Goal: Task Accomplishment & Management: Manage account settings

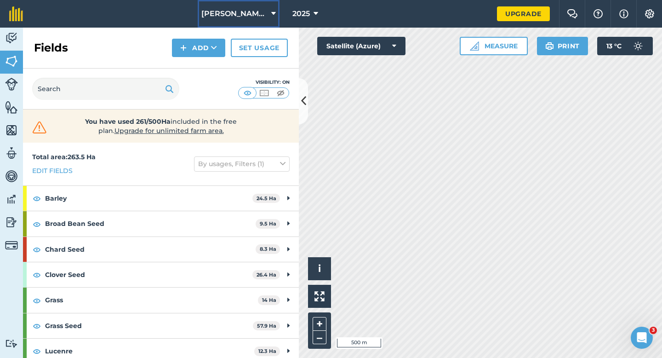
click at [251, 10] on span "[PERSON_NAME] & Sons Farming LTD" at bounding box center [234, 13] width 66 height 11
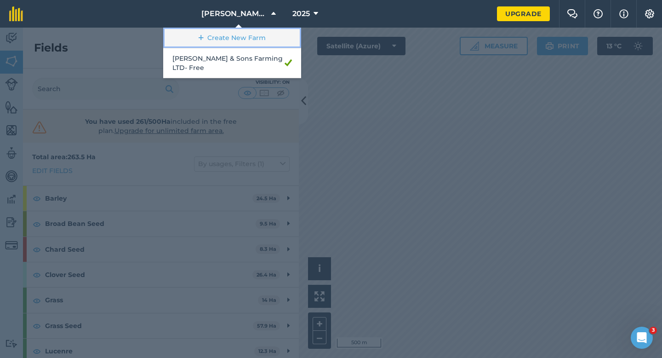
click at [251, 31] on link "Create New Farm" at bounding box center [232, 38] width 138 height 21
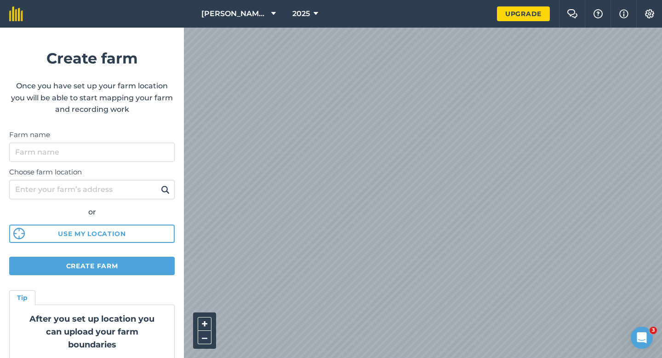
click at [119, 163] on div "Choose farm location or Use my location" at bounding box center [91, 202] width 165 height 81
click at [119, 155] on input "Farm name" at bounding box center [91, 151] width 165 height 19
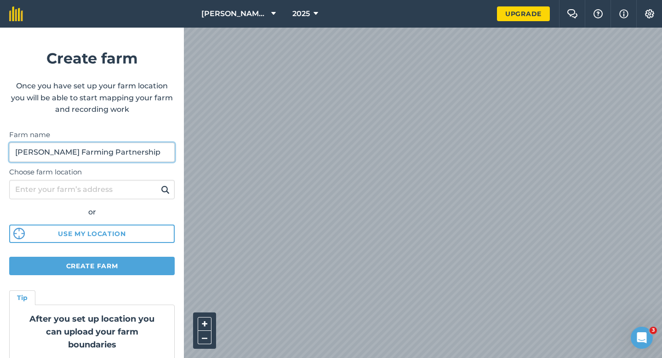
type input "[PERSON_NAME] Farming Partnership"
click at [442, 0] on html "[PERSON_NAME] & Sons Farming LTD 2025 Upgrade Farm Chat Help Info Settings Crea…" at bounding box center [331, 179] width 662 height 358
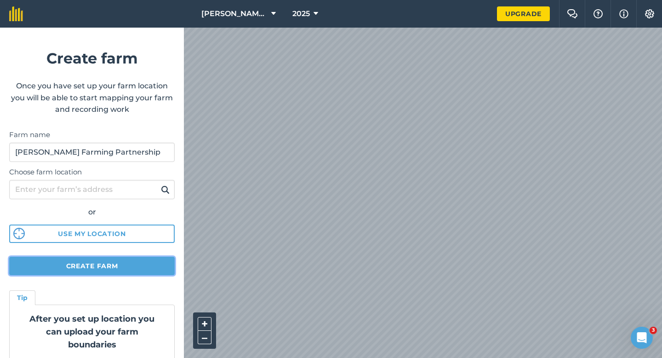
click at [115, 271] on button "Create farm" at bounding box center [91, 265] width 165 height 18
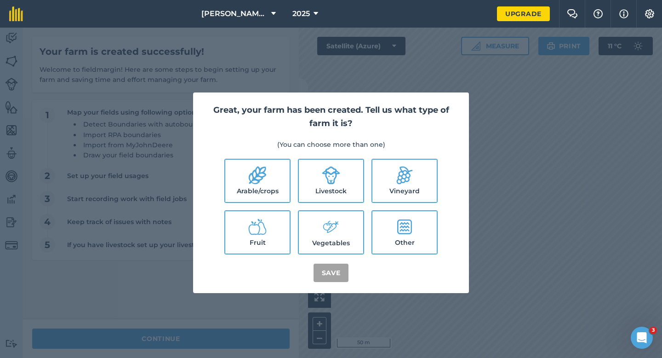
click at [277, 181] on label "Arable/crops" at bounding box center [257, 180] width 64 height 42
checkbox input "true"
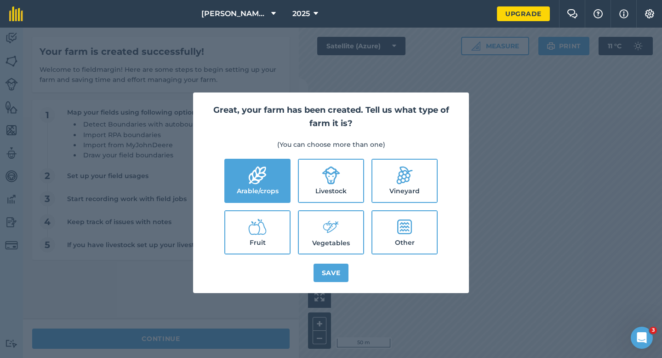
click at [311, 181] on label "Livestock" at bounding box center [331, 180] width 64 height 42
checkbox input "true"
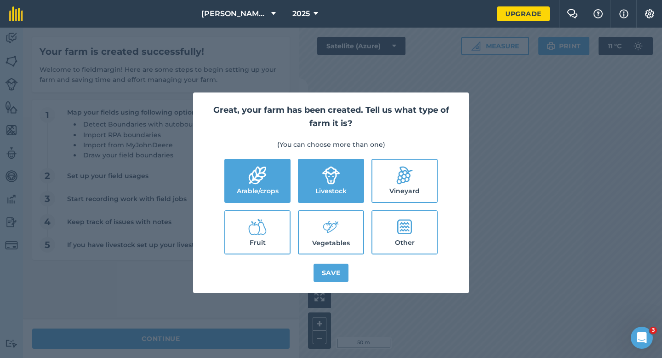
click at [315, 227] on label "Vegetables" at bounding box center [331, 232] width 64 height 42
checkbox input "true"
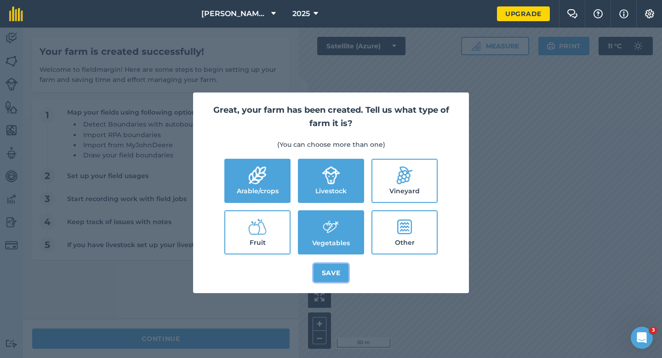
click at [319, 270] on button "Save" at bounding box center [330, 272] width 35 height 18
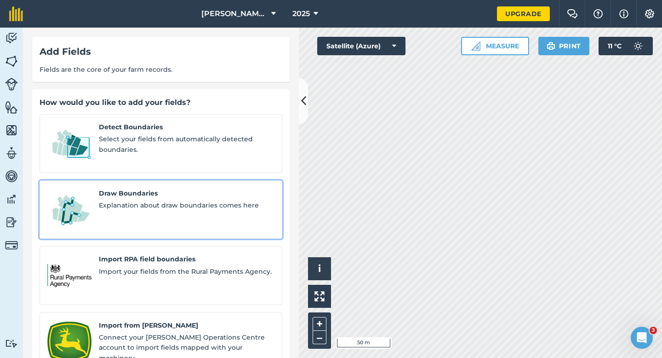
click at [186, 208] on div "Draw Boundaries Explanation about draw boundaries comes here" at bounding box center [187, 209] width 176 height 43
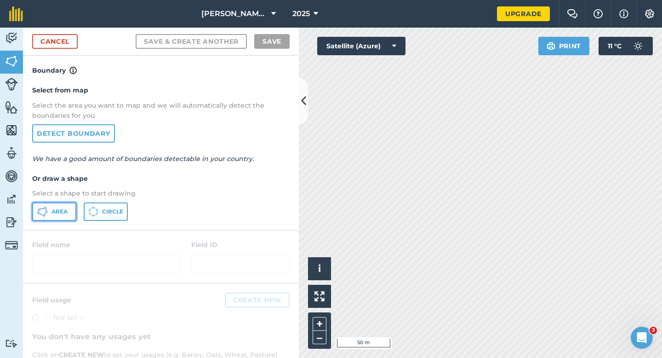
click at [48, 215] on button "Area" at bounding box center [54, 211] width 44 height 18
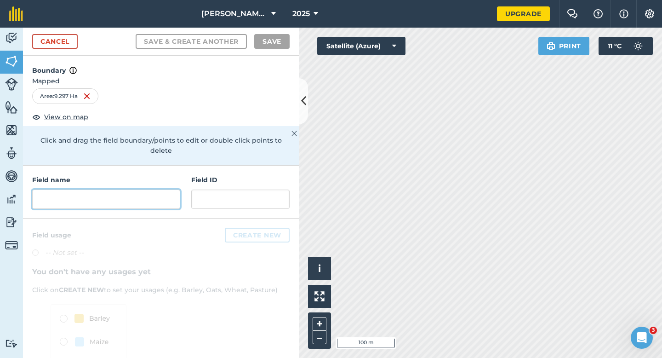
click at [80, 189] on input "text" at bounding box center [106, 198] width 148 height 19
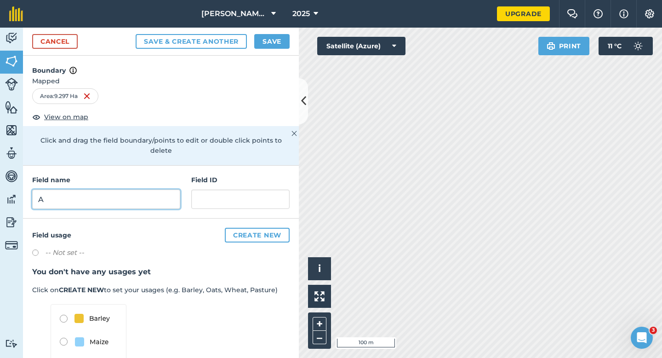
type input "A"
click at [271, 47] on button "Save" at bounding box center [271, 41] width 35 height 15
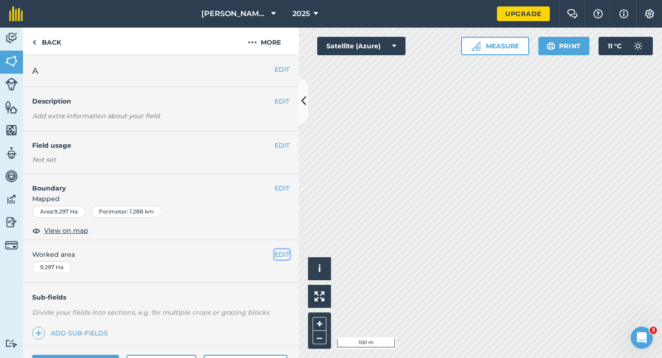
click at [278, 254] on button "EDIT" at bounding box center [281, 254] width 15 height 10
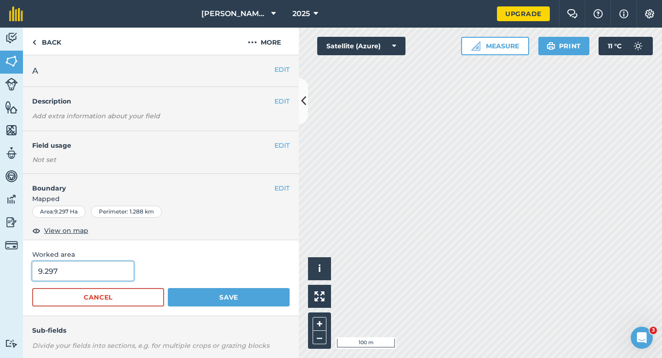
click at [107, 273] on input "9.297" at bounding box center [83, 270] width 102 height 19
type input "9.3"
click at [168, 288] on button "Save" at bounding box center [229, 297] width 122 height 18
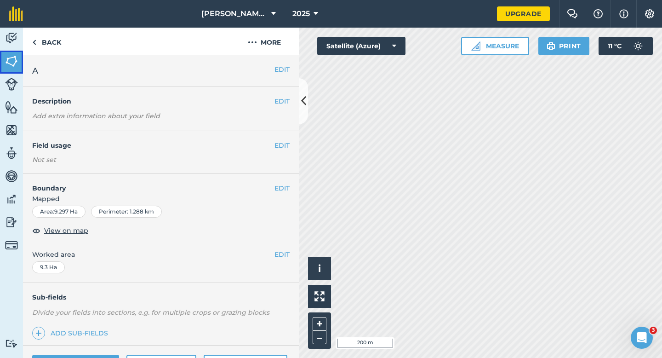
click at [17, 61] on img at bounding box center [11, 61] width 13 height 14
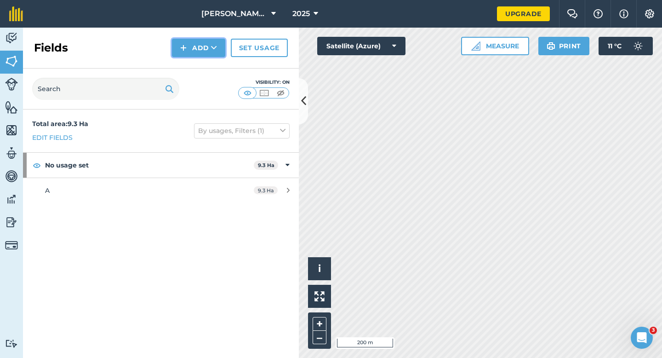
click at [196, 54] on button "Add" at bounding box center [198, 48] width 53 height 18
click at [199, 69] on link "Draw" at bounding box center [198, 68] width 51 height 20
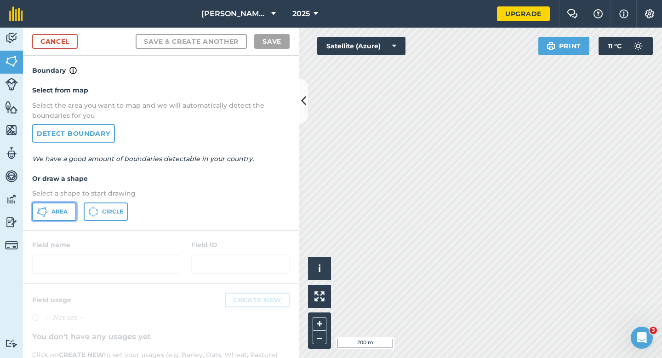
click at [56, 208] on span "Area" at bounding box center [59, 211] width 16 height 7
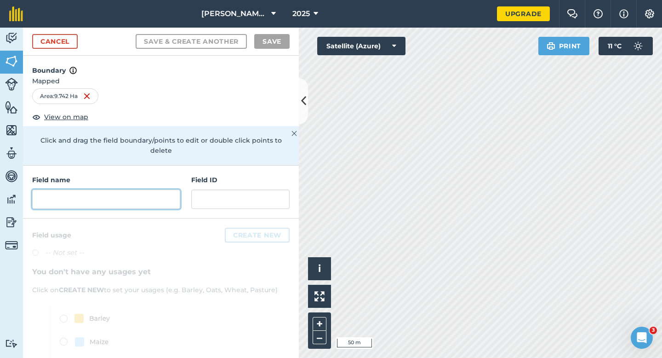
click at [150, 189] on input "text" at bounding box center [106, 198] width 148 height 19
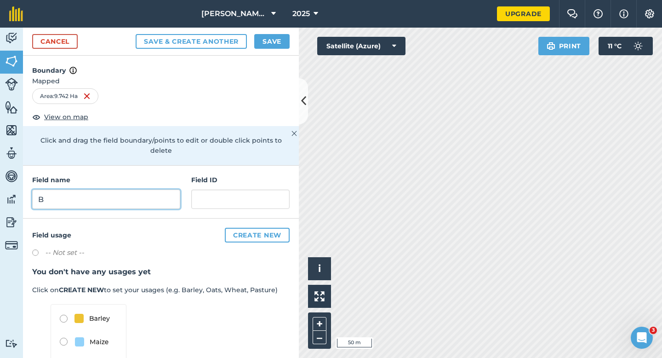
type input "B"
click at [272, 42] on button "Save" at bounding box center [271, 41] width 35 height 15
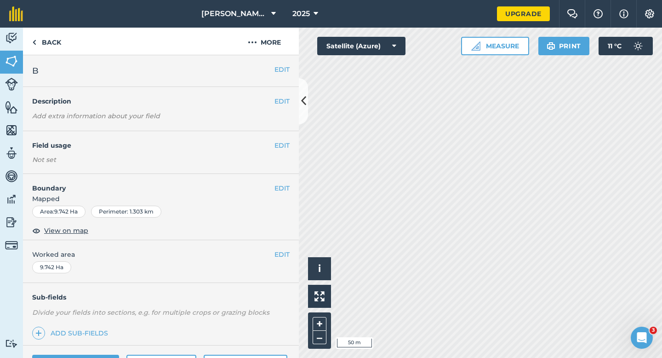
click at [272, 252] on span "Worked area" at bounding box center [160, 254] width 257 height 10
click at [274, 252] on button "EDIT" at bounding box center [281, 254] width 15 height 10
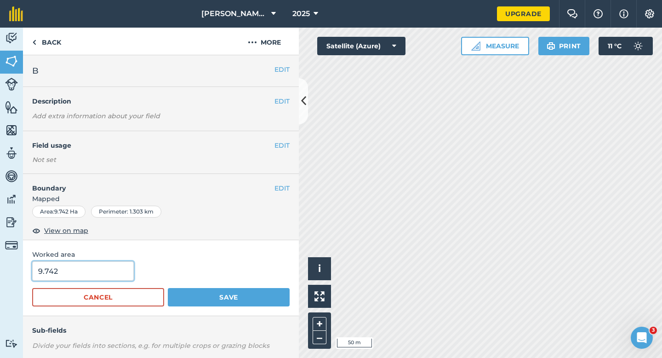
click at [91, 271] on input "9.742" at bounding box center [83, 270] width 102 height 19
type input "9.7"
click at [168, 288] on button "Save" at bounding box center [229, 297] width 122 height 18
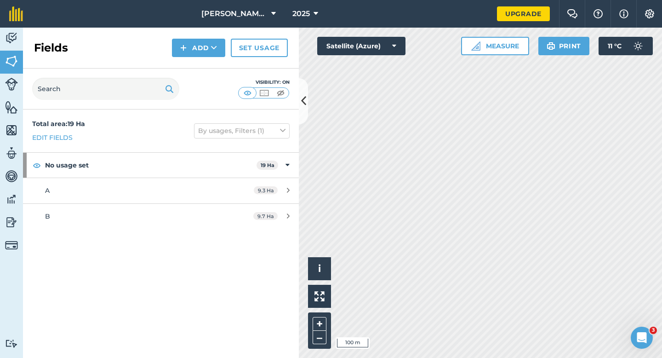
click at [211, 59] on div "Fields Add Set usage" at bounding box center [161, 48] width 276 height 41
click at [209, 44] on button "Add" at bounding box center [198, 48] width 53 height 18
click at [209, 68] on link "Draw" at bounding box center [198, 68] width 51 height 20
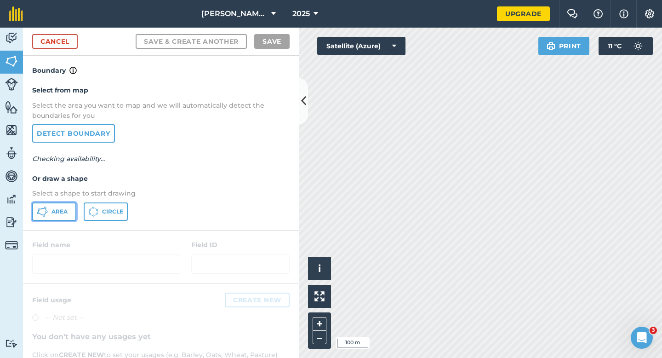
click at [60, 216] on button "Area" at bounding box center [54, 211] width 44 height 18
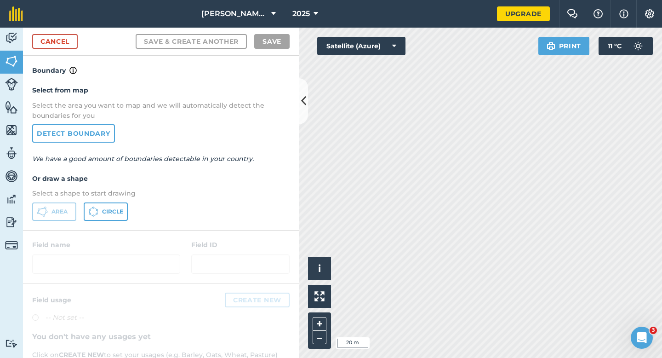
click at [82, 37] on div "Cancel Save & Create Another Save" at bounding box center [161, 42] width 276 height 28
click at [75, 37] on link "Cancel" at bounding box center [55, 41] width 46 height 15
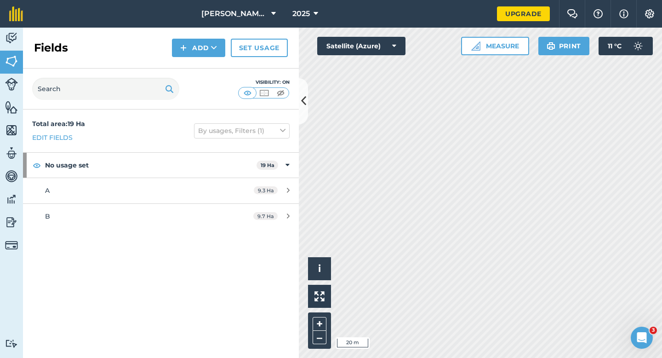
click at [175, 38] on div "Fields Add Set usage" at bounding box center [161, 48] width 276 height 41
click at [191, 50] on button "Add" at bounding box center [198, 48] width 53 height 18
click at [194, 63] on link "Draw" at bounding box center [198, 68] width 51 height 20
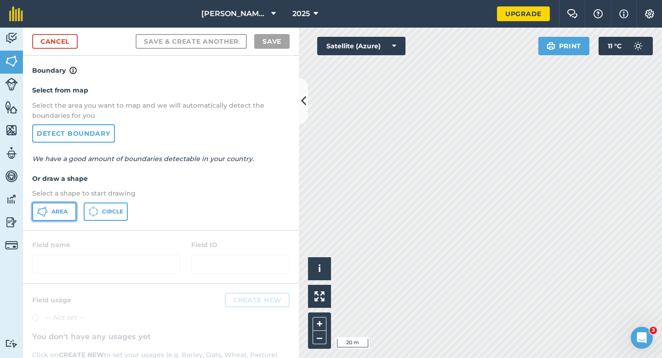
click at [62, 205] on button "Area" at bounding box center [54, 211] width 44 height 18
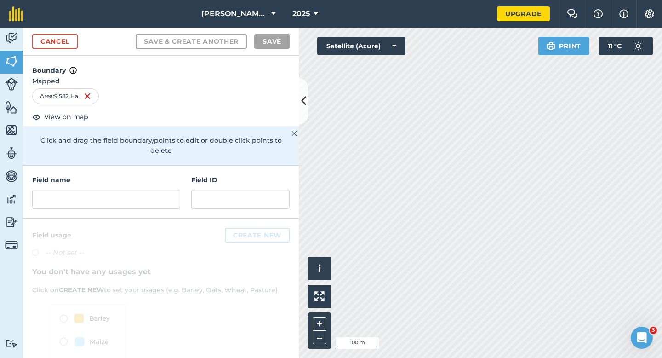
click at [164, 176] on div "Field name" at bounding box center [106, 192] width 148 height 34
click at [164, 189] on input "text" at bounding box center [106, 198] width 148 height 19
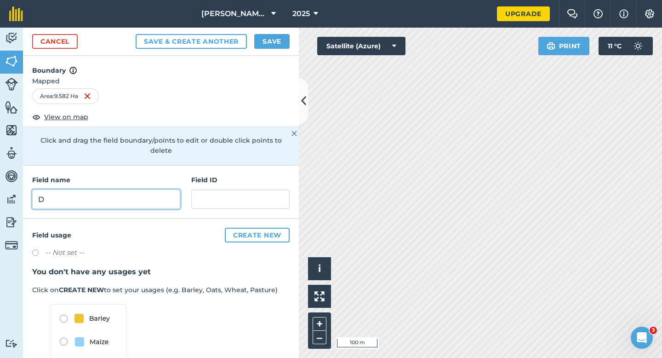
type input "D"
click at [280, 41] on button "Save" at bounding box center [271, 41] width 35 height 15
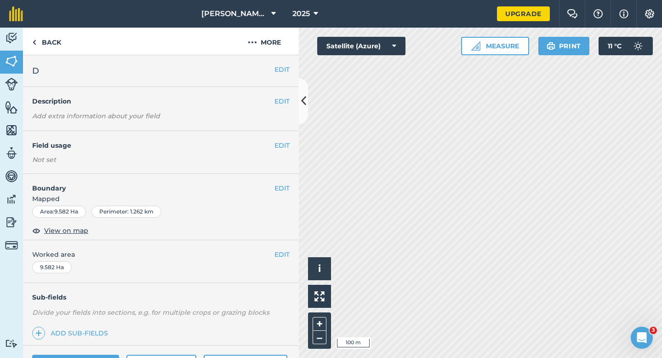
click at [283, 260] on div "EDIT Worked area 9.582 Ha" at bounding box center [161, 261] width 276 height 43
click at [283, 256] on button "EDIT" at bounding box center [281, 254] width 15 height 10
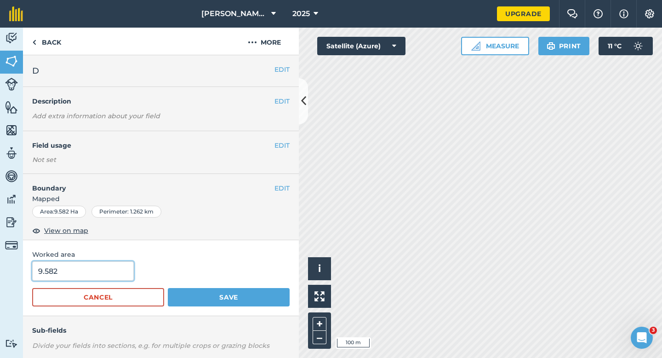
click at [96, 271] on input "9.582" at bounding box center [83, 270] width 102 height 19
type input "9.6"
click at [168, 288] on button "Save" at bounding box center [229, 297] width 122 height 18
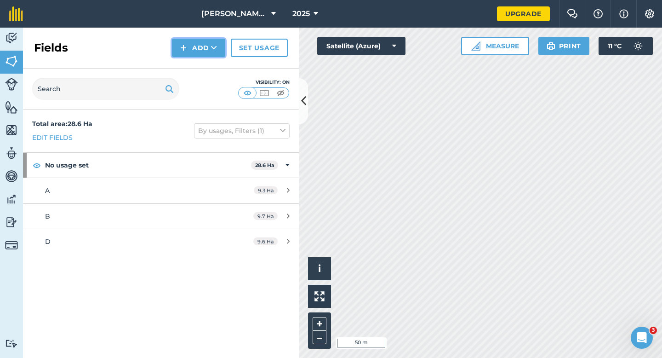
click at [204, 46] on button "Add" at bounding box center [198, 48] width 53 height 18
click at [204, 58] on ul "Draw Import" at bounding box center [198, 79] width 51 height 42
click at [178, 47] on button "Add" at bounding box center [198, 48] width 53 height 18
click at [188, 59] on link "Draw" at bounding box center [198, 68] width 51 height 20
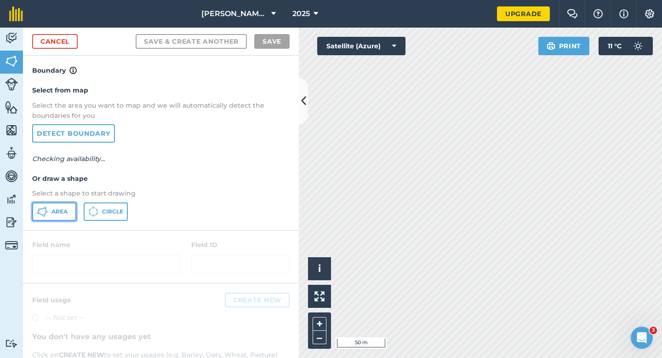
click at [64, 207] on button "Area" at bounding box center [54, 211] width 44 height 18
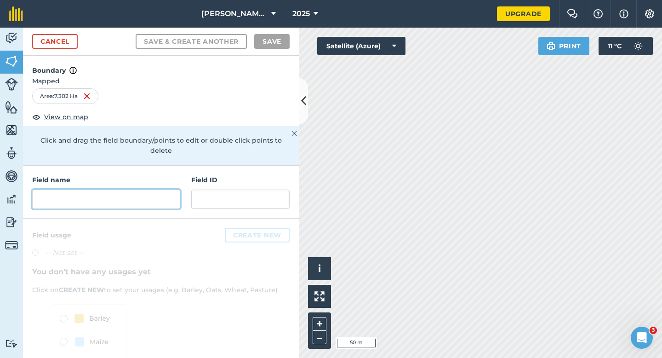
click at [176, 196] on input "text" at bounding box center [106, 198] width 148 height 19
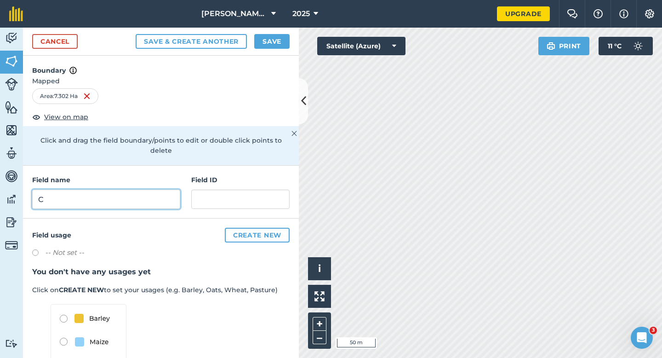
type input "C"
click at [279, 42] on button "Save" at bounding box center [271, 41] width 35 height 15
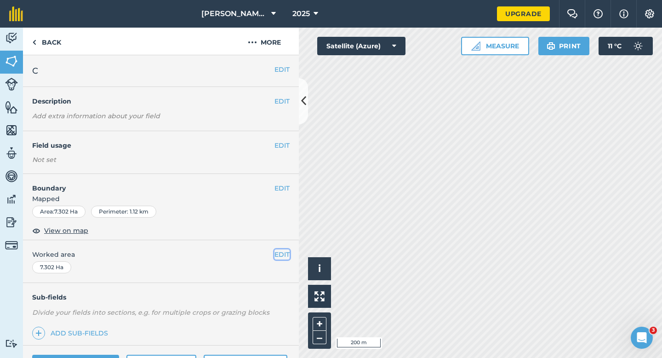
click at [285, 257] on button "EDIT" at bounding box center [281, 254] width 15 height 10
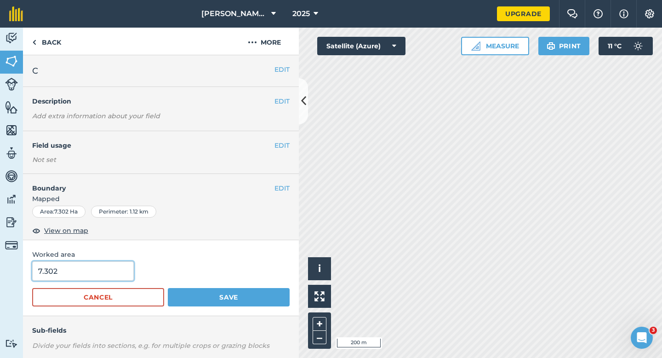
click at [119, 268] on input "7.302" at bounding box center [83, 270] width 102 height 19
type input "7.3"
click at [168, 288] on button "Save" at bounding box center [229, 297] width 122 height 18
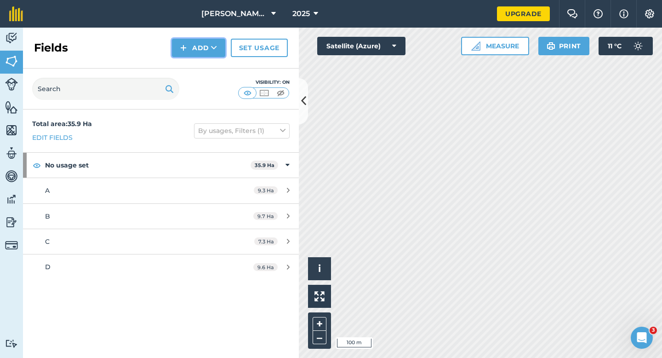
click at [208, 51] on button "Add" at bounding box center [198, 48] width 53 height 18
click at [208, 63] on link "Draw" at bounding box center [198, 68] width 51 height 20
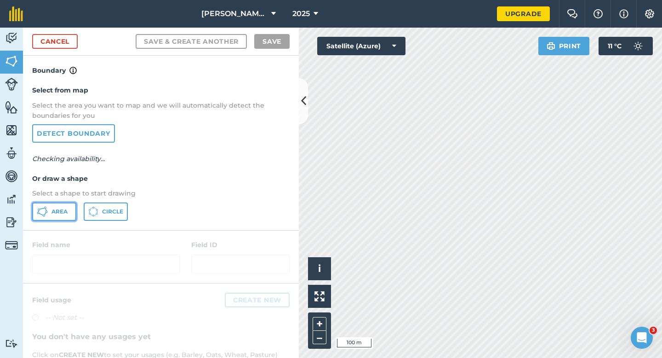
click at [63, 206] on button "Area" at bounding box center [54, 211] width 44 height 18
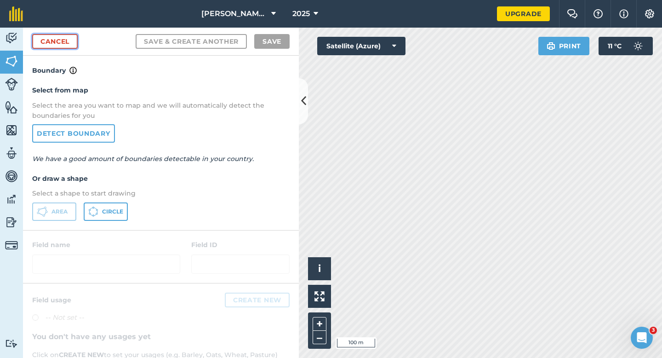
click at [67, 42] on link "Cancel" at bounding box center [55, 41] width 46 height 15
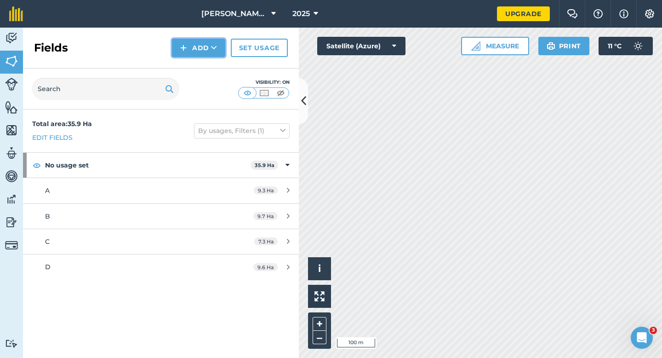
click at [177, 50] on button "Add" at bounding box center [198, 48] width 53 height 18
click at [201, 66] on link "Draw" at bounding box center [198, 68] width 51 height 20
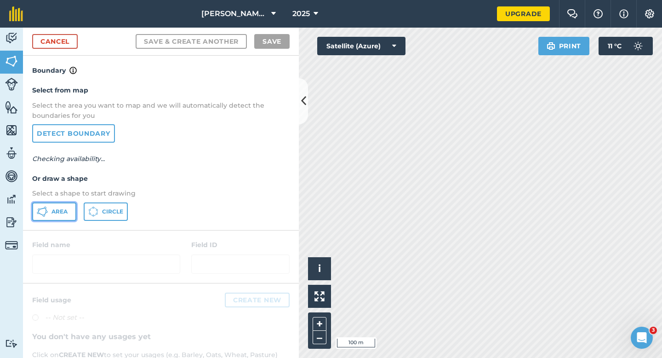
click at [57, 215] on button "Area" at bounding box center [54, 211] width 44 height 18
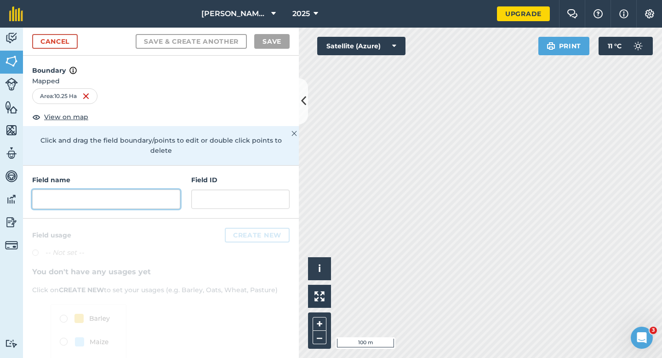
click at [138, 198] on input "text" at bounding box center [106, 198] width 148 height 19
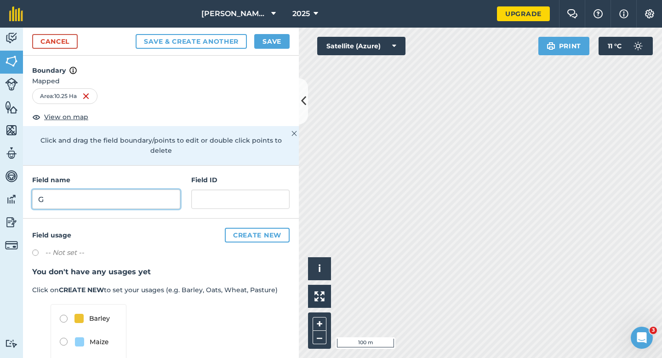
type input "G"
click at [262, 37] on button "Save" at bounding box center [271, 41] width 35 height 15
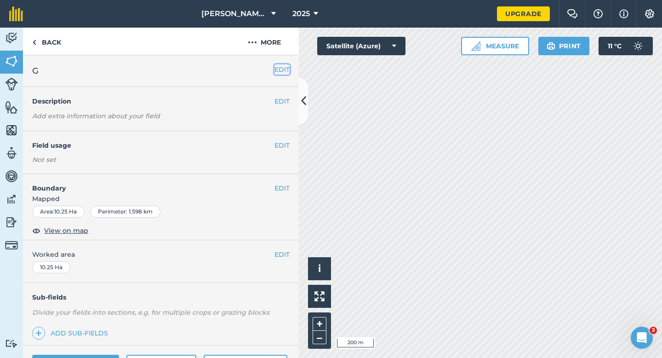
click at [287, 68] on button "EDIT" at bounding box center [281, 69] width 15 height 10
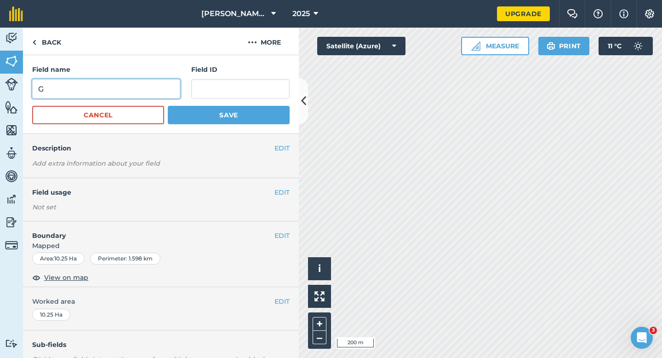
click at [156, 88] on input "G" at bounding box center [106, 88] width 148 height 19
type input "H"
click at [168, 106] on button "Save" at bounding box center [229, 115] width 122 height 18
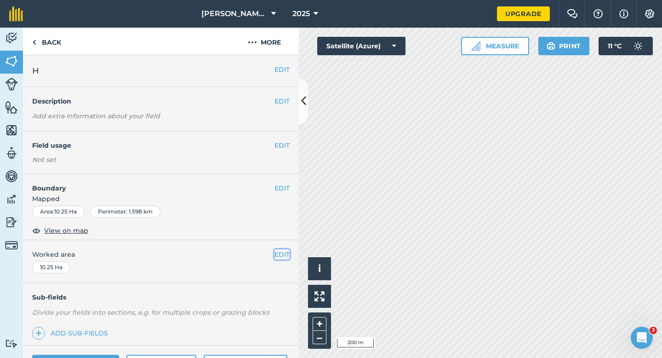
click at [280, 251] on button "EDIT" at bounding box center [281, 254] width 15 height 10
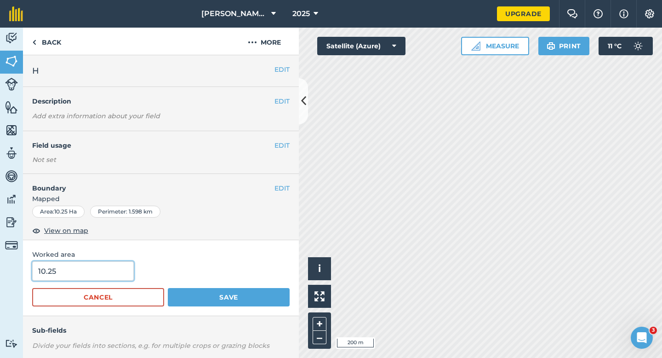
click at [91, 273] on input "10.25" at bounding box center [83, 270] width 102 height 19
type input "10.3"
click at [168, 288] on button "Save" at bounding box center [229, 297] width 122 height 18
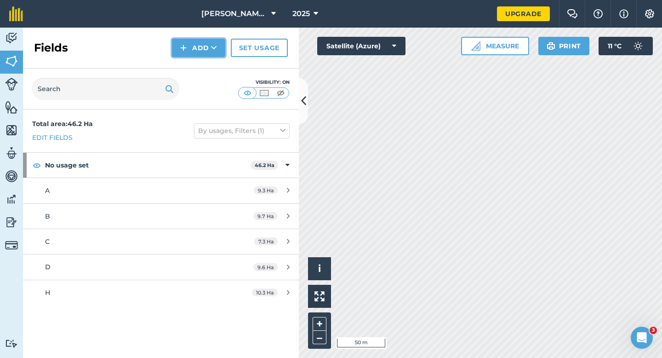
click at [176, 46] on button "Add" at bounding box center [198, 48] width 53 height 18
click at [183, 61] on link "Draw" at bounding box center [198, 68] width 51 height 20
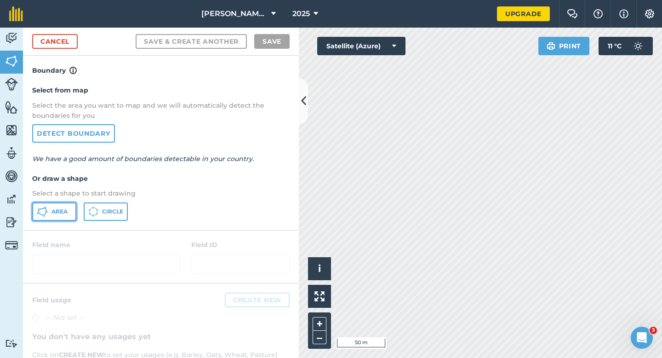
click at [69, 213] on button "Area" at bounding box center [54, 211] width 44 height 18
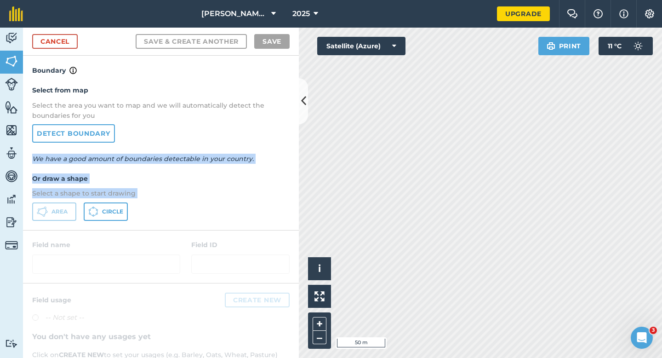
drag, startPoint x: 237, startPoint y: 251, endPoint x: 247, endPoint y: 149, distance: 102.1
click at [247, 149] on div "Boundary Select from map Select the area you want to map and we will automatica…" at bounding box center [161, 207] width 276 height 302
click at [119, 177] on h4 "Or draw a shape" at bounding box center [160, 178] width 257 height 10
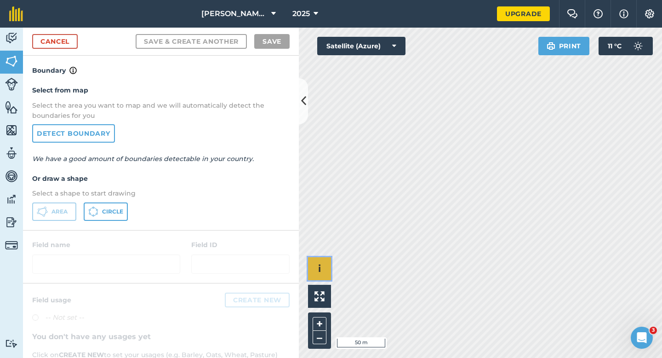
click at [322, 225] on div "Click to start drawing i © 2025 TomTom, Microsoft 50 m + –" at bounding box center [480, 193] width 363 height 330
click at [201, 179] on h4 "Or draw a shape" at bounding box center [160, 178] width 257 height 10
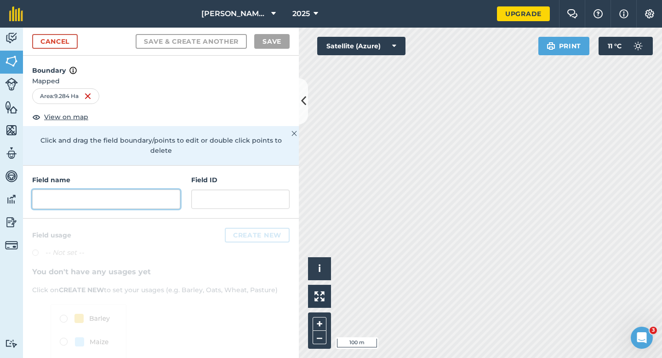
click at [162, 193] on input "text" at bounding box center [106, 198] width 148 height 19
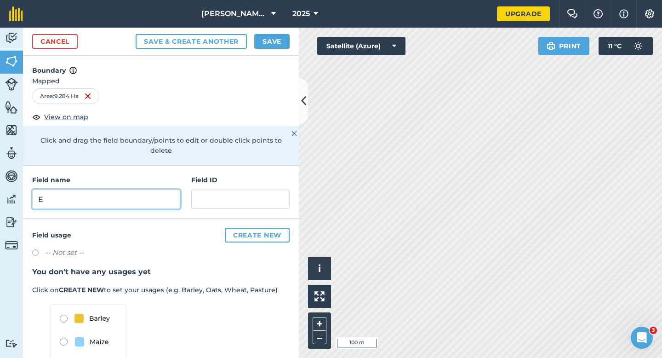
type input "E"
click at [281, 36] on button "Save" at bounding box center [271, 41] width 35 height 15
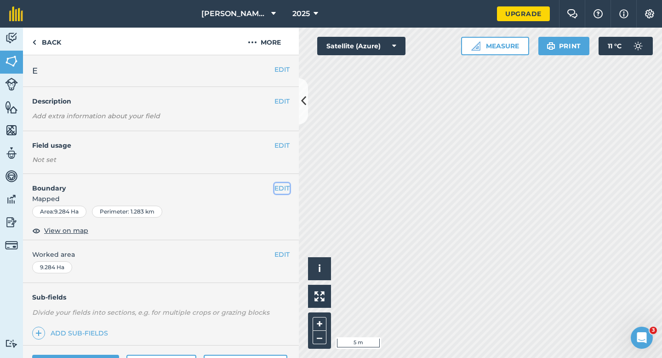
click at [278, 184] on button "EDIT" at bounding box center [281, 188] width 15 height 10
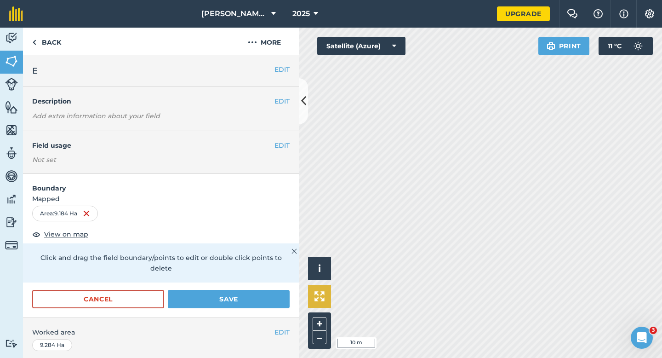
click at [319, 279] on div "Click to start drawing i © 2025 TomTom, Microsoft 10 m + –" at bounding box center [480, 193] width 363 height 330
click at [244, 290] on button "Save" at bounding box center [229, 299] width 122 height 18
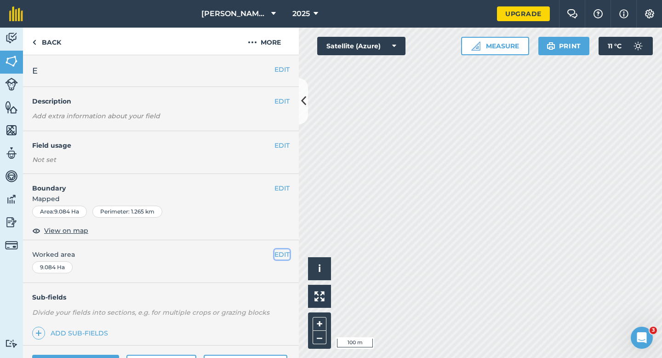
click at [279, 251] on button "EDIT" at bounding box center [281, 254] width 15 height 10
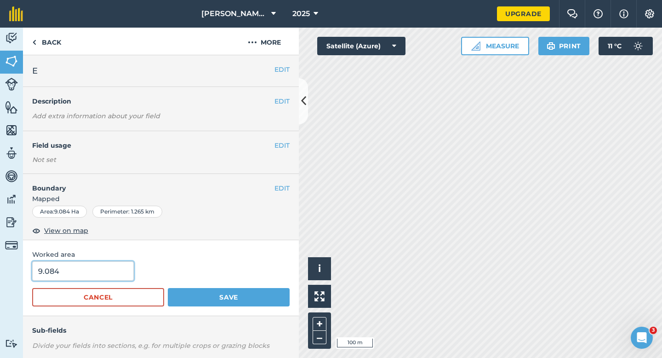
click at [107, 263] on input "9.084" at bounding box center [83, 270] width 102 height 19
type input "9"
click at [168, 288] on button "Save" at bounding box center [229, 297] width 122 height 18
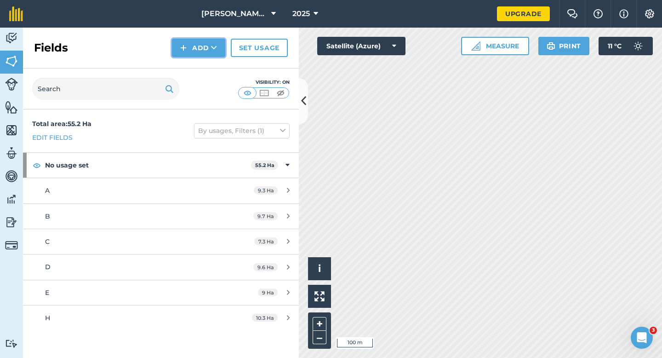
click at [206, 51] on button "Add" at bounding box center [198, 48] width 53 height 18
click at [206, 59] on link "Draw" at bounding box center [198, 68] width 51 height 20
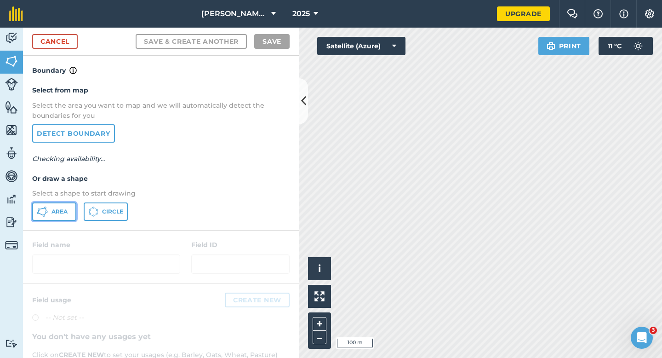
click at [70, 208] on button "Area" at bounding box center [54, 211] width 44 height 18
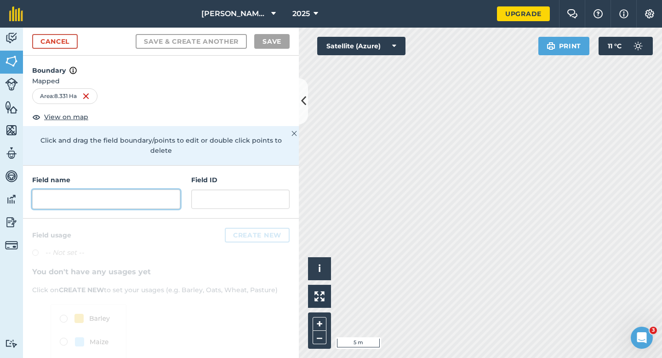
click at [146, 191] on input "text" at bounding box center [106, 198] width 148 height 19
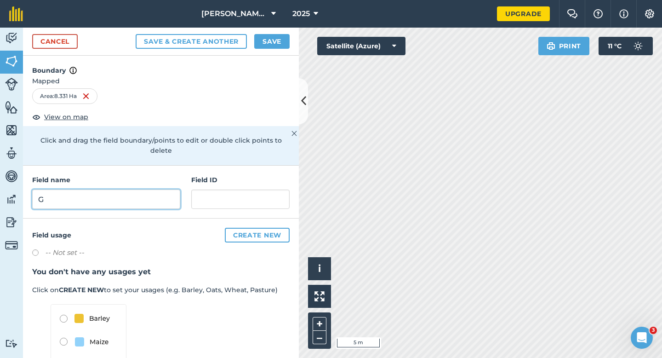
type input "G"
click at [268, 44] on button "Save" at bounding box center [271, 41] width 35 height 15
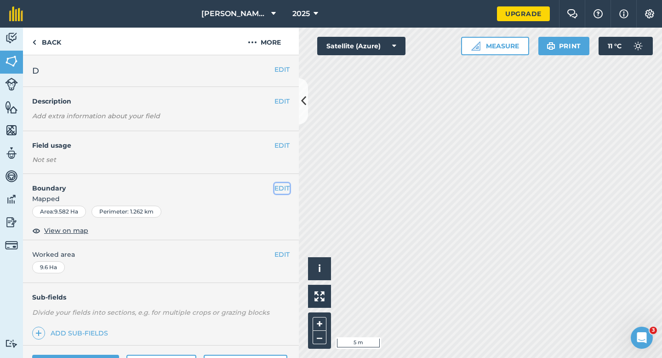
click at [286, 186] on button "EDIT" at bounding box center [281, 188] width 15 height 10
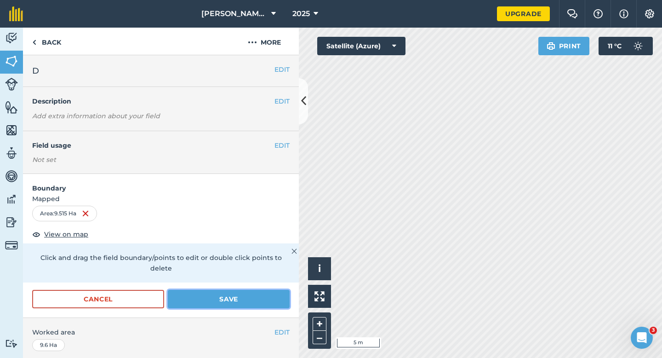
click at [252, 291] on button "Save" at bounding box center [229, 299] width 122 height 18
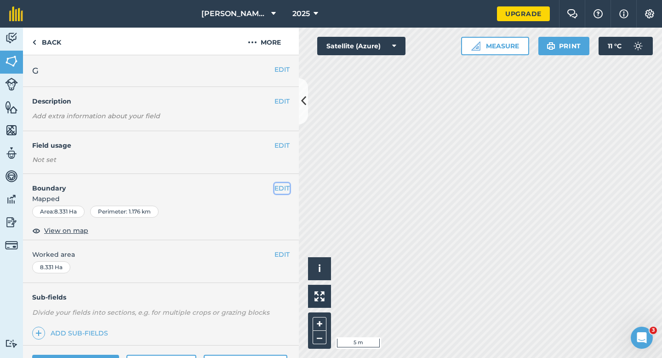
click at [285, 183] on button "EDIT" at bounding box center [281, 188] width 15 height 10
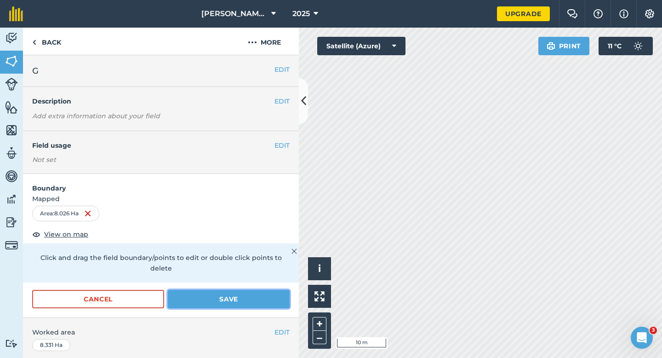
click at [237, 290] on button "Save" at bounding box center [229, 299] width 122 height 18
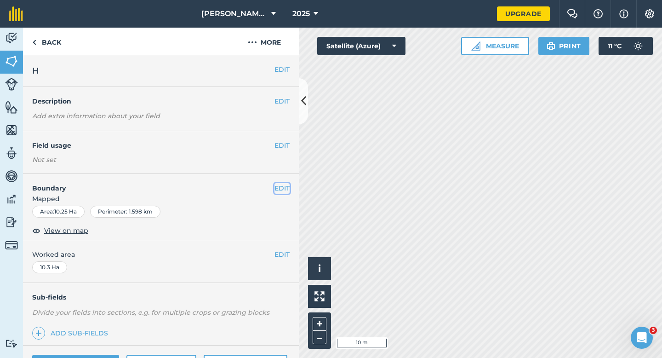
click at [278, 188] on button "EDIT" at bounding box center [281, 188] width 15 height 10
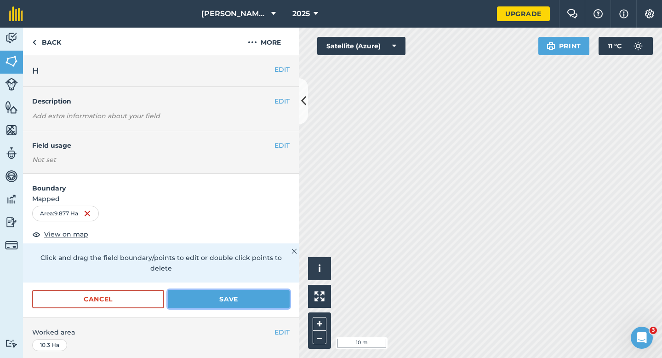
click at [264, 290] on button "Save" at bounding box center [229, 299] width 122 height 18
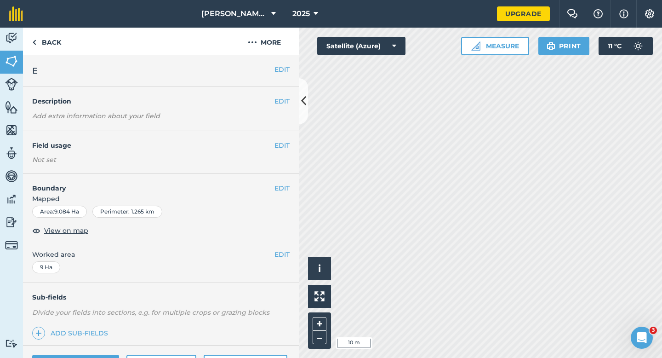
click at [290, 189] on div "EDIT Boundary Mapped Area : 9.084 Ha Perimeter : 1.265 km View on map" at bounding box center [161, 207] width 276 height 66
click at [290, 188] on div "EDIT Boundary Mapped Area : 9.084 Ha Perimeter : 1.265 km View on map" at bounding box center [161, 207] width 276 height 66
click at [279, 188] on button "EDIT" at bounding box center [281, 188] width 15 height 10
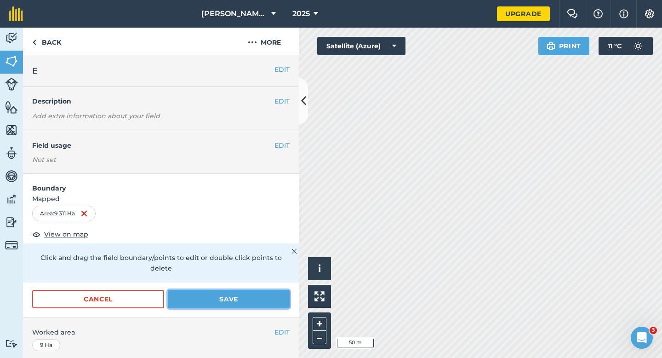
click at [256, 292] on button "Save" at bounding box center [229, 299] width 122 height 18
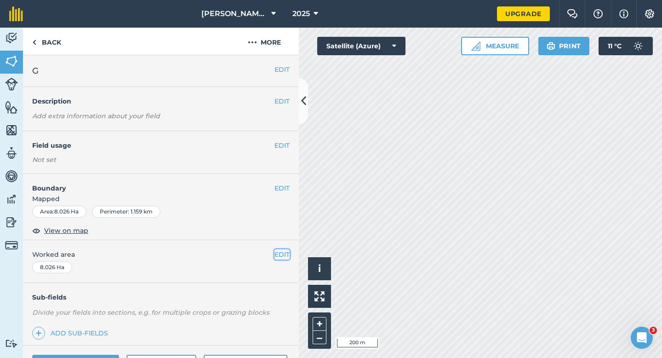
click at [280, 250] on button "EDIT" at bounding box center [281, 254] width 15 height 10
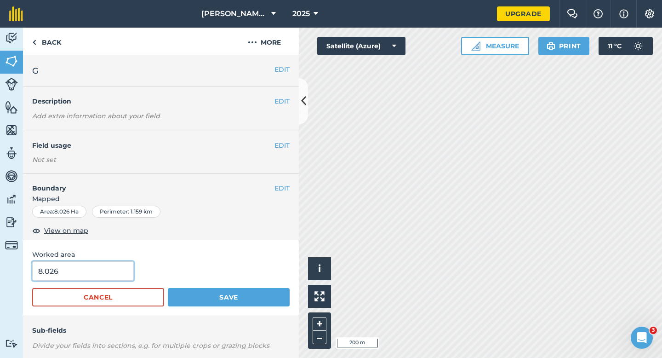
click at [104, 278] on input "8.026" at bounding box center [83, 270] width 102 height 19
type input "8"
click at [168, 288] on button "Save" at bounding box center [229, 297] width 122 height 18
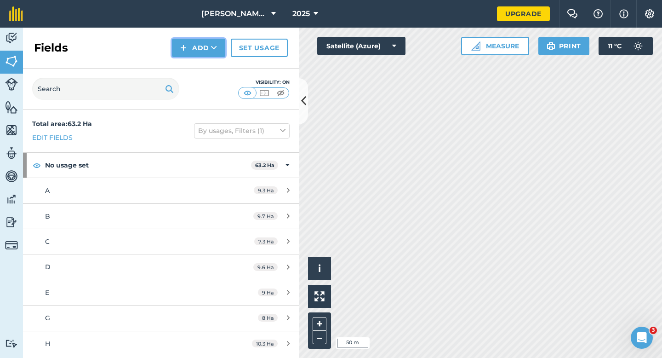
click at [189, 47] on button "Add" at bounding box center [198, 48] width 53 height 18
click at [192, 58] on link "Draw" at bounding box center [198, 68] width 51 height 20
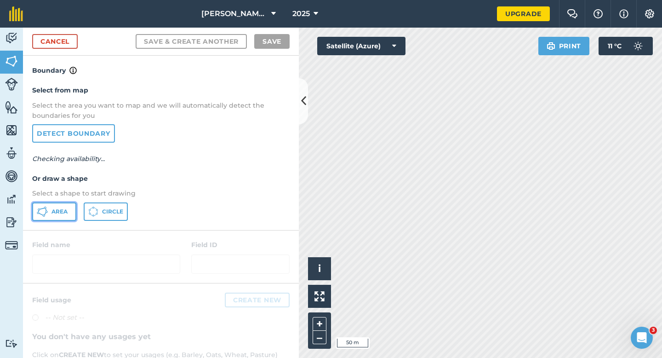
click at [68, 210] on button "Area" at bounding box center [54, 211] width 44 height 18
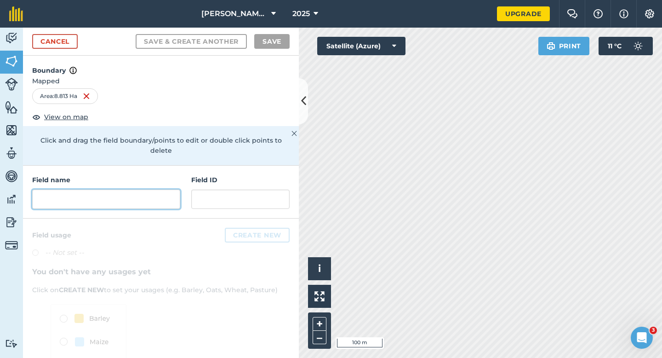
click at [131, 189] on input "text" at bounding box center [106, 198] width 148 height 19
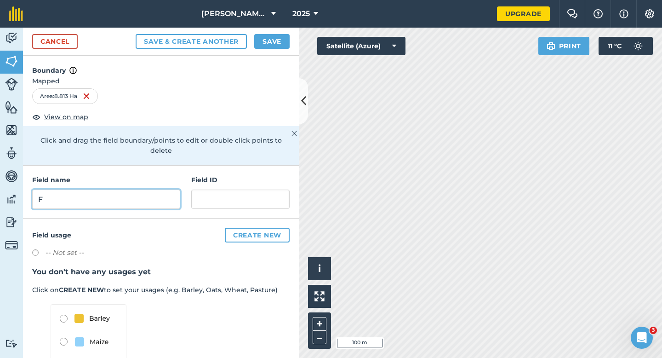
type input "F"
click at [270, 37] on button "Save" at bounding box center [271, 41] width 35 height 15
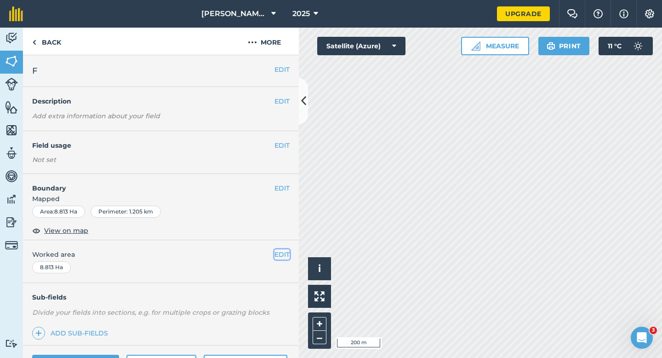
click at [274, 255] on button "EDIT" at bounding box center [281, 254] width 15 height 10
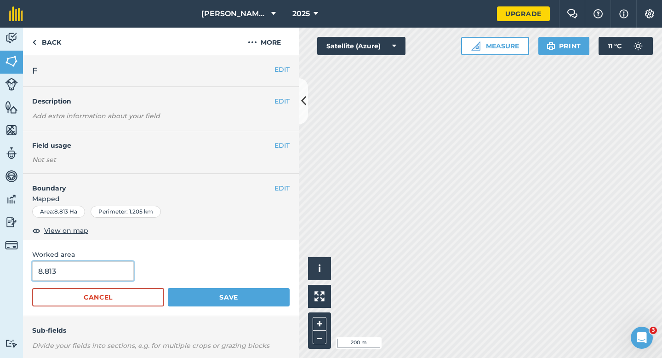
click at [113, 268] on input "8.813" at bounding box center [83, 270] width 102 height 19
type input "8.8"
click at [168, 288] on button "Save" at bounding box center [229, 297] width 122 height 18
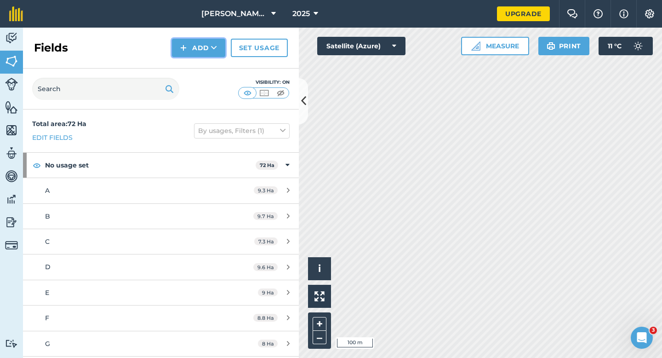
click at [173, 54] on button "Add" at bounding box center [198, 48] width 53 height 18
click at [199, 66] on link "Draw" at bounding box center [198, 68] width 51 height 20
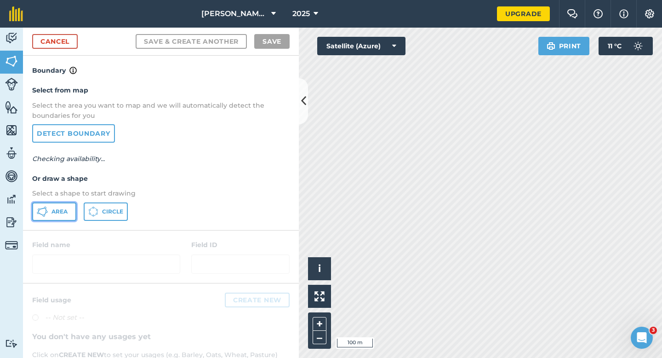
click at [64, 206] on button "Area" at bounding box center [54, 211] width 44 height 18
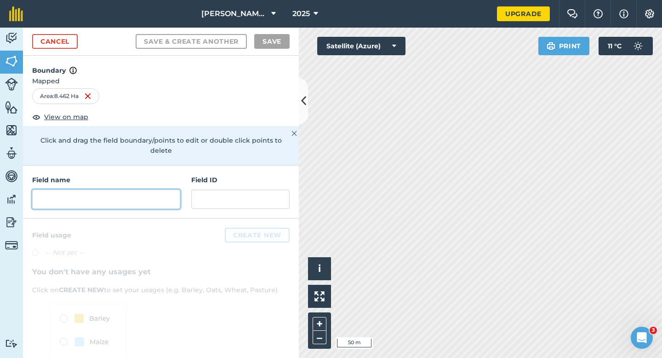
click at [95, 192] on input "text" at bounding box center [106, 198] width 148 height 19
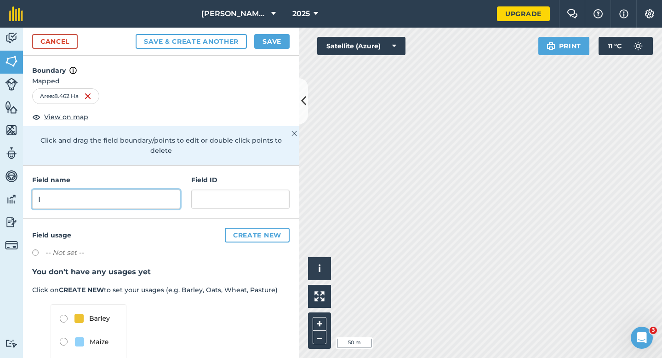
type input "I"
click at [282, 34] on button "Save" at bounding box center [271, 41] width 35 height 15
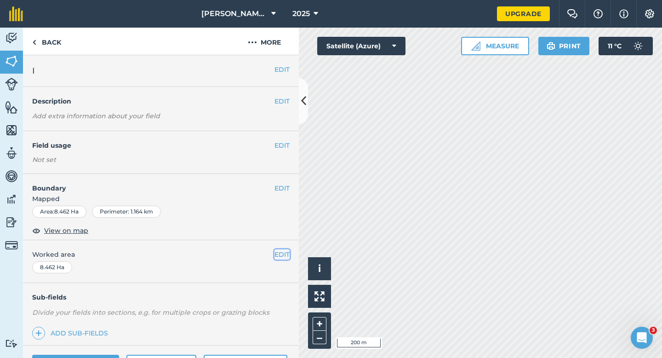
click at [280, 250] on button "EDIT" at bounding box center [281, 254] width 15 height 10
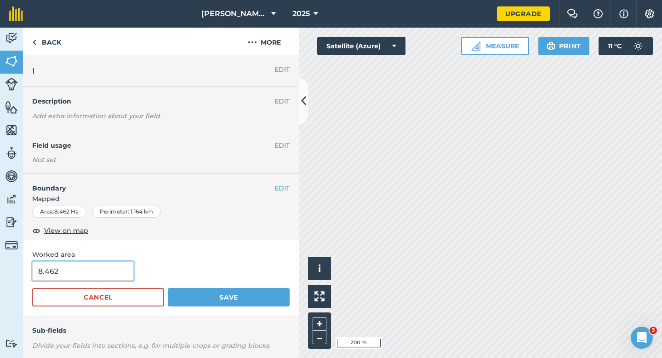
click at [126, 274] on input "8.462" at bounding box center [83, 270] width 102 height 19
type input "8.5"
click at [168, 288] on button "Save" at bounding box center [229, 297] width 122 height 18
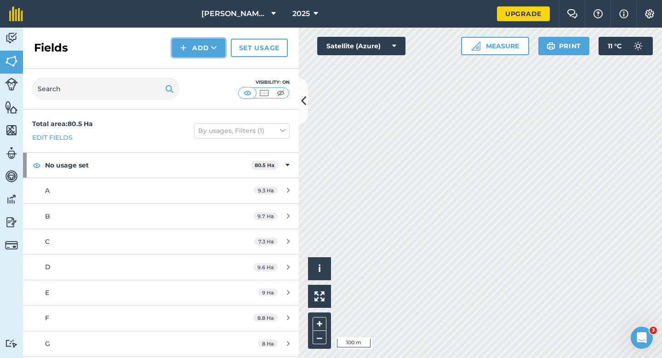
click at [182, 45] on img at bounding box center [183, 47] width 6 height 11
click at [184, 69] on link "Draw" at bounding box center [198, 68] width 51 height 20
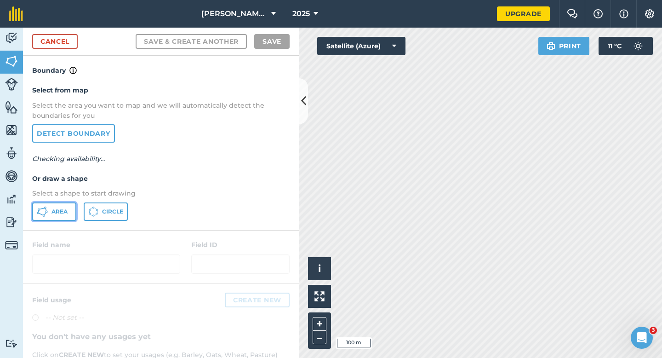
click at [49, 210] on button "Area" at bounding box center [54, 211] width 44 height 18
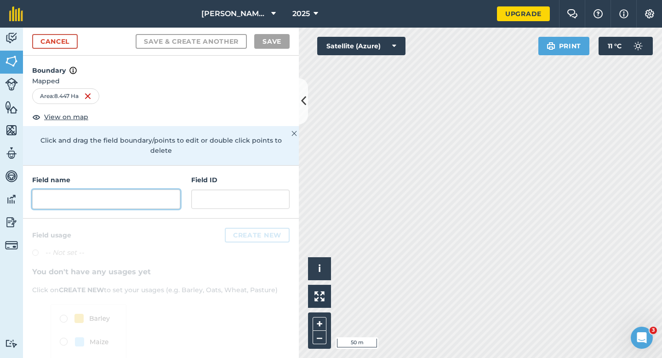
click at [110, 189] on input "text" at bounding box center [106, 198] width 148 height 19
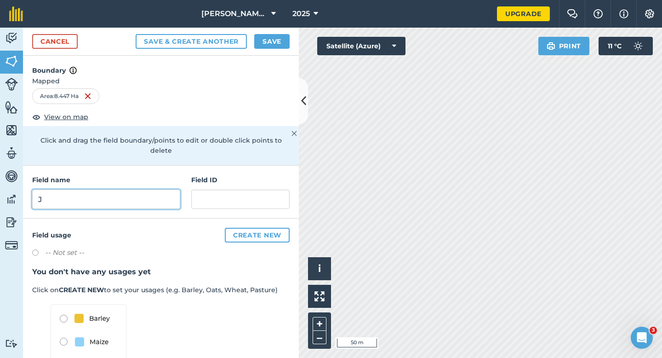
type input "J"
click at [284, 43] on button "Save" at bounding box center [271, 41] width 35 height 15
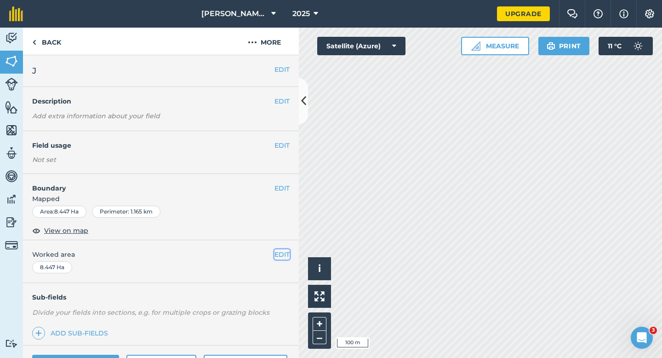
click at [289, 255] on button "EDIT" at bounding box center [281, 254] width 15 height 10
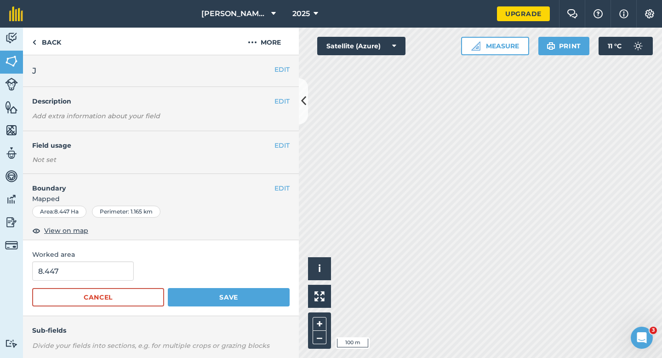
click at [99, 286] on form "8.447 Cancel Save" at bounding box center [160, 283] width 257 height 45
click at [100, 278] on input "8.447" at bounding box center [83, 270] width 102 height 19
type input "8.5"
click at [168, 288] on button "Save" at bounding box center [229, 297] width 122 height 18
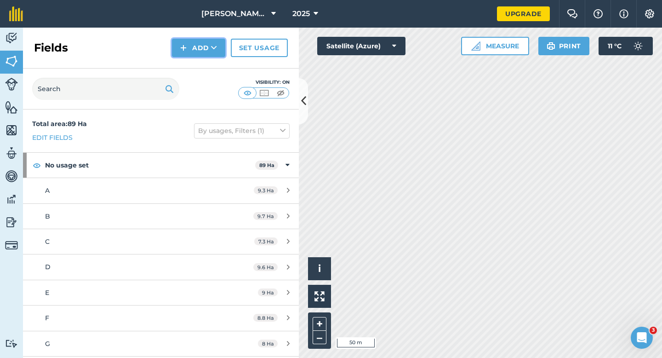
click at [198, 46] on button "Add" at bounding box center [198, 48] width 53 height 18
click at [198, 68] on link "Draw" at bounding box center [198, 68] width 51 height 20
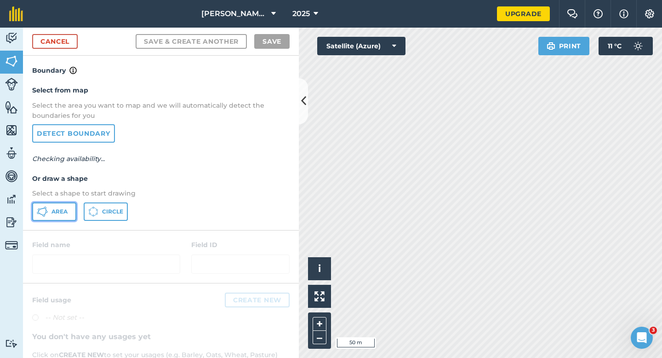
click at [54, 205] on button "Area" at bounding box center [54, 211] width 44 height 18
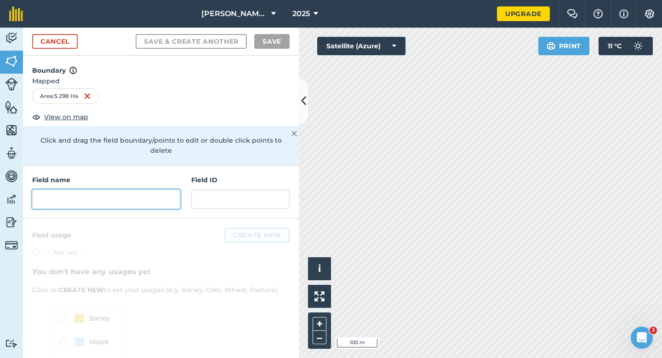
click at [152, 189] on input "text" at bounding box center [106, 198] width 148 height 19
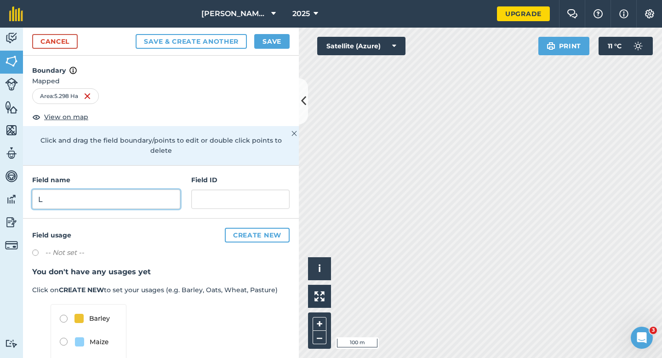
type input "L"
click at [267, 38] on button "Save" at bounding box center [271, 41] width 35 height 15
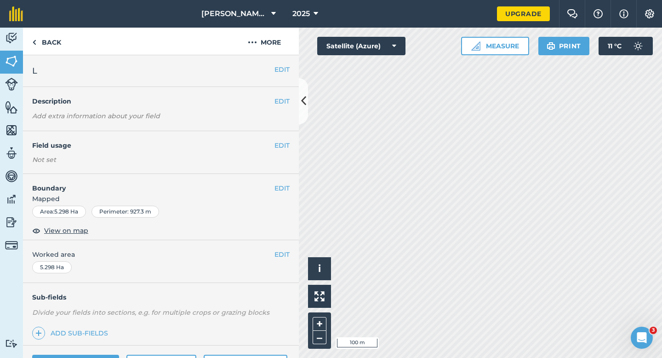
click at [292, 255] on div "EDIT Worked area 5.298 Ha" at bounding box center [161, 261] width 276 height 43
click at [279, 255] on button "EDIT" at bounding box center [281, 254] width 15 height 10
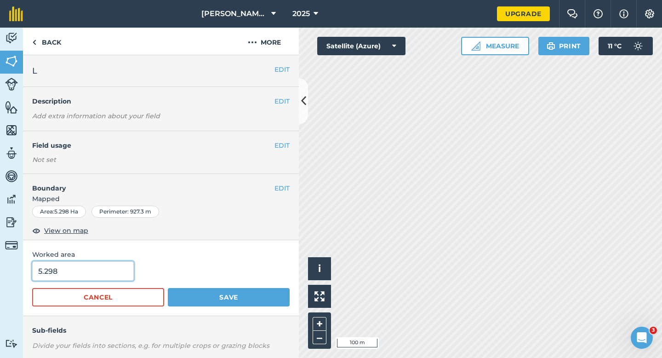
click at [119, 264] on input "5.298" at bounding box center [83, 270] width 102 height 19
click at [115, 271] on input "5.298" at bounding box center [83, 270] width 102 height 19
type input "5.5"
click at [168, 288] on button "Save" at bounding box center [229, 297] width 122 height 18
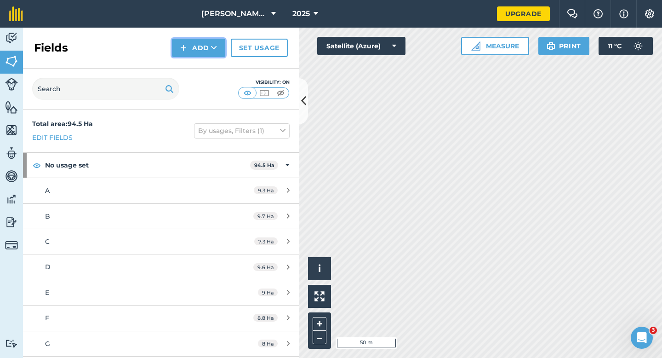
click at [206, 56] on button "Add" at bounding box center [198, 48] width 53 height 18
click at [206, 62] on link "Draw" at bounding box center [198, 68] width 51 height 20
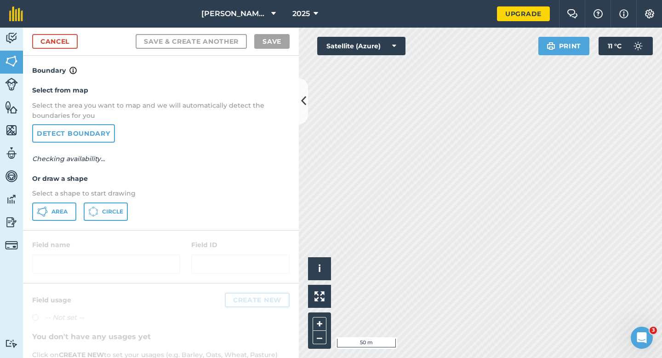
click at [60, 222] on div "Select from map Select the area you want to map and we will automatically detec…" at bounding box center [161, 153] width 276 height 154
click at [60, 220] on button "Area" at bounding box center [54, 211] width 44 height 18
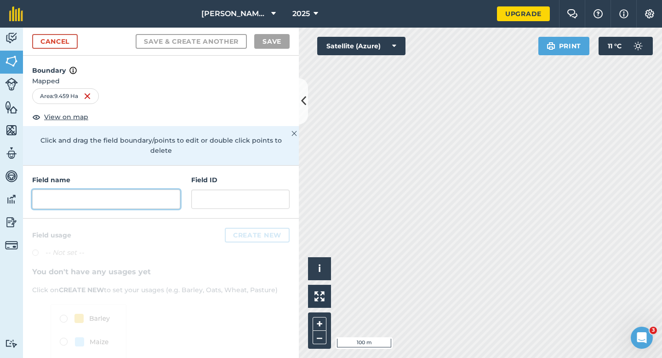
click at [172, 190] on input "text" at bounding box center [106, 198] width 148 height 19
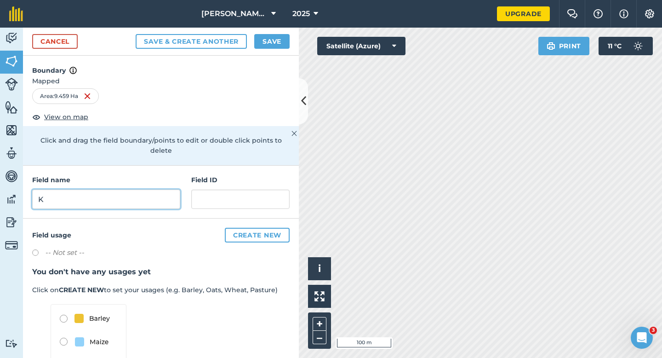
type input "K"
click at [277, 38] on button "Save" at bounding box center [271, 41] width 35 height 15
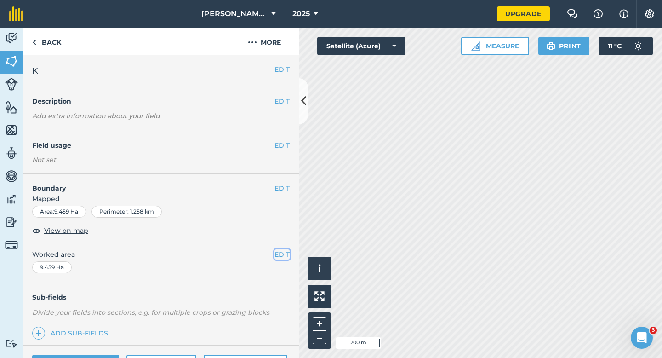
click at [287, 258] on button "EDIT" at bounding box center [281, 254] width 15 height 10
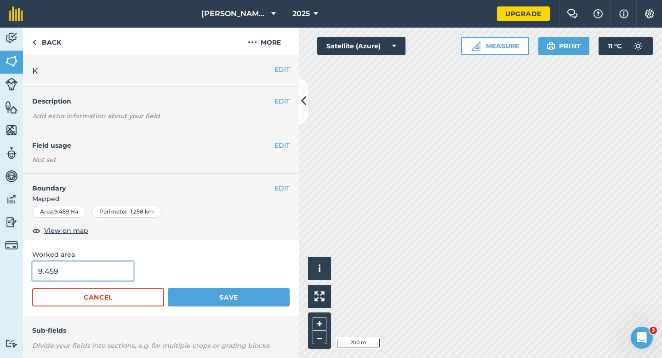
click at [127, 273] on input "9.459" at bounding box center [83, 270] width 102 height 19
type input "9.5"
click at [168, 288] on button "Save" at bounding box center [229, 297] width 122 height 18
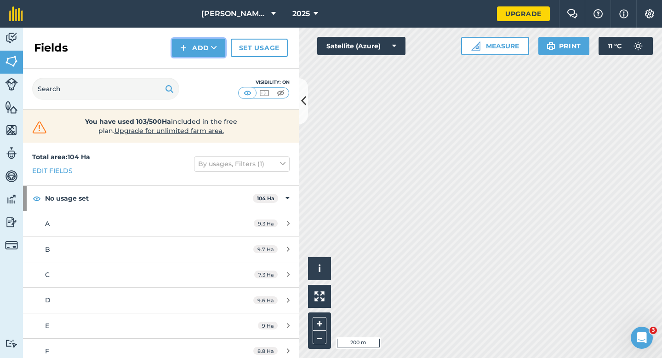
click at [176, 52] on button "Add" at bounding box center [198, 48] width 53 height 18
click at [181, 72] on link "Draw" at bounding box center [198, 68] width 51 height 20
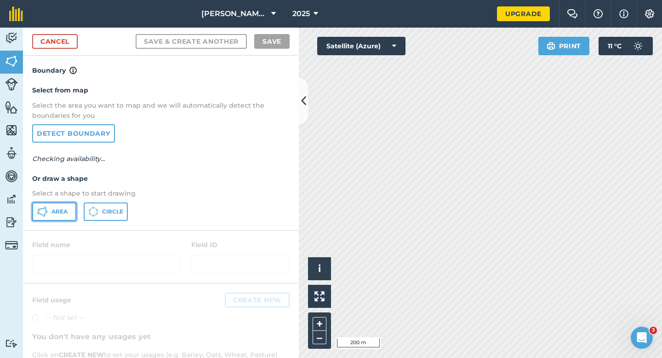
click at [47, 216] on icon at bounding box center [42, 211] width 11 height 11
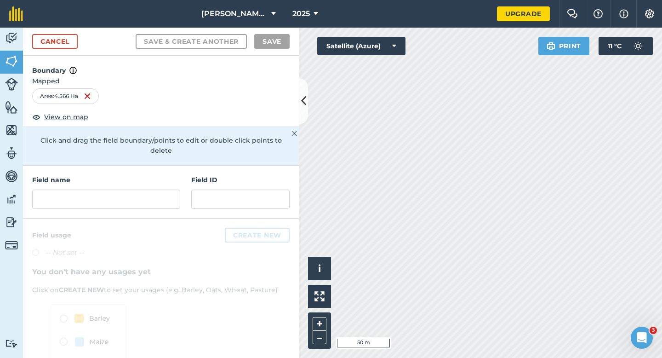
click at [129, 175] on h4 "Field name" at bounding box center [106, 180] width 148 height 10
click at [129, 177] on div "Field name" at bounding box center [106, 192] width 148 height 34
click at [132, 189] on input "text" at bounding box center [106, 198] width 148 height 19
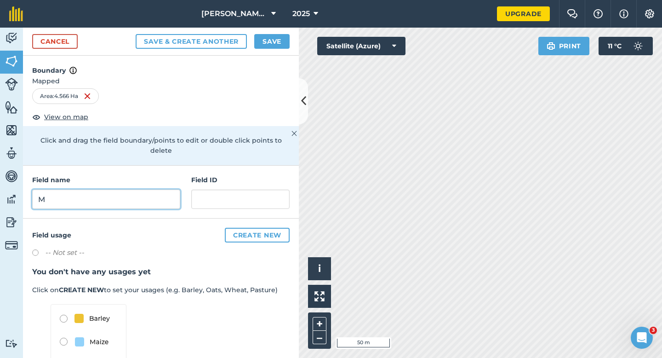
type input "M"
click at [262, 44] on button "Save" at bounding box center [271, 41] width 35 height 15
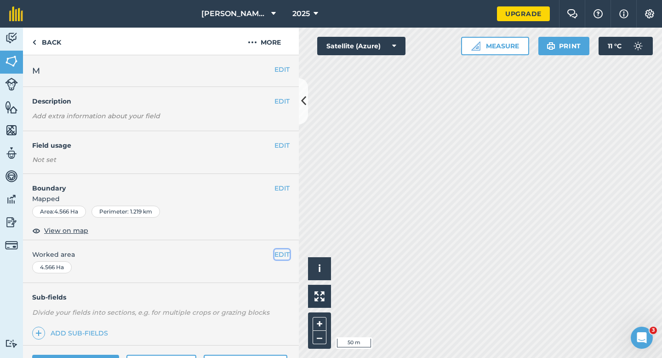
click at [285, 254] on button "EDIT" at bounding box center [281, 254] width 15 height 10
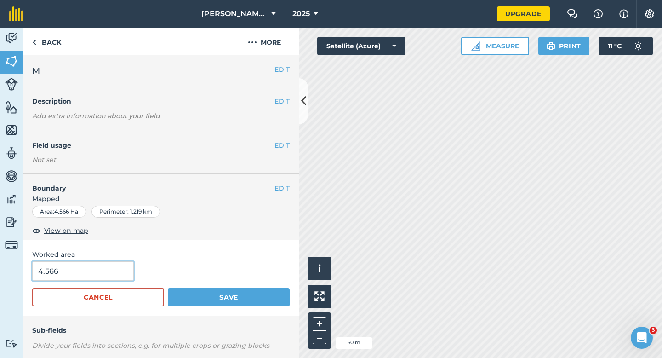
click at [111, 280] on input "4.566" at bounding box center [83, 270] width 102 height 19
type input "5"
click at [168, 288] on button "Save" at bounding box center [229, 297] width 122 height 18
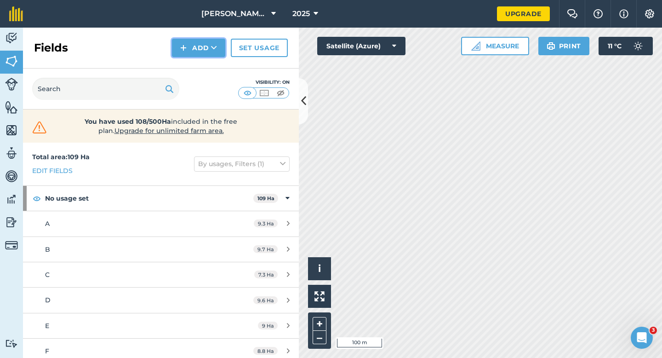
click at [185, 52] on img at bounding box center [183, 47] width 6 height 11
click at [185, 74] on link "Draw" at bounding box center [198, 68] width 51 height 20
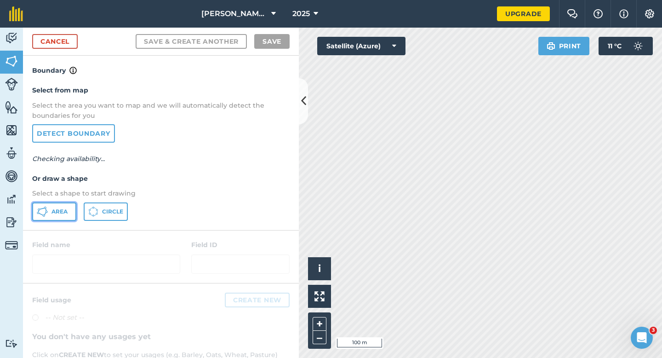
click at [56, 214] on span "Area" at bounding box center [59, 211] width 16 height 7
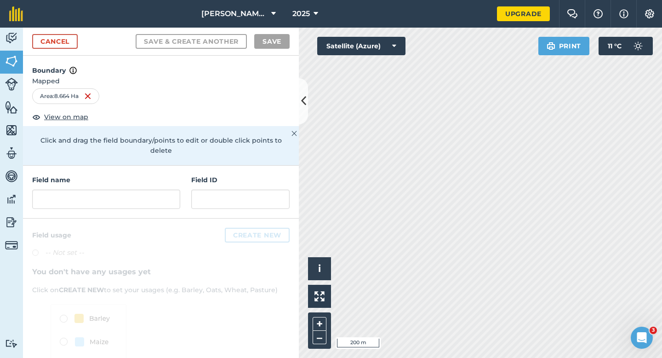
click at [185, 196] on div "Field name Field ID" at bounding box center [161, 191] width 276 height 53
click at [171, 194] on input "text" at bounding box center [106, 198] width 148 height 19
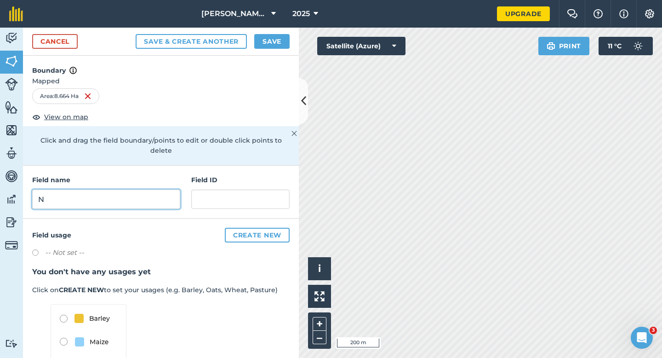
type input "N"
click at [270, 42] on button "Save" at bounding box center [271, 41] width 35 height 15
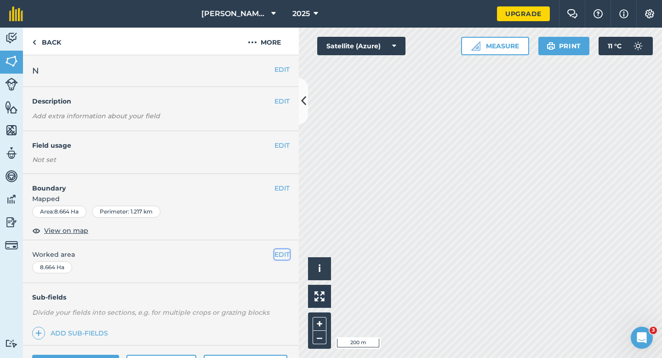
click at [275, 253] on button "EDIT" at bounding box center [281, 254] width 15 height 10
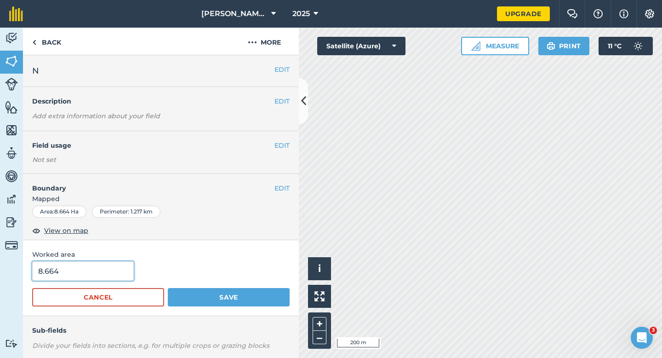
click at [107, 264] on input "8.664" at bounding box center [83, 270] width 102 height 19
click at [107, 269] on input "8.664" at bounding box center [83, 270] width 102 height 19
type input "8.8"
click at [168, 288] on button "Save" at bounding box center [229, 297] width 122 height 18
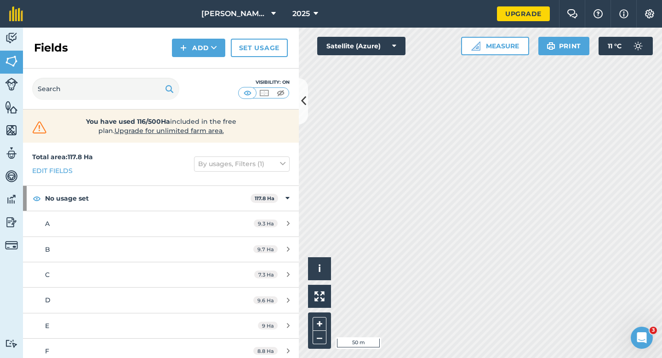
click at [192, 60] on div "Fields Add Set usage" at bounding box center [161, 48] width 276 height 41
click at [192, 53] on button "Add" at bounding box center [198, 48] width 53 height 18
click at [192, 62] on link "Draw" at bounding box center [198, 68] width 51 height 20
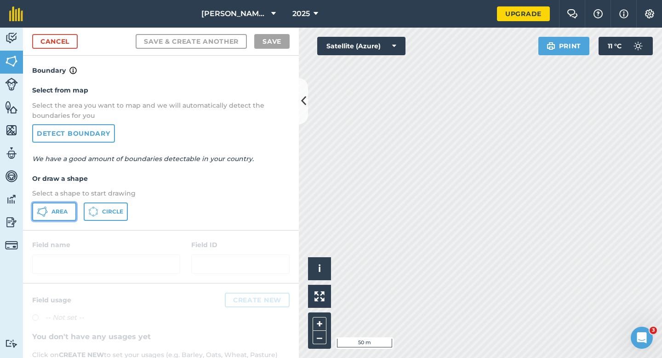
click at [56, 204] on button "Area" at bounding box center [54, 211] width 44 height 18
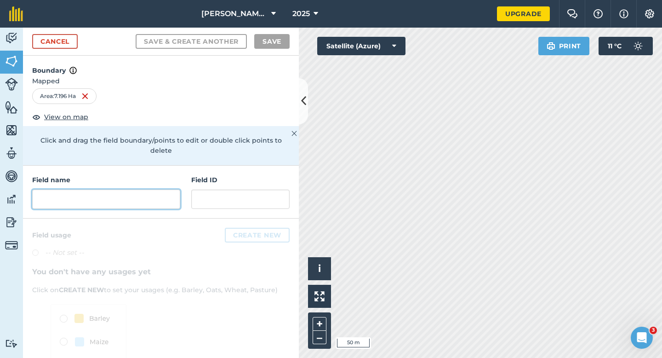
click at [149, 195] on input "text" at bounding box center [106, 198] width 148 height 19
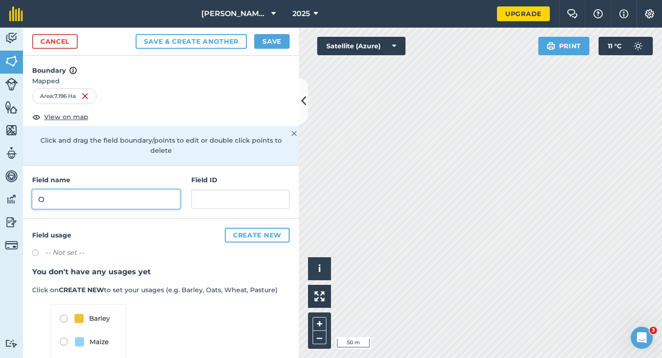
type input "O"
click at [268, 50] on div "Cancel Save & Create Another Save" at bounding box center [161, 42] width 276 height 28
click at [268, 49] on div "Cancel Save & Create Another Save" at bounding box center [161, 42] width 276 height 28
click at [268, 40] on button "Save" at bounding box center [271, 41] width 35 height 15
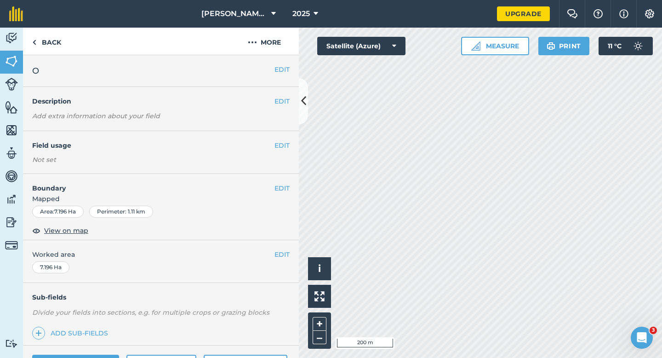
click at [281, 261] on div "EDIT Worked area 7.196 Ha" at bounding box center [161, 261] width 276 height 43
click at [281, 256] on button "EDIT" at bounding box center [281, 254] width 15 height 10
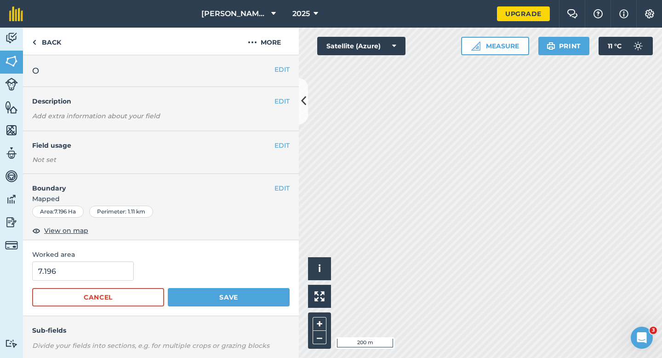
click at [92, 281] on form "7.196 Cancel Save" at bounding box center [160, 283] width 257 height 45
click at [92, 273] on input "7.196" at bounding box center [83, 270] width 102 height 19
type input "7.2"
click at [168, 288] on button "Save" at bounding box center [229, 297] width 122 height 18
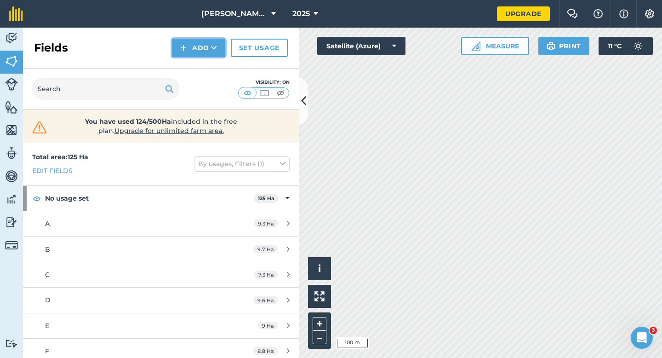
click at [197, 47] on button "Add" at bounding box center [198, 48] width 53 height 18
click at [196, 65] on link "Draw" at bounding box center [198, 68] width 51 height 20
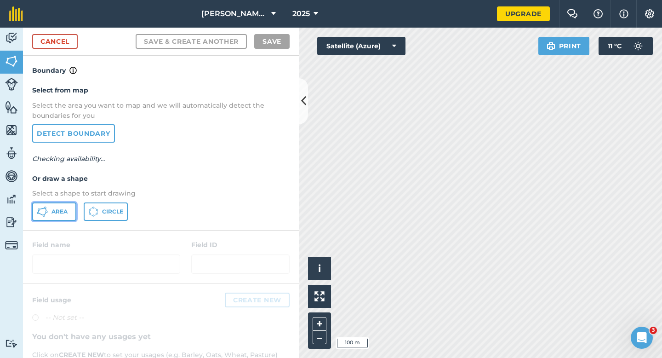
click at [58, 202] on button "Area" at bounding box center [54, 211] width 44 height 18
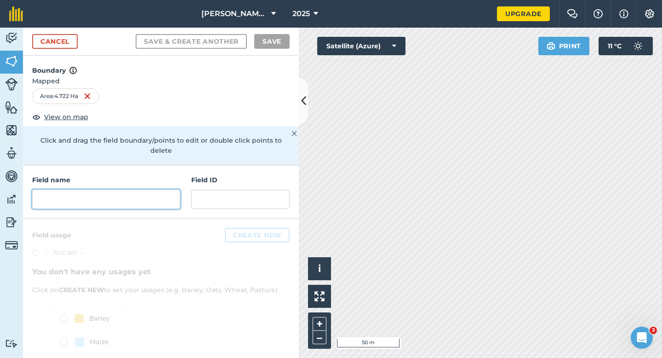
click at [172, 189] on input "text" at bounding box center [106, 198] width 148 height 19
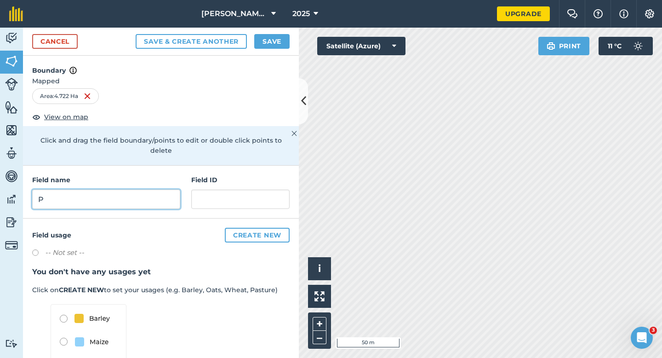
type input "P"
click at [263, 47] on button "Save" at bounding box center [271, 41] width 35 height 15
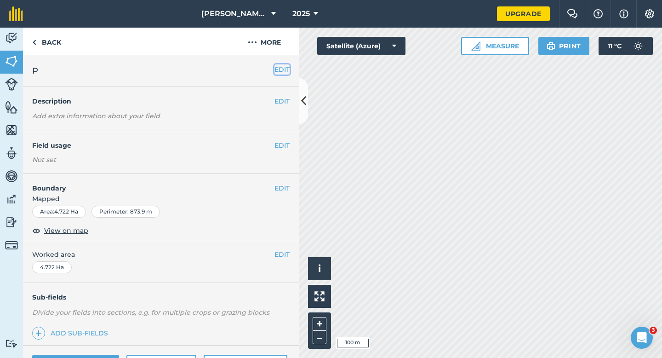
click at [278, 66] on button "EDIT" at bounding box center [281, 69] width 15 height 10
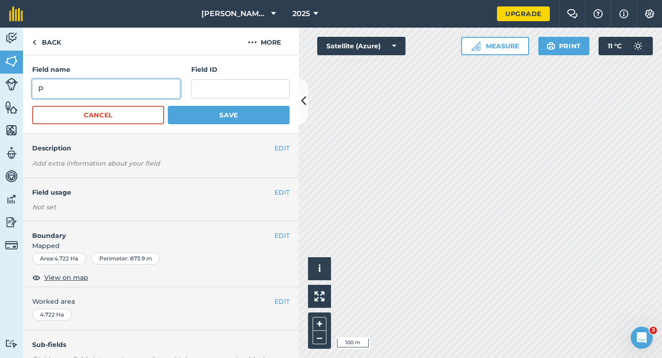
click at [142, 82] on input "P" at bounding box center [106, 88] width 148 height 19
type input "Q"
click at [168, 106] on button "Save" at bounding box center [229, 115] width 122 height 18
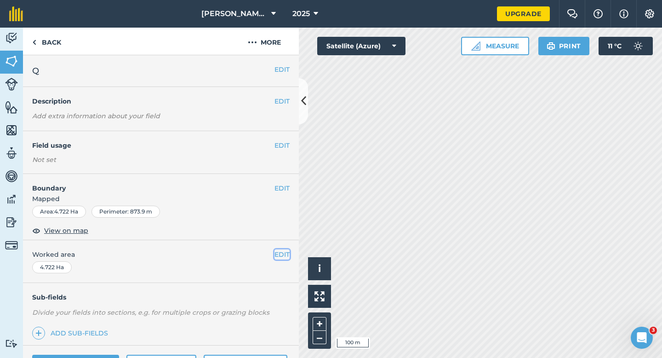
click at [283, 254] on button "EDIT" at bounding box center [281, 254] width 15 height 10
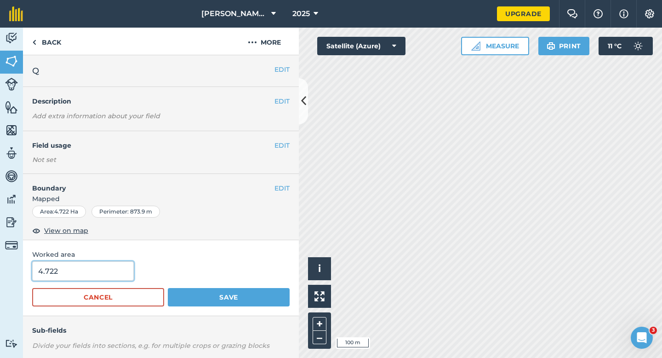
click at [100, 270] on input "4.722" at bounding box center [83, 270] width 102 height 19
type input "5"
click at [168, 288] on button "Save" at bounding box center [229, 297] width 122 height 18
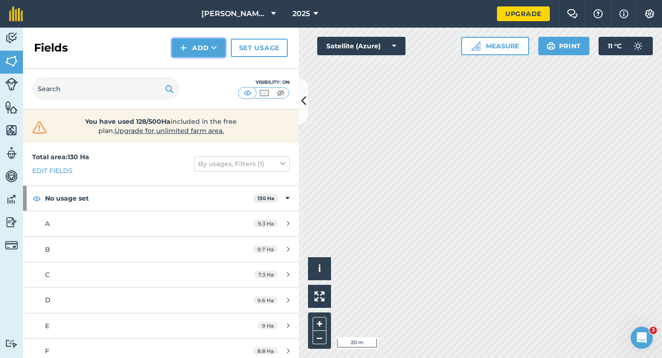
click at [187, 39] on button "Add" at bounding box center [198, 48] width 53 height 18
click at [187, 63] on link "Draw" at bounding box center [198, 68] width 51 height 20
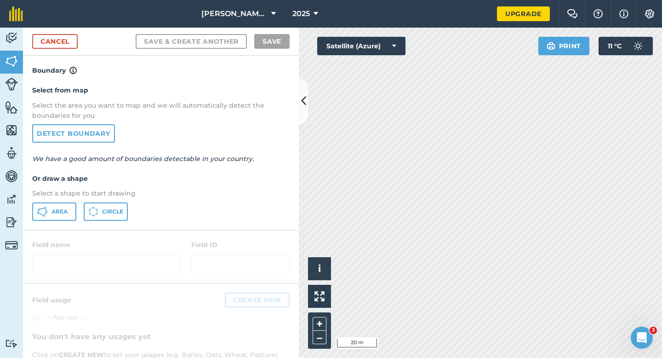
click at [51, 221] on div "Select from map Select the area you want to map and we will automatically detec…" at bounding box center [161, 153] width 276 height 154
click at [57, 221] on div "Select from map Select the area you want to map and we will automatically detec…" at bounding box center [161, 153] width 276 height 154
click at [77, 218] on div "Area Circle" at bounding box center [160, 211] width 257 height 18
click at [77, 217] on div "Area Circle" at bounding box center [160, 211] width 257 height 18
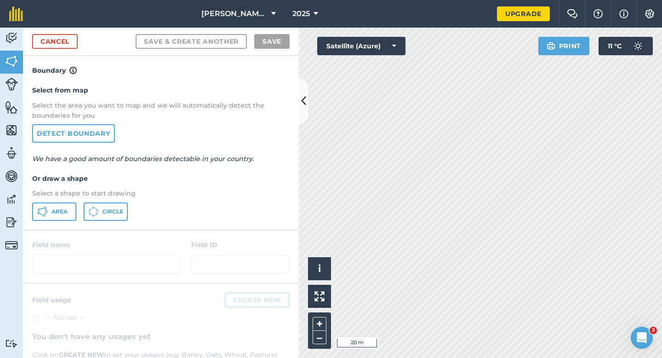
click at [76, 217] on div "Area Circle" at bounding box center [160, 211] width 257 height 18
click at [71, 220] on button "Area" at bounding box center [54, 211] width 44 height 18
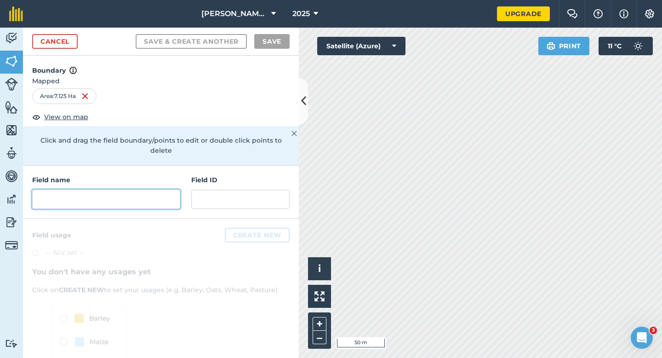
click at [143, 189] on input "text" at bounding box center [106, 198] width 148 height 19
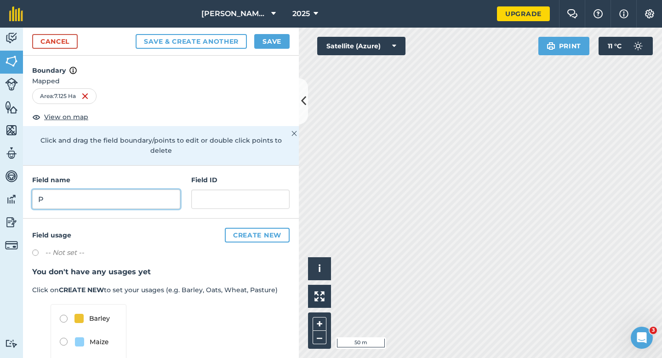
type input "P"
click at [269, 44] on button "Save" at bounding box center [271, 41] width 35 height 15
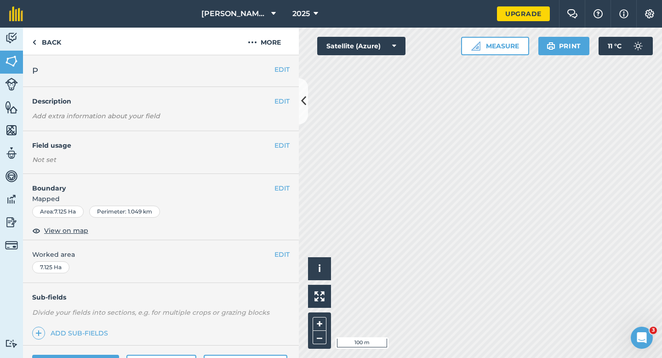
click at [279, 242] on div "EDIT Worked area 7.125 Ha" at bounding box center [161, 261] width 276 height 43
click at [281, 254] on button "EDIT" at bounding box center [281, 254] width 15 height 10
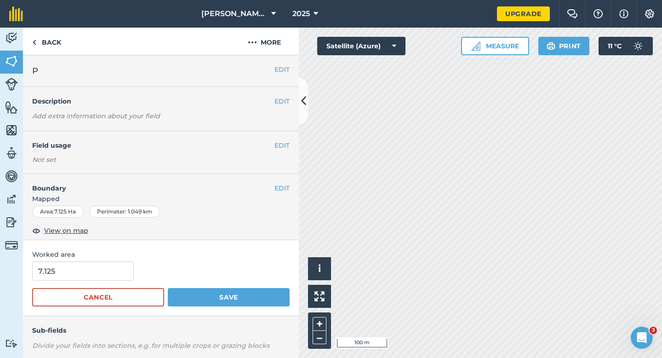
click at [97, 281] on form "7.125 Cancel Save" at bounding box center [160, 283] width 257 height 45
click at [97, 275] on input "7.125" at bounding box center [83, 270] width 102 height 19
type input "7.2"
click at [168, 288] on button "Save" at bounding box center [229, 297] width 122 height 18
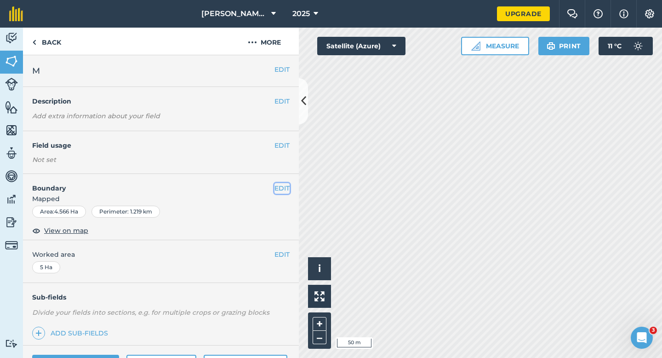
click at [282, 189] on button "EDIT" at bounding box center [281, 188] width 15 height 10
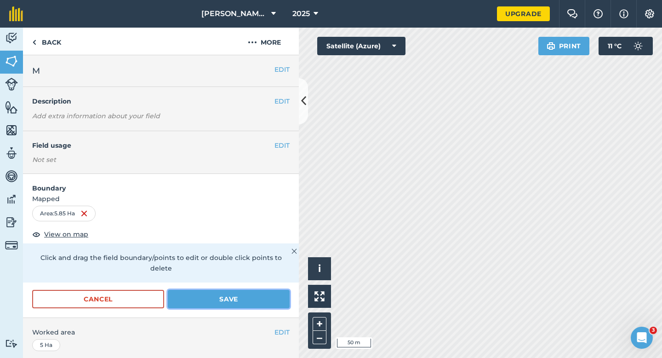
click at [216, 290] on button "Save" at bounding box center [229, 299] width 122 height 18
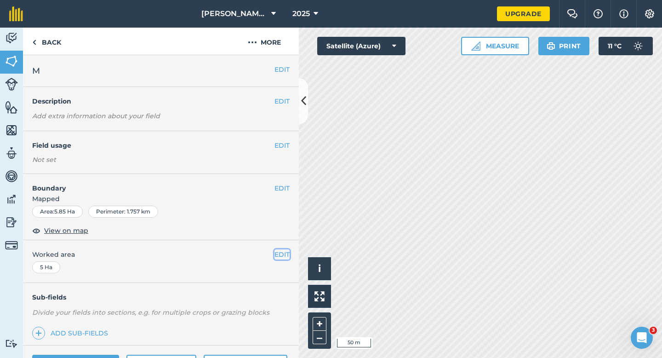
click at [275, 259] on button "EDIT" at bounding box center [281, 254] width 15 height 10
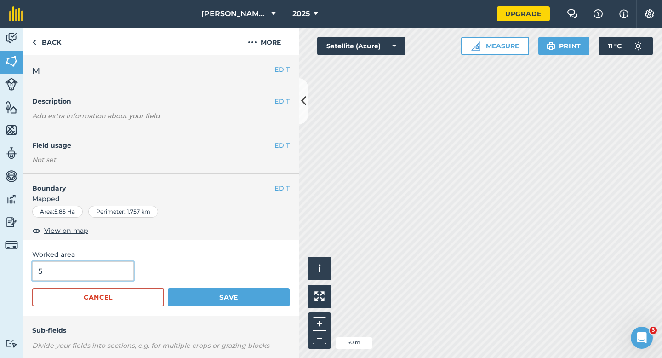
click at [123, 269] on input "5" at bounding box center [83, 270] width 102 height 19
type input "6"
click at [168, 288] on button "Save" at bounding box center [229, 297] width 122 height 18
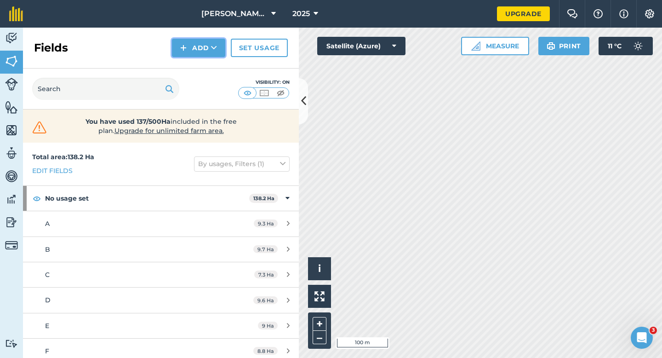
click at [189, 52] on button "Add" at bounding box center [198, 48] width 53 height 18
click at [189, 63] on link "Draw" at bounding box center [198, 68] width 51 height 20
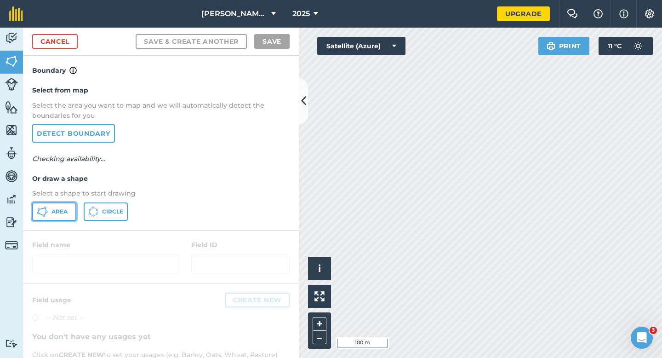
click at [43, 212] on icon at bounding box center [42, 211] width 11 height 11
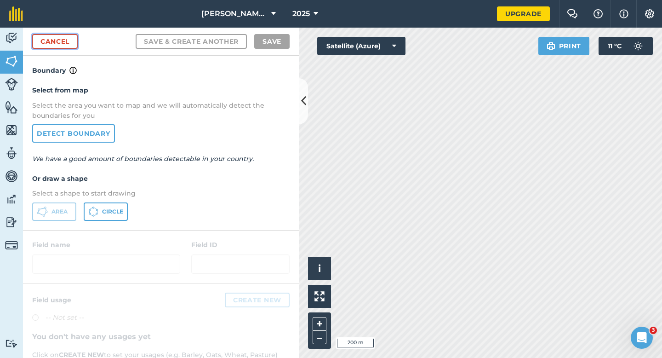
click at [60, 41] on link "Cancel" at bounding box center [55, 41] width 46 height 15
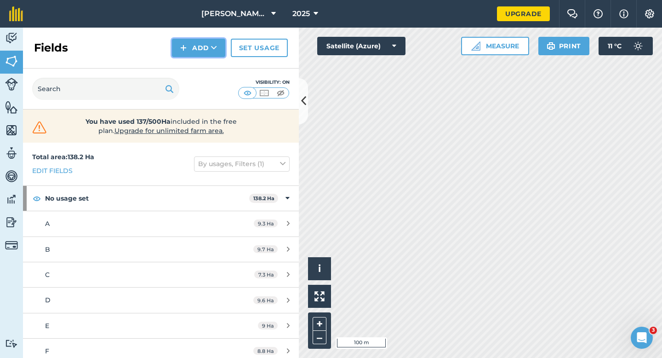
click at [189, 40] on button "Add" at bounding box center [198, 48] width 53 height 18
click at [189, 58] on link "Draw" at bounding box center [198, 68] width 51 height 20
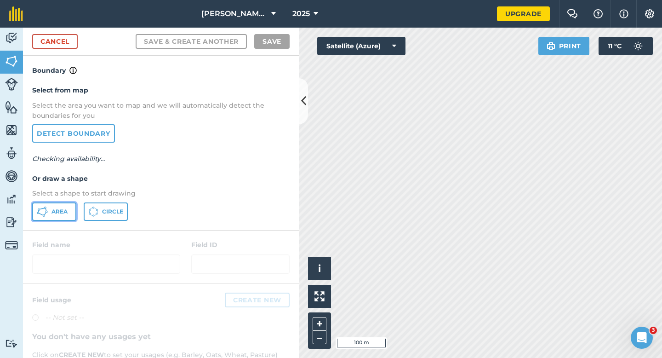
click at [69, 209] on button "Area" at bounding box center [54, 211] width 44 height 18
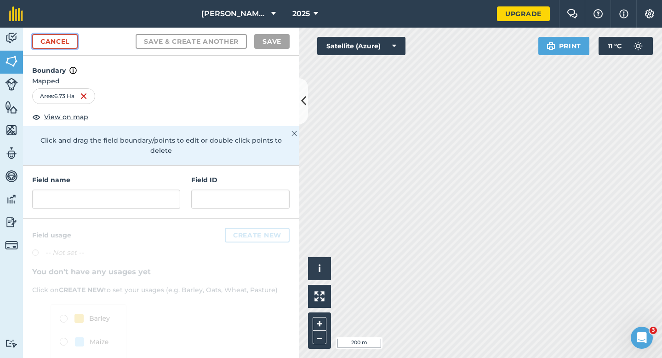
click at [48, 42] on link "Cancel" at bounding box center [55, 41] width 46 height 15
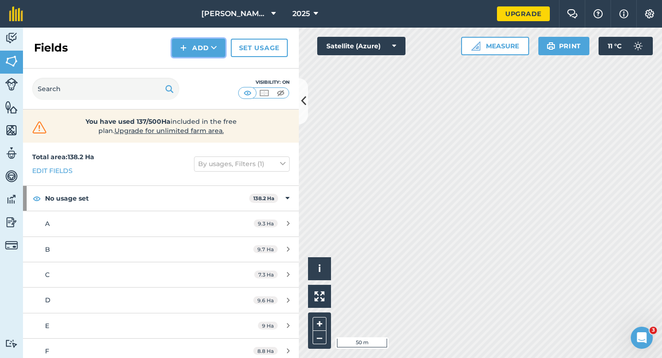
click at [209, 53] on button "Add" at bounding box center [198, 48] width 53 height 18
click at [209, 60] on link "Draw" at bounding box center [198, 68] width 51 height 20
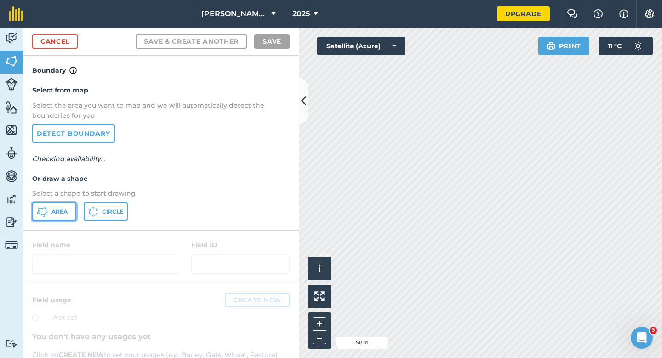
click at [50, 217] on button "Area" at bounding box center [54, 211] width 44 height 18
click at [51, 210] on span "Area" at bounding box center [59, 211] width 16 height 7
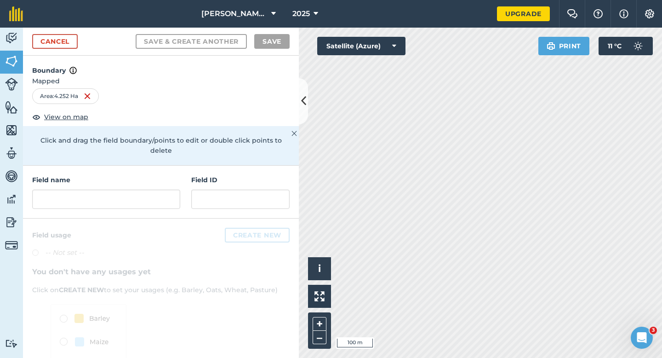
click at [167, 175] on h4 "Field name" at bounding box center [106, 180] width 148 height 10
click at [166, 189] on input "text" at bounding box center [106, 198] width 148 height 19
click at [165, 189] on input "text" at bounding box center [106, 198] width 148 height 19
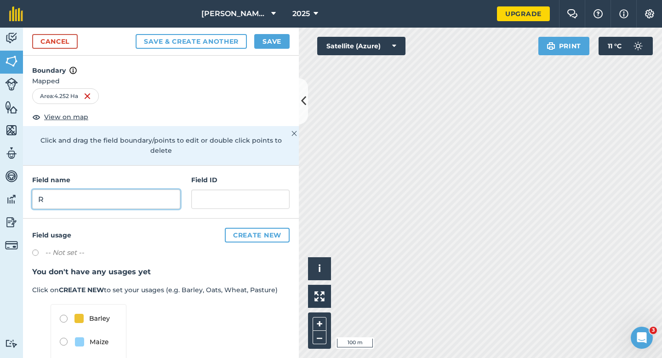
type input "R"
click at [285, 51] on div "Cancel Save & Create Another Save" at bounding box center [161, 42] width 276 height 28
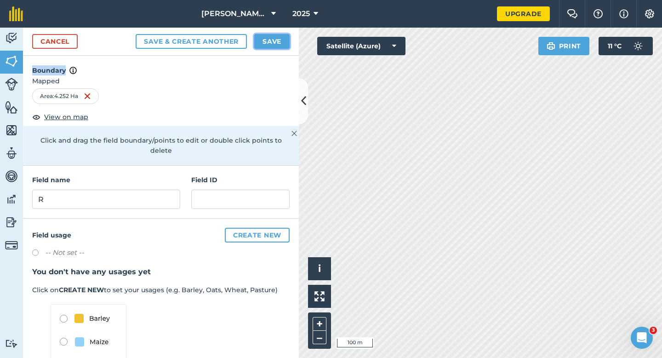
click at [285, 44] on button "Save" at bounding box center [271, 41] width 35 height 15
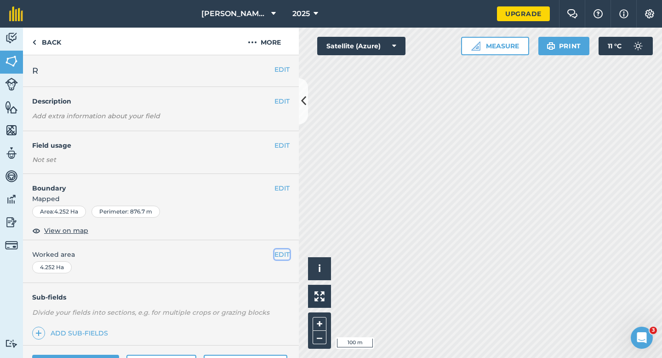
click at [279, 255] on button "EDIT" at bounding box center [281, 254] width 15 height 10
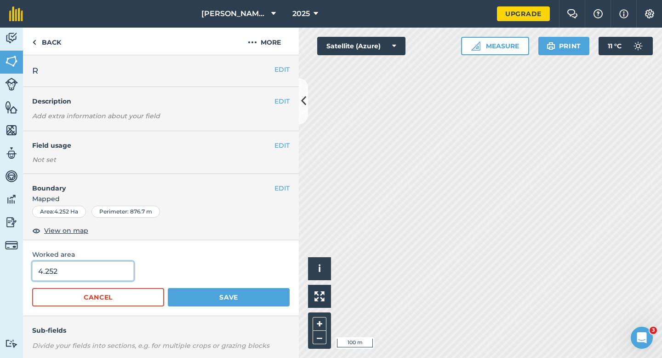
click at [91, 262] on input "4.252" at bounding box center [83, 270] width 102 height 19
click at [91, 269] on input "4.252" at bounding box center [83, 270] width 102 height 19
type input "4.3"
click at [168, 288] on button "Save" at bounding box center [229, 297] width 122 height 18
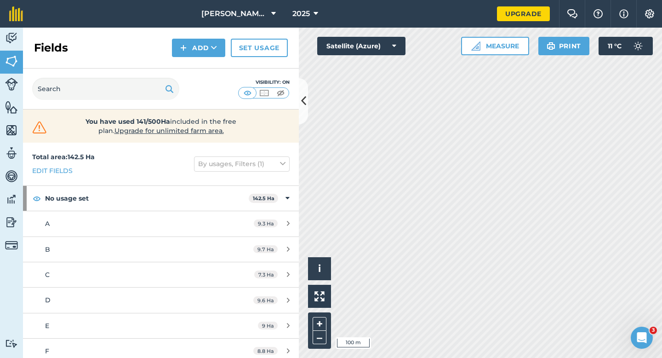
click at [171, 43] on div "Fields Add Set usage" at bounding box center [161, 48] width 276 height 41
click at [188, 50] on button "Add" at bounding box center [198, 48] width 53 height 18
click at [188, 66] on link "Draw" at bounding box center [198, 68] width 51 height 20
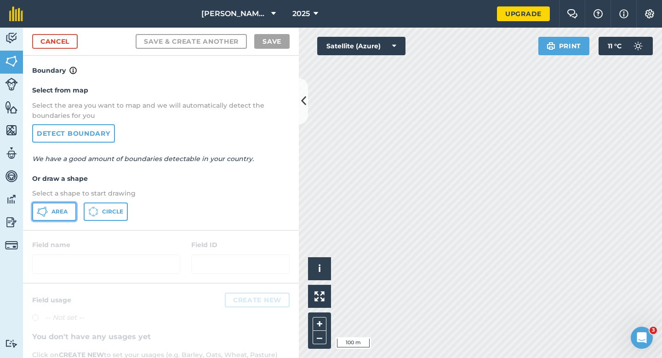
click at [55, 213] on span "Area" at bounding box center [59, 211] width 16 height 7
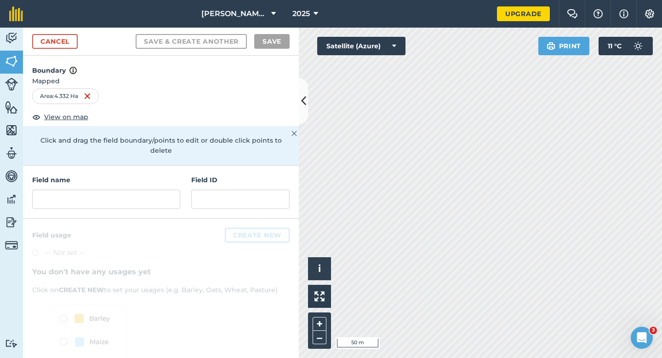
click at [181, 194] on div "Field name Field ID" at bounding box center [161, 191] width 276 height 53
click at [181, 188] on div "Field name Field ID" at bounding box center [161, 191] width 276 height 53
click at [173, 189] on input "text" at bounding box center [106, 198] width 148 height 19
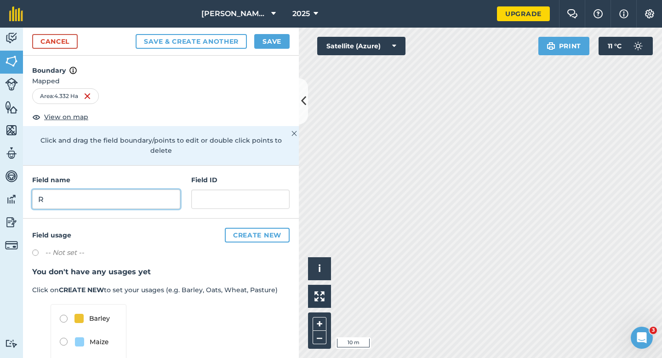
type input "R"
click at [270, 35] on button "Save" at bounding box center [271, 41] width 35 height 15
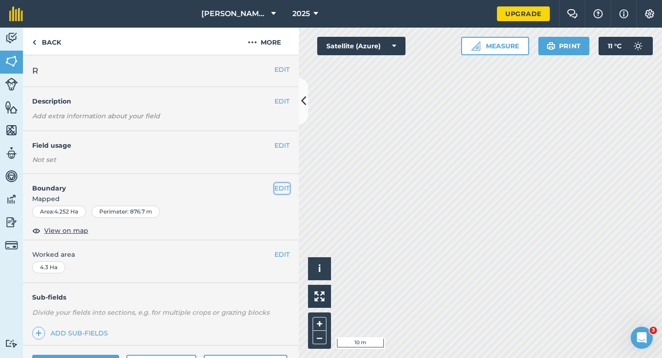
click at [283, 192] on button "EDIT" at bounding box center [281, 188] width 15 height 10
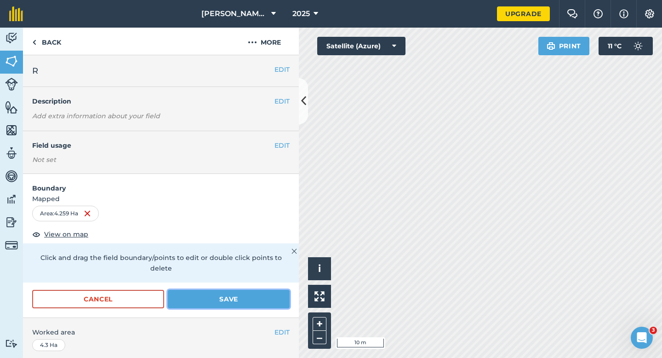
click at [226, 294] on button "Save" at bounding box center [229, 299] width 122 height 18
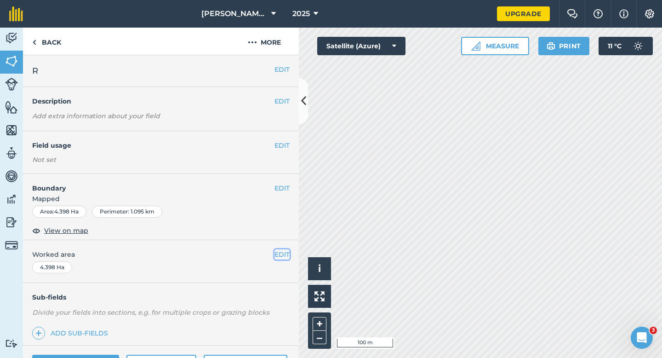
click at [289, 255] on button "EDIT" at bounding box center [281, 254] width 15 height 10
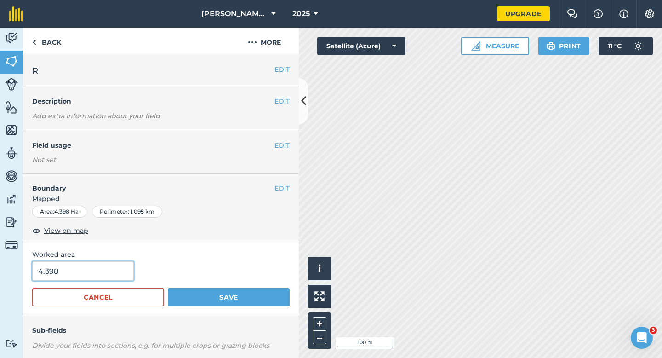
click at [100, 279] on input "4.398" at bounding box center [83, 270] width 102 height 19
click at [100, 276] on input "4.398" at bounding box center [83, 270] width 102 height 19
type input "4.4"
click at [168, 288] on button "Save" at bounding box center [229, 297] width 122 height 18
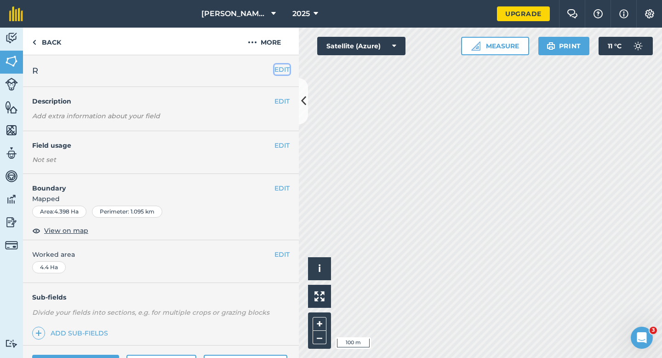
click at [289, 69] on button "EDIT" at bounding box center [281, 69] width 15 height 10
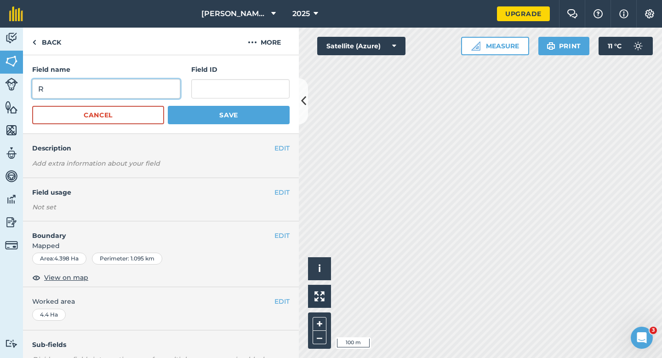
click at [139, 93] on input "R" at bounding box center [106, 88] width 148 height 19
type input "S"
click at [168, 106] on button "Save" at bounding box center [229, 115] width 122 height 18
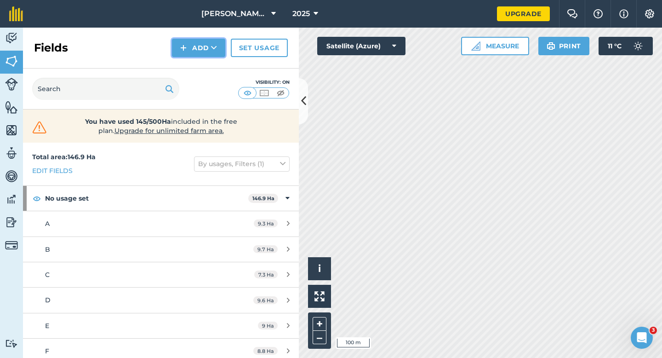
click at [183, 51] on img at bounding box center [183, 47] width 6 height 11
click at [188, 63] on link "Draw" at bounding box center [198, 68] width 51 height 20
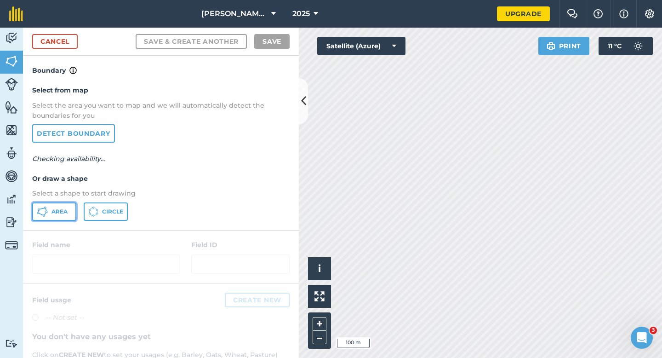
click at [61, 214] on span "Area" at bounding box center [59, 211] width 16 height 7
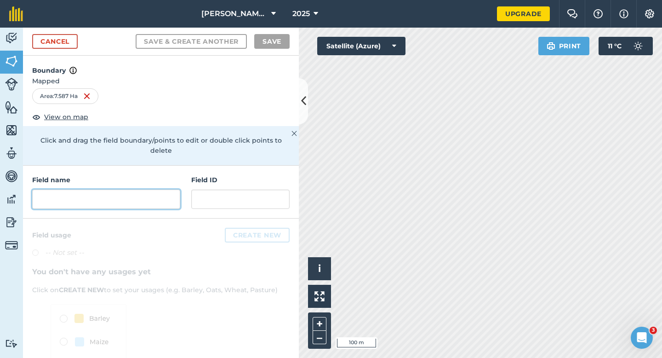
click at [152, 189] on input "text" at bounding box center [106, 198] width 148 height 19
click at [156, 189] on input "text" at bounding box center [106, 198] width 148 height 19
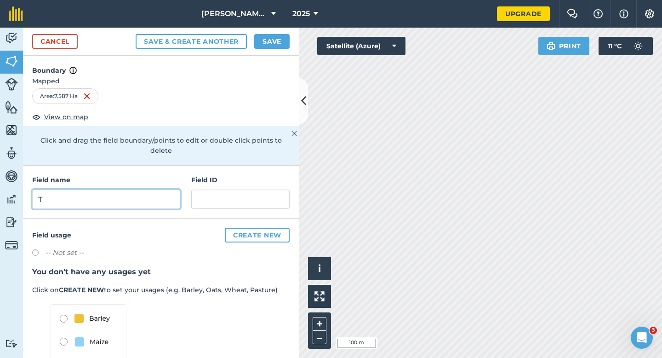
type input "T"
click at [267, 37] on button "Save" at bounding box center [271, 41] width 35 height 15
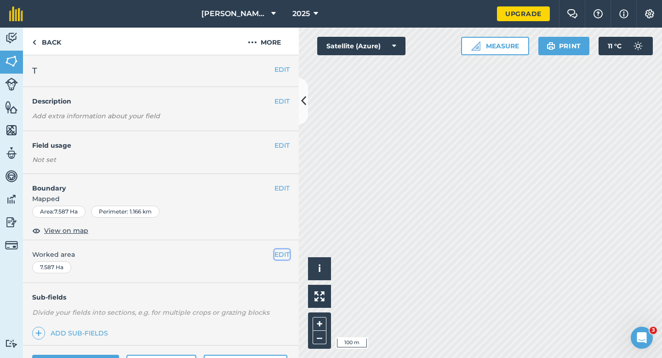
click at [284, 255] on button "EDIT" at bounding box center [281, 254] width 15 height 10
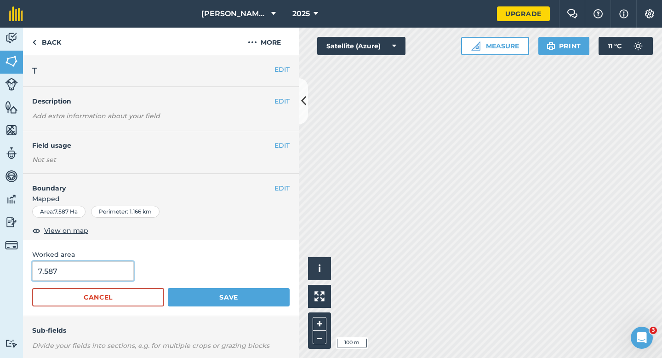
click at [84, 273] on input "7.587" at bounding box center [83, 270] width 102 height 19
type input "7.7"
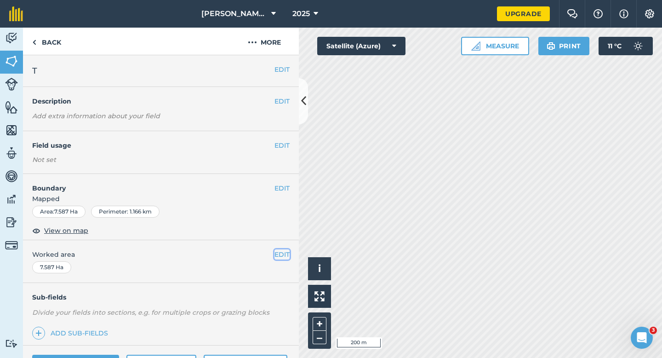
click at [279, 258] on button "EDIT" at bounding box center [281, 254] width 15 height 10
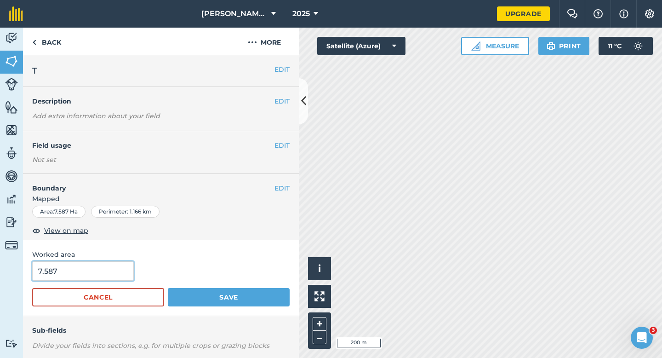
click at [105, 273] on input "7.587" at bounding box center [83, 270] width 102 height 19
type input "7.7"
click at [168, 288] on button "Save" at bounding box center [229, 297] width 122 height 18
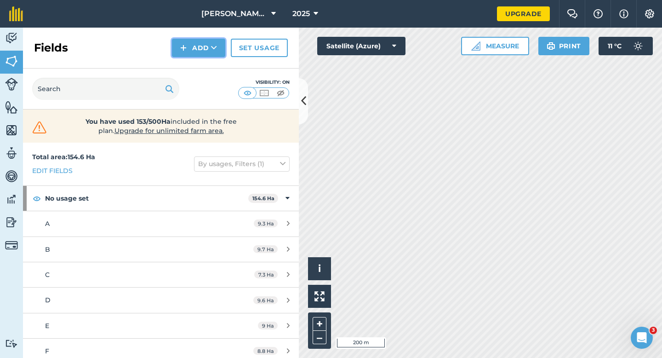
click at [199, 41] on button "Add" at bounding box center [198, 48] width 53 height 18
click at [199, 62] on link "Draw" at bounding box center [198, 68] width 51 height 20
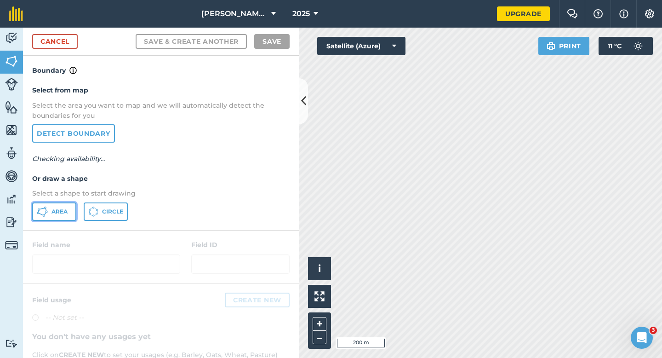
click at [71, 216] on button "Area" at bounding box center [54, 211] width 44 height 18
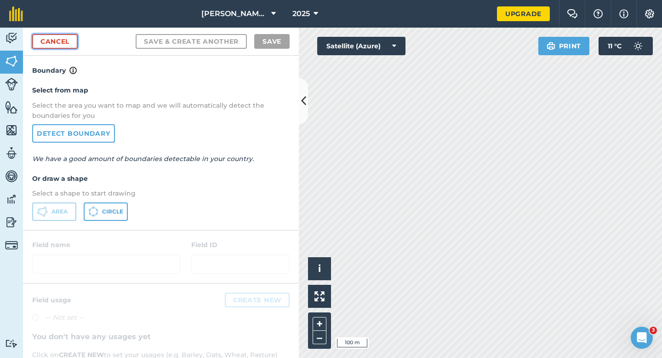
click at [75, 41] on link "Cancel" at bounding box center [55, 41] width 46 height 15
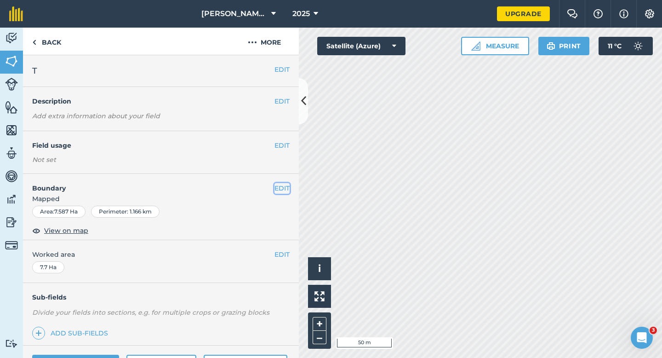
click at [278, 193] on button "EDIT" at bounding box center [281, 188] width 15 height 10
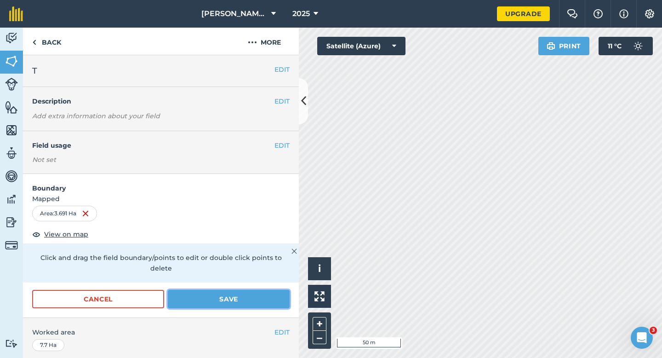
click at [211, 290] on button "Save" at bounding box center [229, 299] width 122 height 18
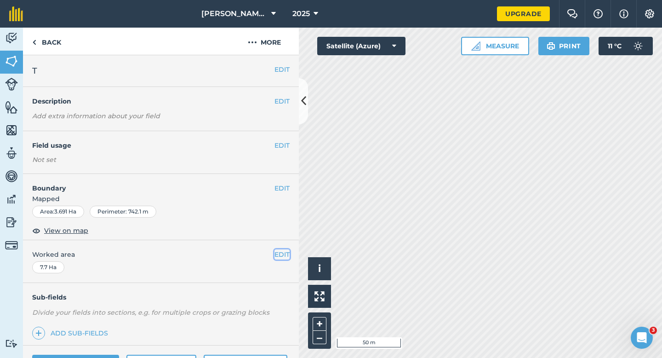
click at [282, 258] on button "EDIT" at bounding box center [281, 254] width 15 height 10
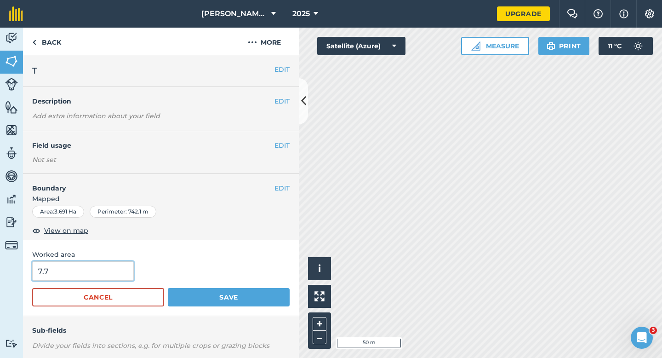
click at [97, 269] on input "7.7" at bounding box center [83, 270] width 102 height 19
type input "4"
click at [168, 288] on button "Save" at bounding box center [229, 297] width 122 height 18
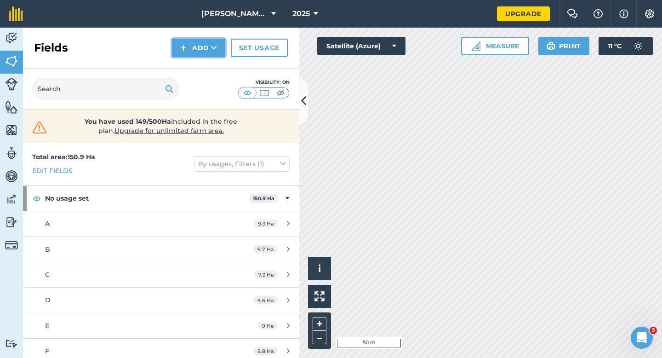
click at [205, 55] on button "Add" at bounding box center [198, 48] width 53 height 18
click at [205, 58] on link "Draw" at bounding box center [198, 68] width 51 height 20
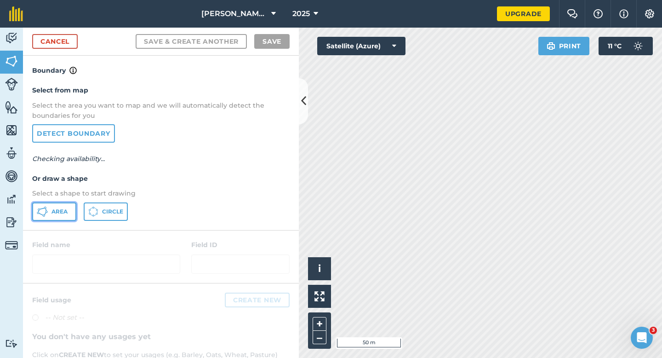
click at [44, 213] on icon at bounding box center [42, 211] width 11 height 11
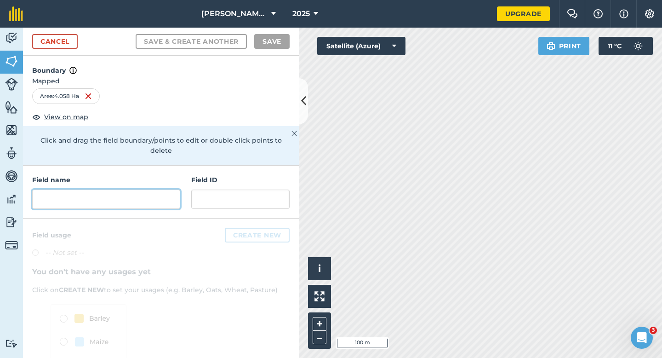
click at [149, 194] on input "text" at bounding box center [106, 198] width 148 height 19
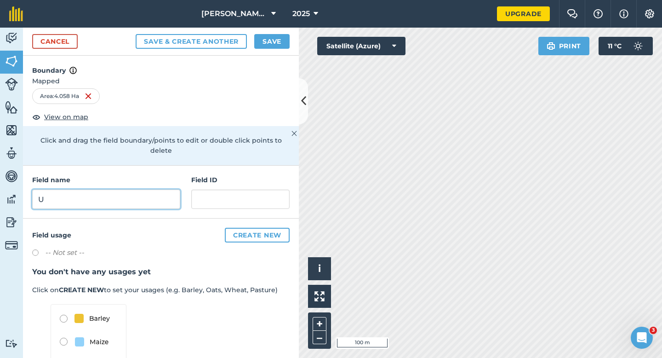
type input "U"
click at [270, 36] on button "Save" at bounding box center [271, 41] width 35 height 15
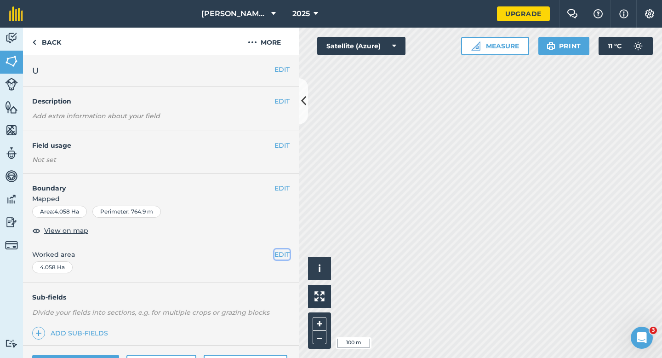
click at [281, 256] on button "EDIT" at bounding box center [281, 254] width 15 height 10
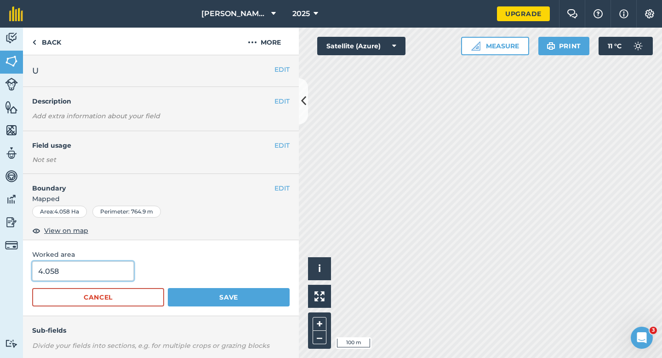
click at [112, 265] on input "4.058" at bounding box center [83, 270] width 102 height 19
type input "4"
click at [168, 288] on button "Save" at bounding box center [229, 297] width 122 height 18
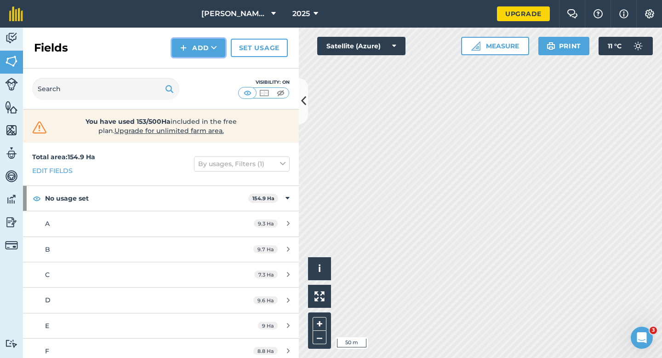
click at [206, 45] on button "Add" at bounding box center [198, 48] width 53 height 18
click at [206, 63] on link "Draw" at bounding box center [198, 68] width 51 height 20
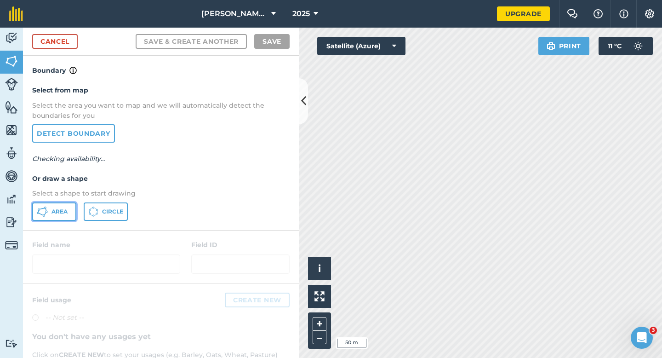
click at [69, 210] on button "Area" at bounding box center [54, 211] width 44 height 18
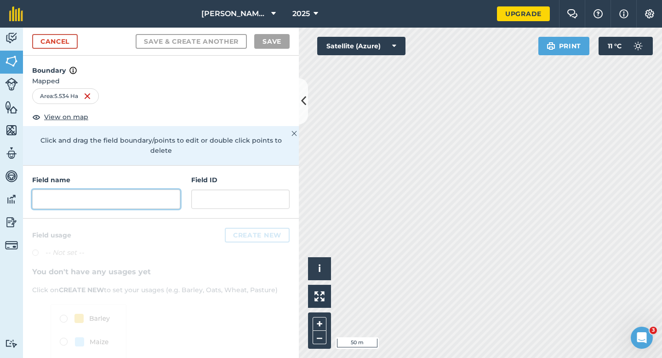
click at [136, 189] on input "text" at bounding box center [106, 198] width 148 height 19
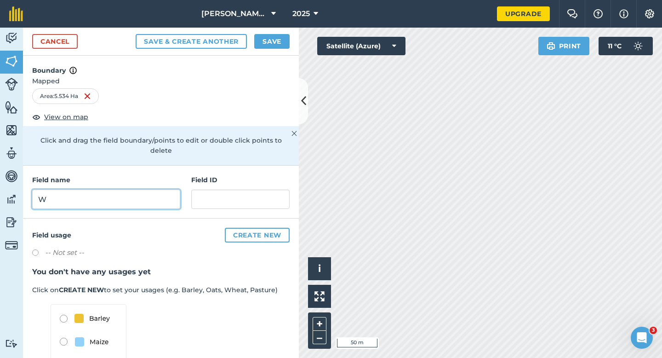
type input "W"
click at [281, 39] on button "Save" at bounding box center [271, 41] width 35 height 15
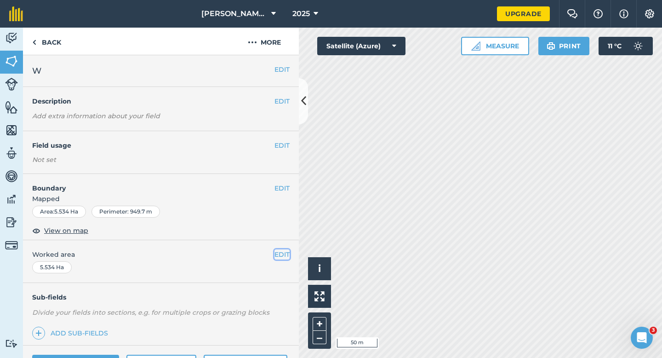
click at [281, 256] on button "EDIT" at bounding box center [281, 254] width 15 height 10
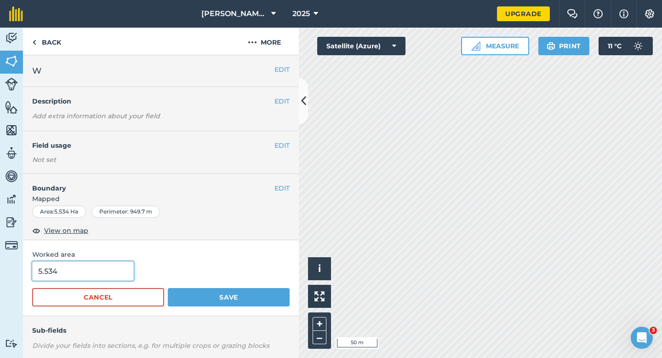
click at [123, 273] on input "5.534" at bounding box center [83, 270] width 102 height 19
type input "5.5"
click at [168, 288] on button "Save" at bounding box center [229, 297] width 122 height 18
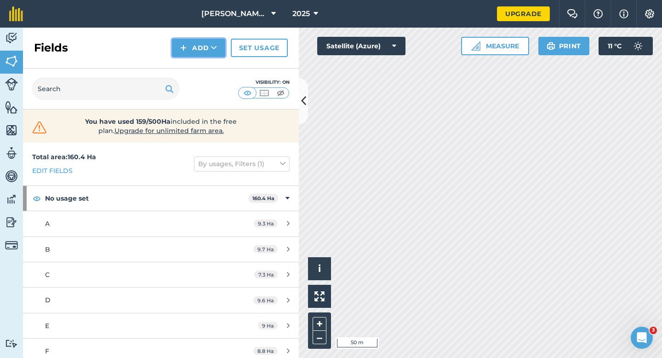
click at [208, 51] on button "Add" at bounding box center [198, 48] width 53 height 18
click at [208, 59] on link "Draw" at bounding box center [198, 68] width 51 height 20
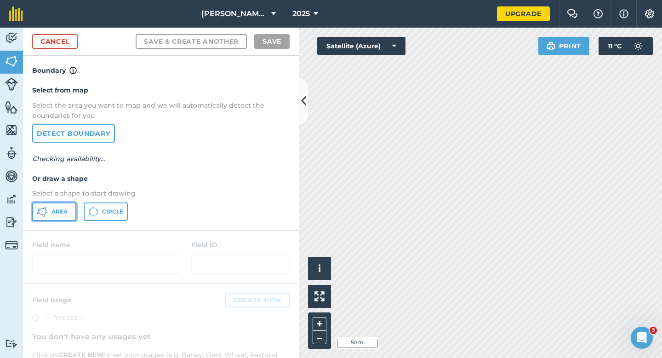
click at [52, 210] on span "Area" at bounding box center [59, 211] width 16 height 7
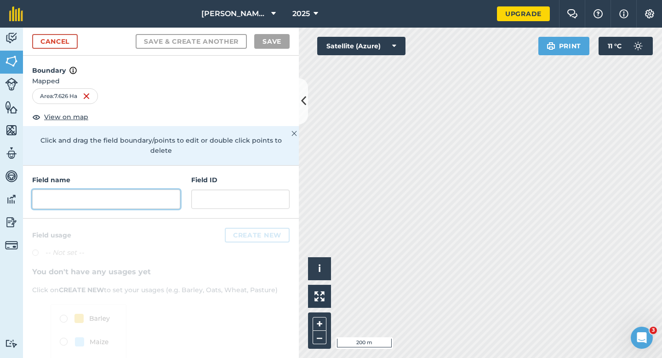
click at [137, 189] on input "text" at bounding box center [106, 198] width 148 height 19
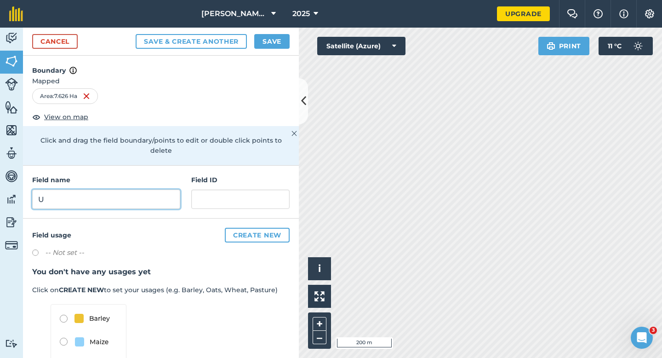
type input "U"
click at [268, 34] on button "Save" at bounding box center [271, 41] width 35 height 15
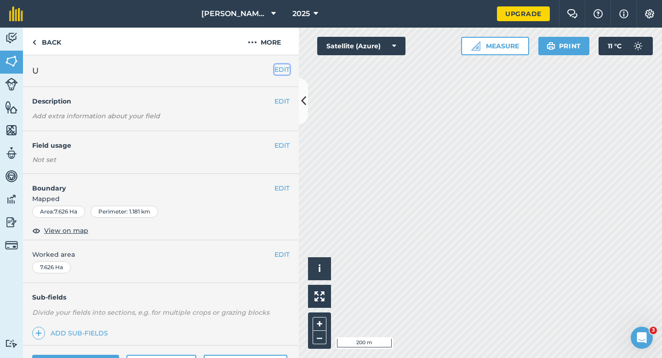
click at [276, 68] on button "EDIT" at bounding box center [281, 69] width 15 height 10
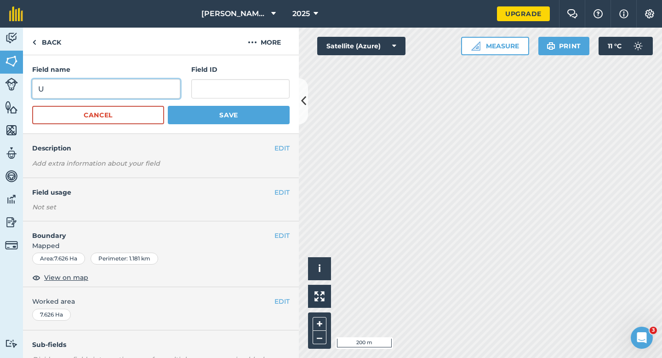
click at [103, 98] on input "U" at bounding box center [106, 88] width 148 height 19
type input "V"
click at [168, 106] on button "Save" at bounding box center [229, 115] width 122 height 18
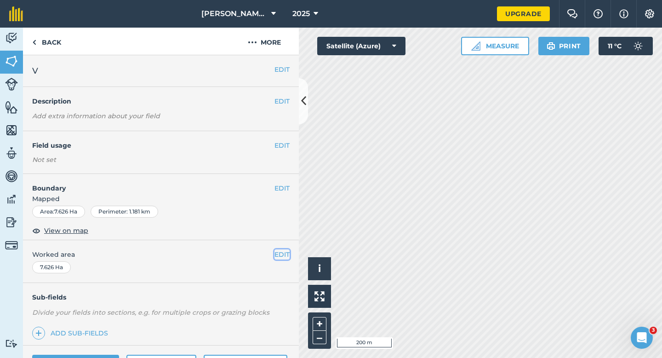
click at [285, 257] on button "EDIT" at bounding box center [281, 254] width 15 height 10
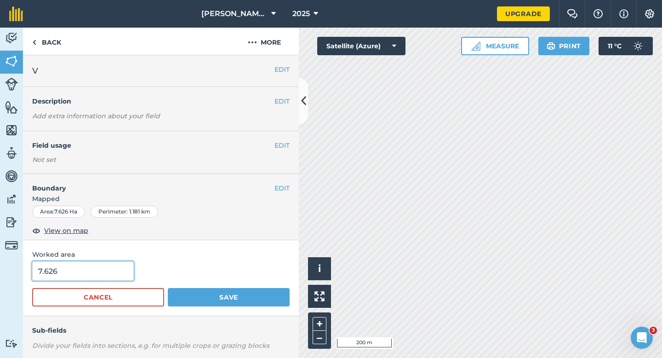
click at [99, 276] on input "7.626" at bounding box center [83, 270] width 102 height 19
type input "7.7"
click at [168, 288] on button "Save" at bounding box center [229, 297] width 122 height 18
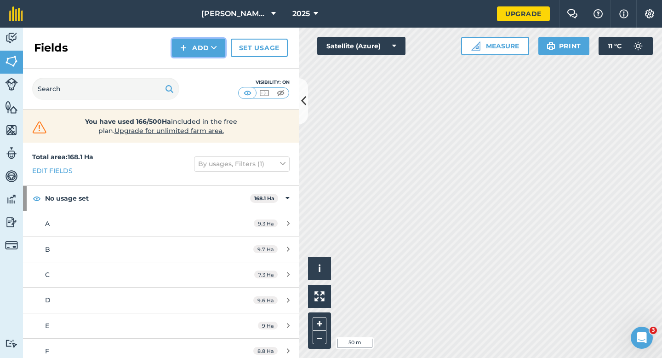
click at [189, 52] on button "Add" at bounding box center [198, 48] width 53 height 18
click at [188, 63] on link "Draw" at bounding box center [198, 68] width 51 height 20
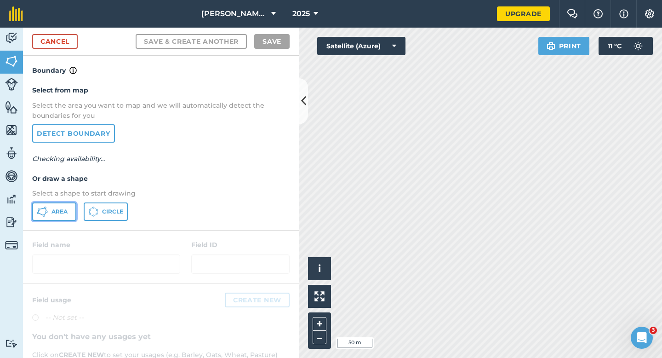
click at [49, 206] on button "Area" at bounding box center [54, 211] width 44 height 18
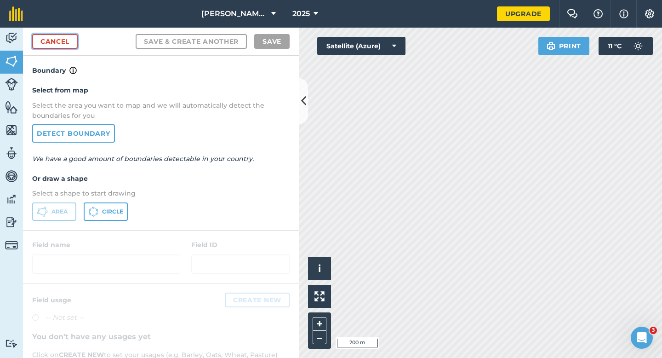
click at [54, 37] on link "Cancel" at bounding box center [55, 41] width 46 height 15
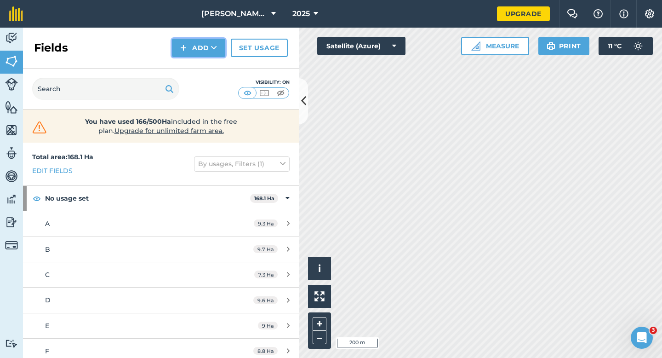
click at [195, 43] on button "Add" at bounding box center [198, 48] width 53 height 18
click at [204, 65] on link "Draw" at bounding box center [198, 68] width 51 height 20
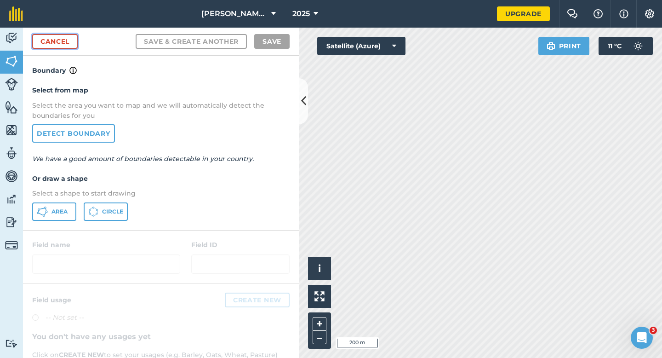
click at [55, 36] on link "Cancel" at bounding box center [55, 41] width 46 height 15
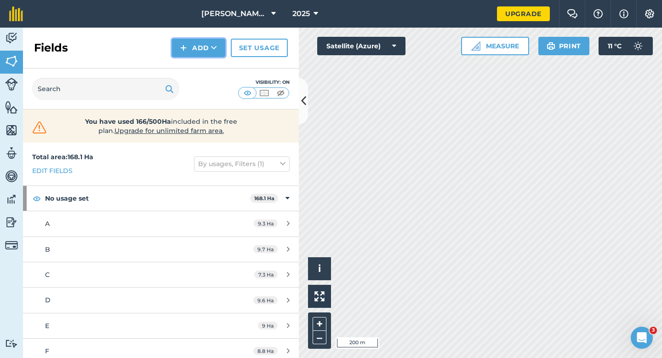
click at [197, 51] on button "Add" at bounding box center [198, 48] width 53 height 18
click at [197, 63] on link "Draw" at bounding box center [198, 68] width 51 height 20
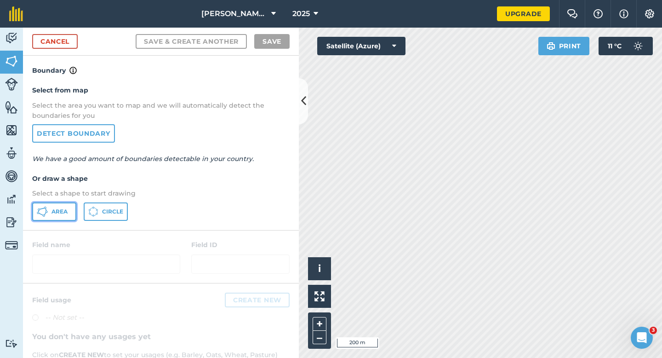
click at [48, 212] on button "Area" at bounding box center [54, 211] width 44 height 18
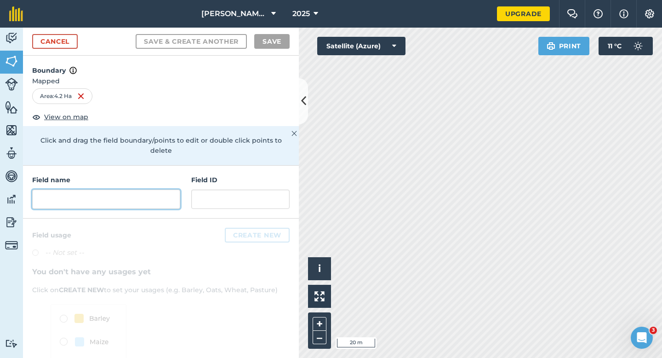
click at [161, 189] on input "text" at bounding box center [106, 198] width 148 height 19
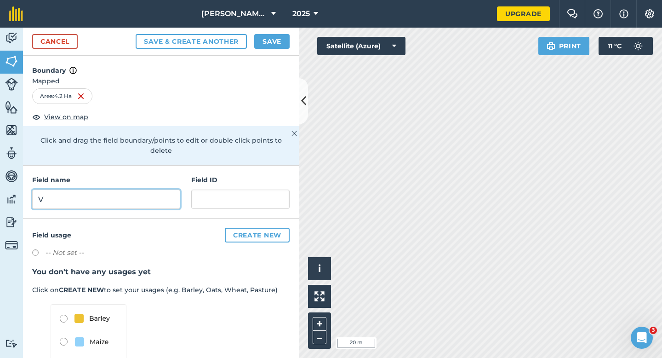
type input "V"
click at [274, 50] on div "Cancel Save & Create Another Save" at bounding box center [161, 42] width 276 height 28
click at [273, 41] on button "Save" at bounding box center [271, 41] width 35 height 15
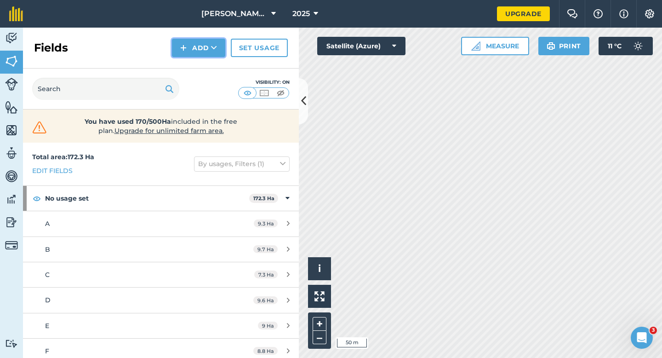
click at [193, 43] on button "Add" at bounding box center [198, 48] width 53 height 18
click at [193, 69] on link "Draw" at bounding box center [198, 68] width 51 height 20
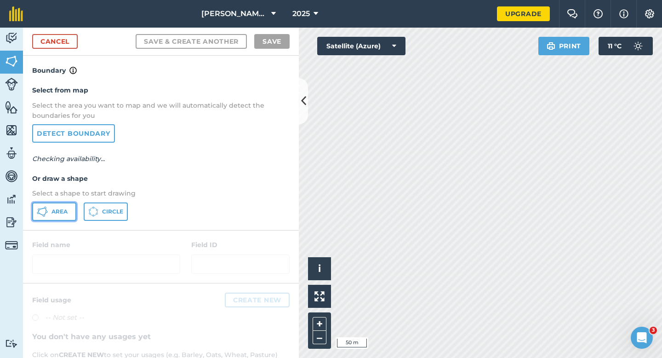
click at [43, 218] on button "Area" at bounding box center [54, 211] width 44 height 18
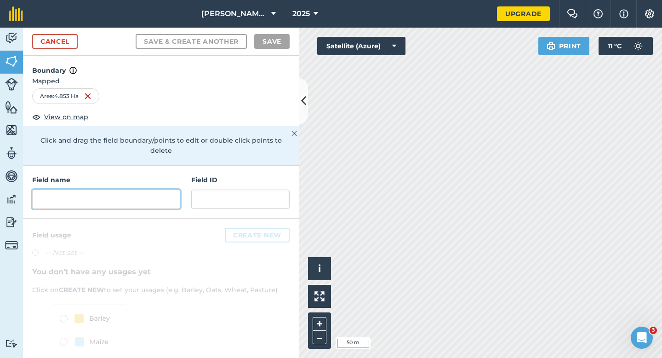
click at [127, 196] on input "text" at bounding box center [106, 198] width 148 height 19
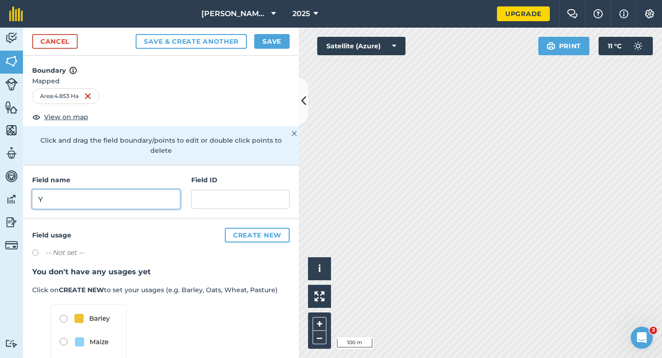
type input "Y"
click at [275, 46] on button "Save" at bounding box center [271, 41] width 35 height 15
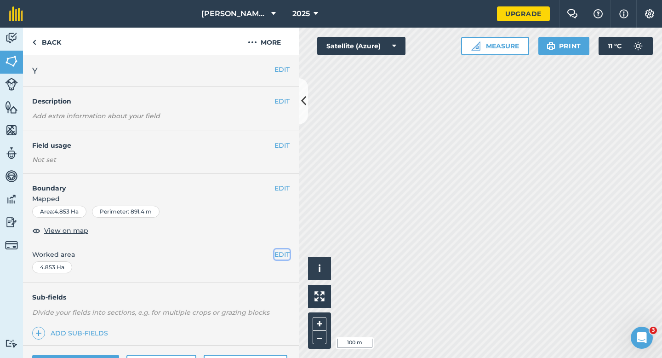
click at [279, 251] on button "EDIT" at bounding box center [281, 254] width 15 height 10
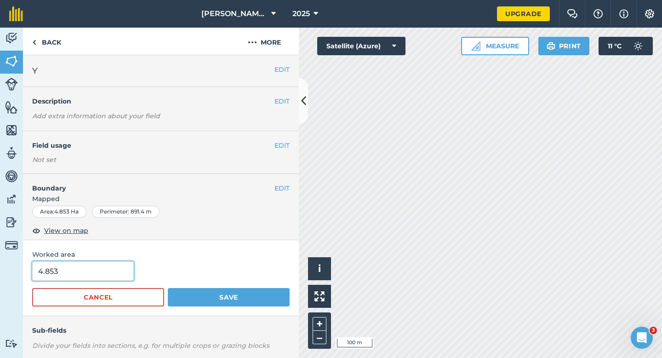
click at [91, 264] on input "4.853" at bounding box center [83, 270] width 102 height 19
type input "5"
click at [168, 288] on button "Save" at bounding box center [229, 297] width 122 height 18
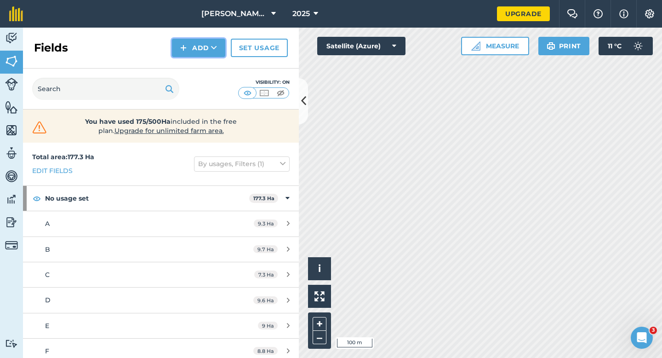
click at [181, 49] on img at bounding box center [183, 47] width 6 height 11
click at [182, 63] on link "Draw" at bounding box center [198, 68] width 51 height 20
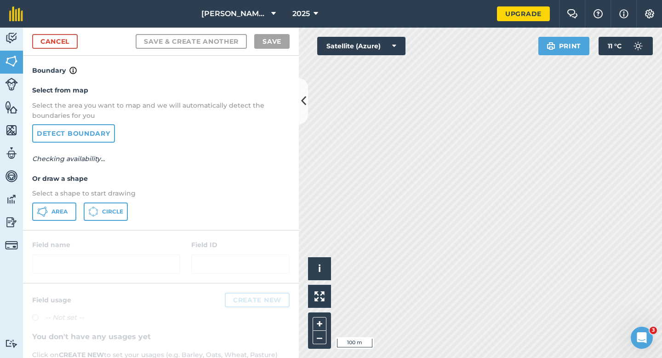
click at [69, 199] on div "Select from map Select the area you want to map and we will automatically detec…" at bounding box center [161, 153] width 276 height 154
click at [67, 206] on button "Area" at bounding box center [54, 211] width 44 height 18
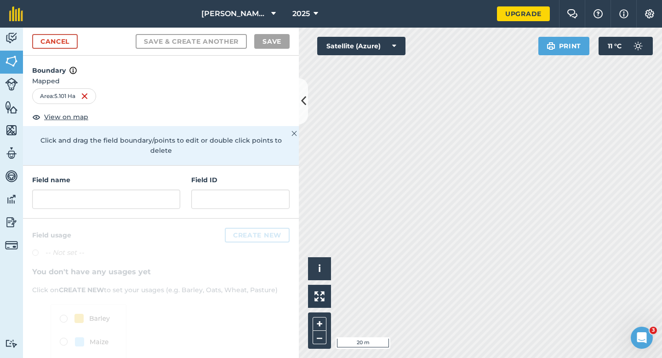
click at [293, 265] on div "Activity Fields Livestock Features Maps Team Vehicles Data Reporting Billing Tu…" at bounding box center [331, 193] width 662 height 330
click at [121, 196] on input "text" at bounding box center [106, 198] width 148 height 19
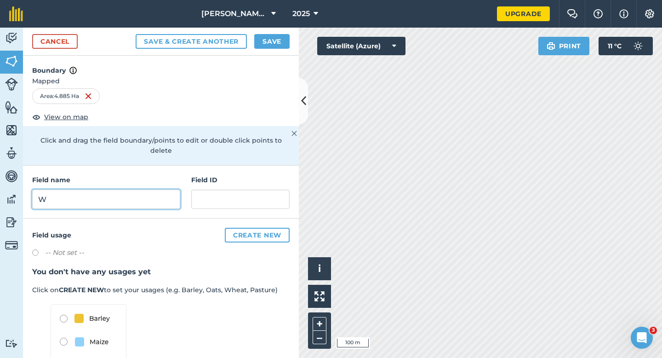
type input "W"
click at [276, 39] on button "Save" at bounding box center [271, 41] width 35 height 15
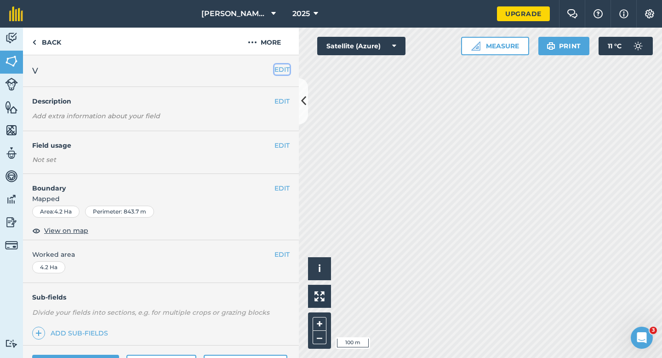
click at [282, 72] on button "EDIT" at bounding box center [281, 69] width 15 height 10
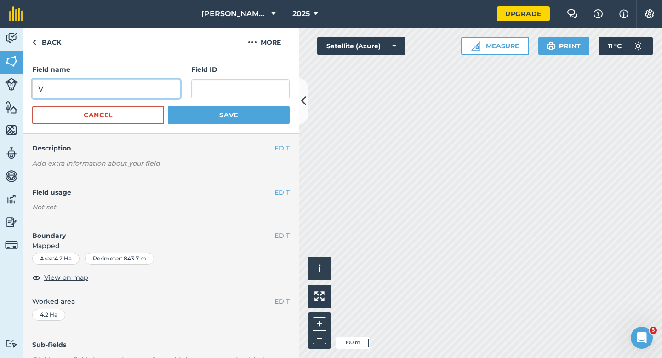
click at [153, 86] on input "V" at bounding box center [106, 88] width 148 height 19
type input "T"
click at [168, 106] on button "Save" at bounding box center [229, 115] width 122 height 18
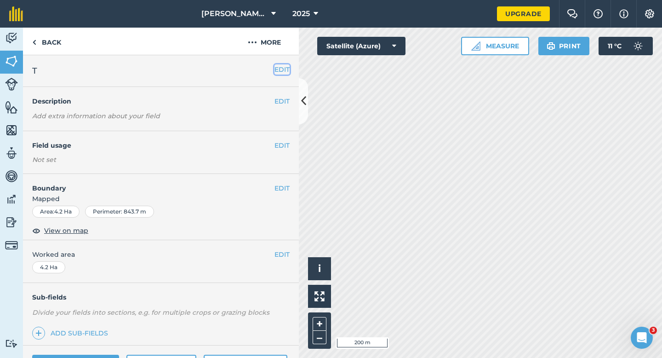
click at [288, 68] on button "EDIT" at bounding box center [281, 69] width 15 height 10
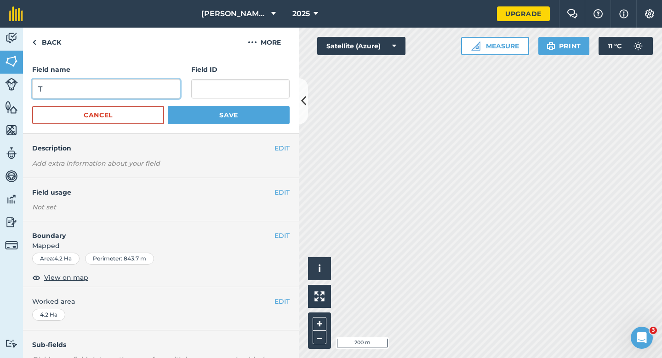
click at [129, 94] on input "T" at bounding box center [106, 88] width 148 height 19
type input "V"
click at [168, 106] on button "Save" at bounding box center [229, 115] width 122 height 18
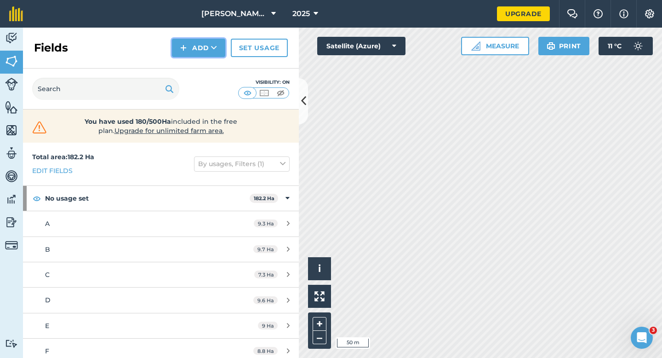
click at [210, 52] on button "Add" at bounding box center [198, 48] width 53 height 18
click at [210, 64] on link "Draw" at bounding box center [198, 68] width 51 height 20
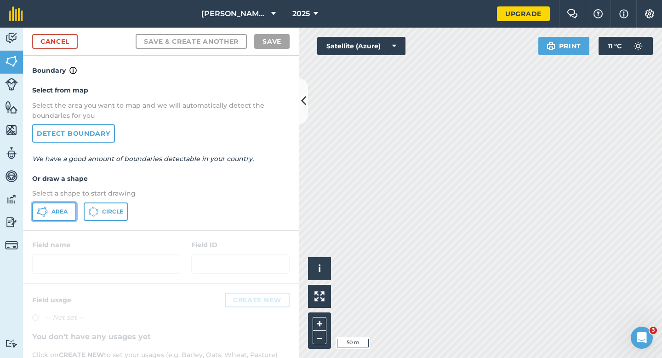
click at [62, 213] on span "Area" at bounding box center [59, 211] width 16 height 7
click at [69, 40] on link "Cancel" at bounding box center [55, 41] width 46 height 15
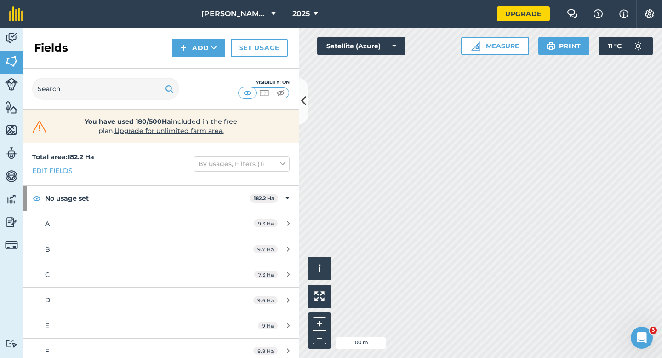
click at [196, 33] on div "Fields Add Set usage" at bounding box center [161, 48] width 276 height 41
click at [203, 44] on button "Add" at bounding box center [198, 48] width 53 height 18
click at [206, 64] on link "Draw" at bounding box center [198, 68] width 51 height 20
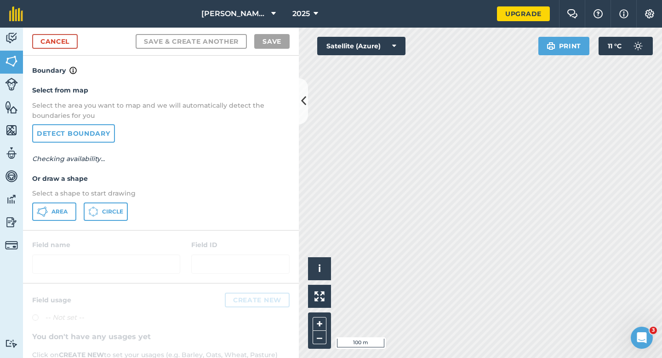
click at [49, 221] on div "Select from map Select the area you want to map and we will automatically detec…" at bounding box center [161, 153] width 276 height 154
click at [49, 216] on button "Area" at bounding box center [54, 211] width 44 height 18
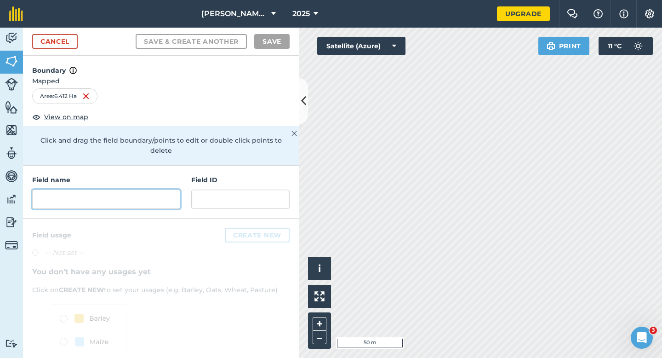
click at [164, 194] on input "text" at bounding box center [106, 198] width 148 height 19
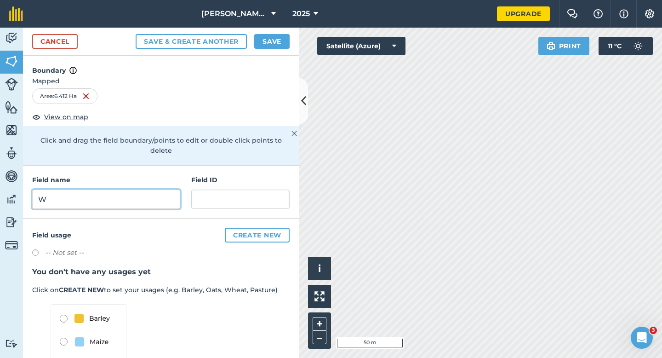
type input "W"
click at [269, 43] on button "Save" at bounding box center [271, 41] width 35 height 15
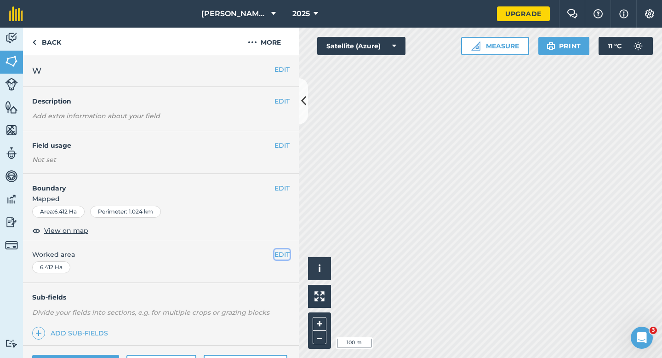
click at [279, 253] on button "EDIT" at bounding box center [281, 254] width 15 height 10
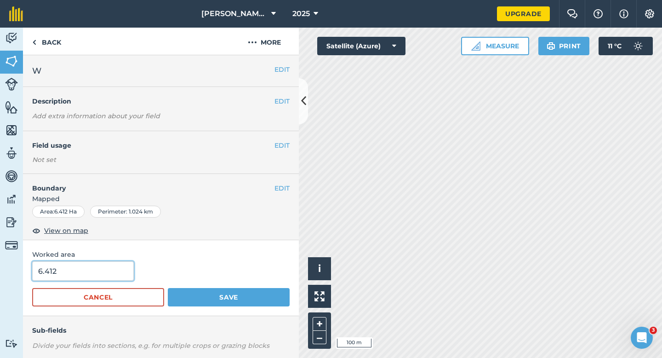
click at [107, 280] on input "6.412" at bounding box center [83, 270] width 102 height 19
type input "6.4"
click at [168, 288] on button "Save" at bounding box center [229, 297] width 122 height 18
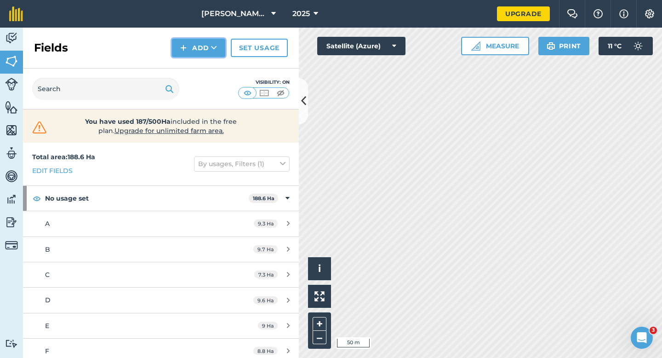
click at [188, 46] on button "Add" at bounding box center [198, 48] width 53 height 18
click at [194, 62] on link "Draw" at bounding box center [198, 68] width 51 height 20
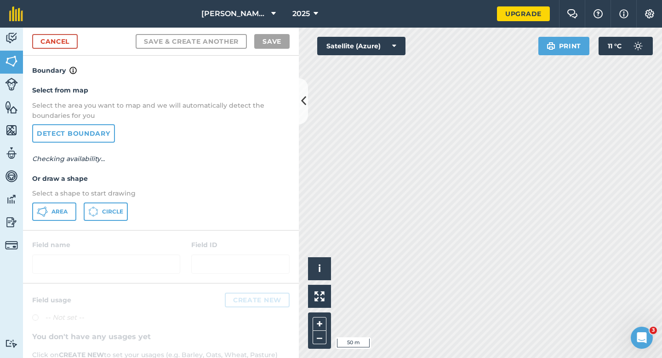
click at [69, 201] on div "Select from map Select the area you want to map and we will automatically detec…" at bounding box center [161, 153] width 276 height 154
click at [63, 207] on button "Area" at bounding box center [54, 211] width 44 height 18
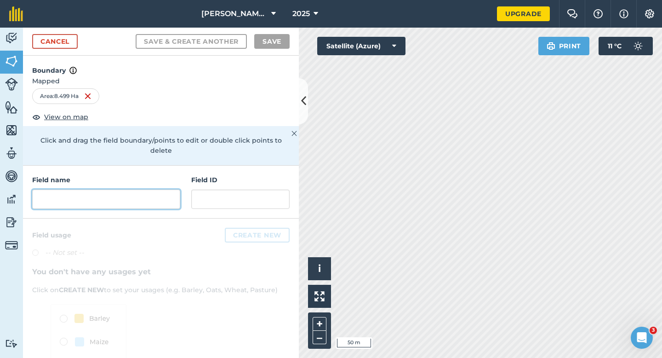
click at [140, 192] on input "text" at bounding box center [106, 198] width 148 height 19
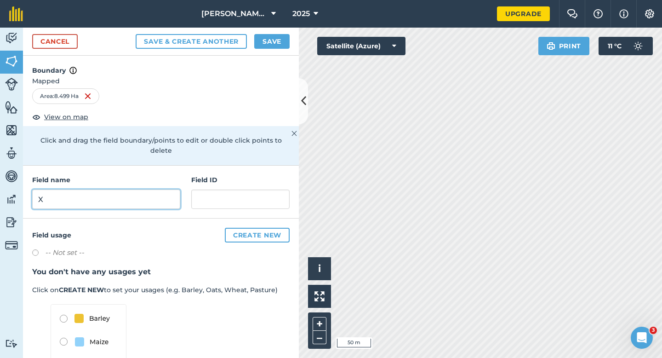
type input "X"
click at [273, 33] on div "Cancel Save & Create Another Save" at bounding box center [161, 42] width 276 height 28
click at [273, 36] on button "Save" at bounding box center [271, 41] width 35 height 15
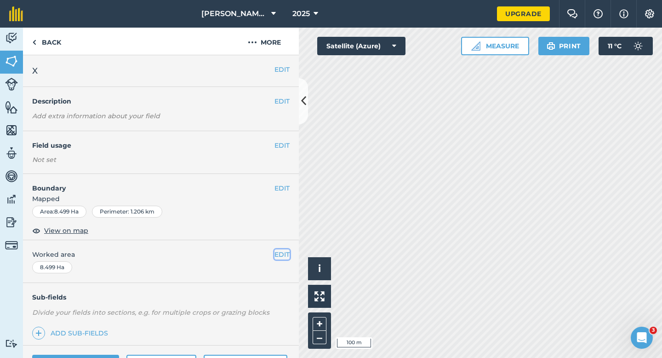
click at [282, 252] on button "EDIT" at bounding box center [281, 254] width 15 height 10
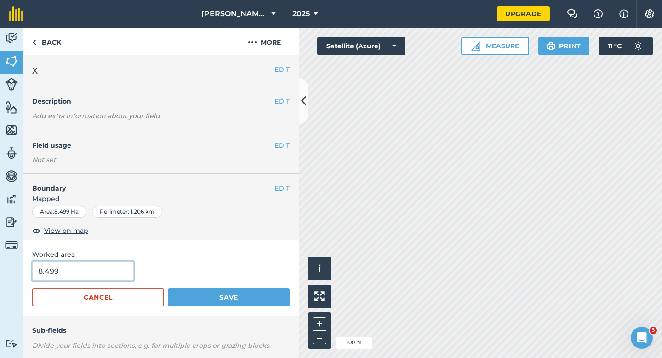
click at [58, 275] on input "8.499" at bounding box center [83, 270] width 102 height 19
type input "8.5"
click at [168, 288] on button "Save" at bounding box center [229, 297] width 122 height 18
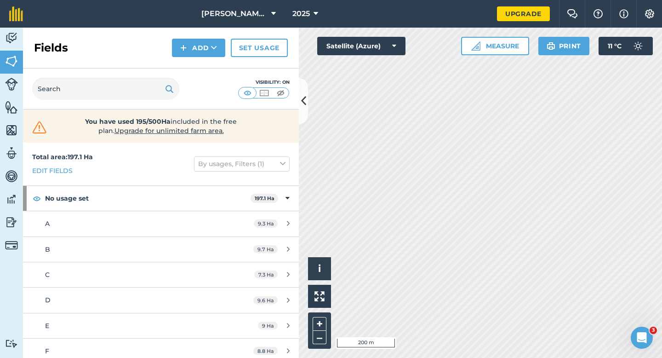
click at [197, 37] on div "Fields Add Set usage" at bounding box center [161, 48] width 276 height 41
click at [199, 49] on button "Add" at bounding box center [198, 48] width 53 height 18
click at [199, 61] on link "Draw" at bounding box center [198, 68] width 51 height 20
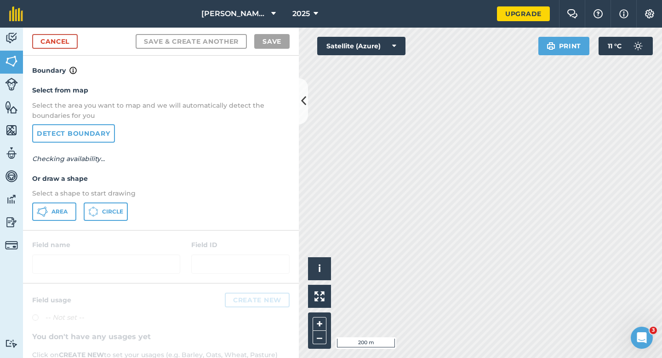
click at [64, 221] on div "Select from map Select the area you want to map and we will automatically detec…" at bounding box center [161, 153] width 276 height 154
click at [81, 205] on div "Area Circle" at bounding box center [160, 211] width 257 height 18
click at [72, 204] on button "Area" at bounding box center [54, 211] width 44 height 18
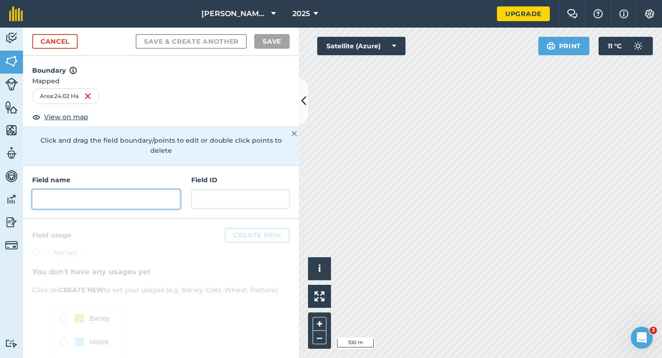
click at [163, 190] on input "text" at bounding box center [106, 198] width 148 height 19
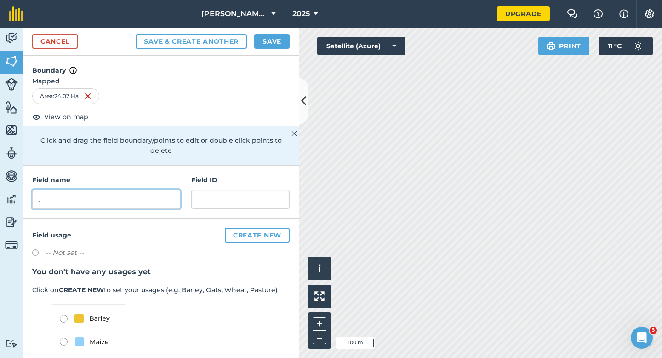
type input "."
click at [286, 38] on button "Save" at bounding box center [271, 41] width 35 height 15
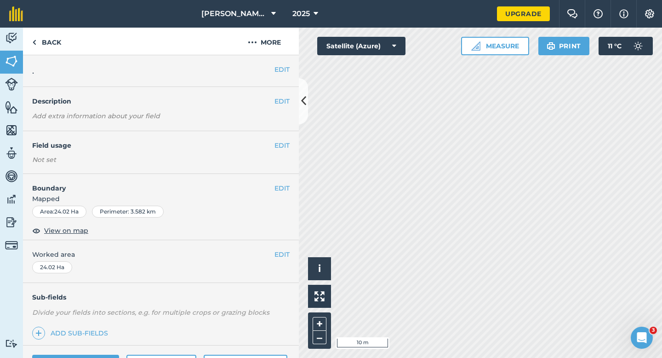
click at [270, 189] on h4 "Boundary" at bounding box center [148, 183] width 251 height 19
click at [272, 189] on h4 "Boundary" at bounding box center [148, 183] width 251 height 19
click at [291, 189] on div "EDIT Boundary Mapped Area : 24.02 Ha Perimeter : 3.582 km View on map" at bounding box center [161, 207] width 276 height 66
click at [288, 188] on button "EDIT" at bounding box center [281, 188] width 15 height 10
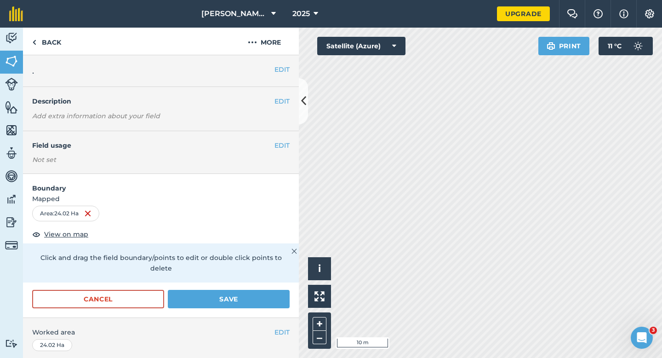
click at [284, 188] on h4 "Boundary" at bounding box center [161, 183] width 276 height 19
click at [236, 290] on button "Save" at bounding box center [229, 299] width 122 height 18
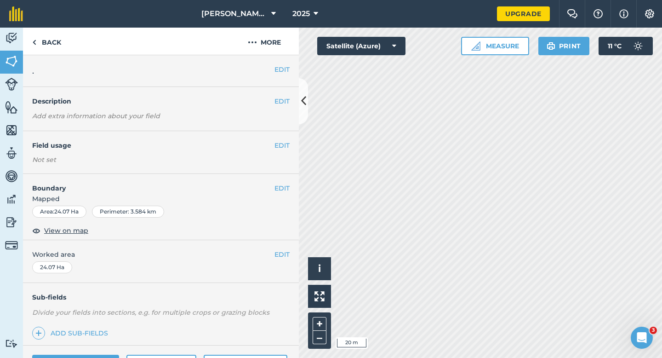
click at [324, 45] on div "Click to start drawing i © 2025 TomTom, Microsoft 20 m + – Satellite (Azure) Me…" at bounding box center [480, 193] width 363 height 330
click at [287, 182] on div "EDIT Boundary Mapped Area : 4.885 Ha Perimeter : 890.7 m View on map" at bounding box center [161, 207] width 276 height 66
click at [284, 185] on button "EDIT" at bounding box center [281, 188] width 15 height 10
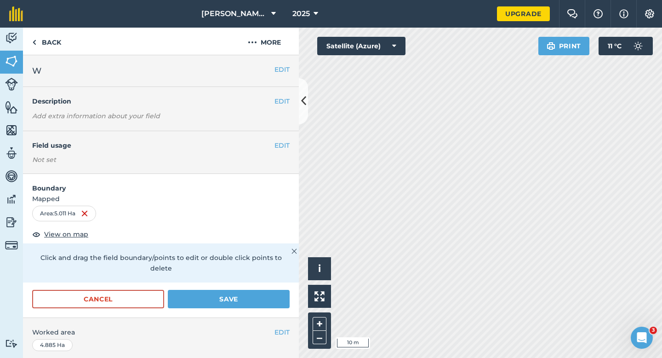
click at [265, 298] on div "Cancel Save" at bounding box center [161, 304] width 276 height 28
click at [265, 296] on button "Save" at bounding box center [229, 299] width 122 height 18
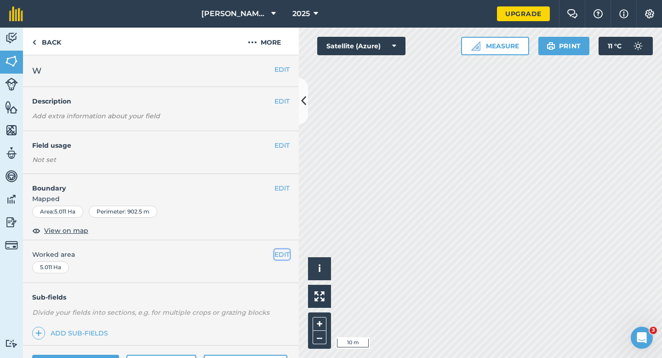
click at [280, 253] on button "EDIT" at bounding box center [281, 254] width 15 height 10
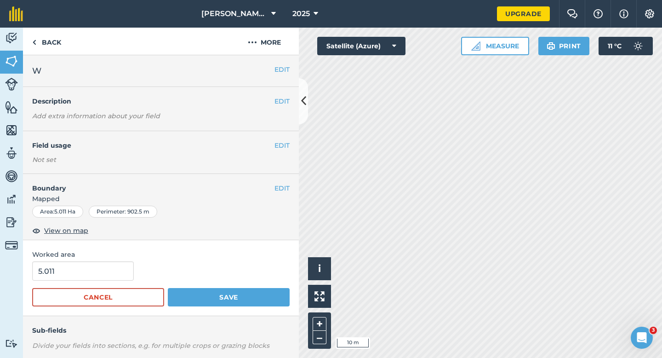
click at [129, 260] on div "Worked area 5.011 Cancel Save" at bounding box center [161, 278] width 276 height 76
click at [122, 266] on input "5.011" at bounding box center [83, 270] width 102 height 19
type input "5"
click at [168, 288] on button "Save" at bounding box center [229, 297] width 122 height 18
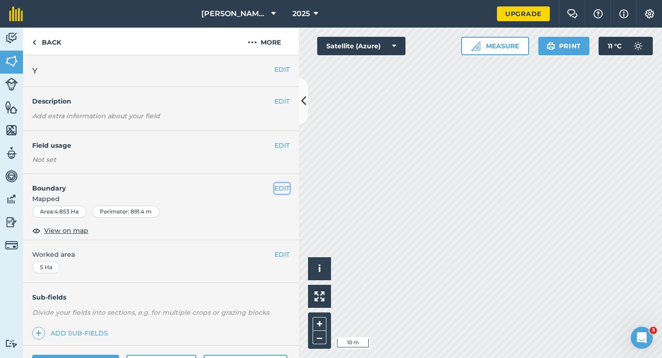
click at [282, 185] on button "EDIT" at bounding box center [281, 188] width 15 height 10
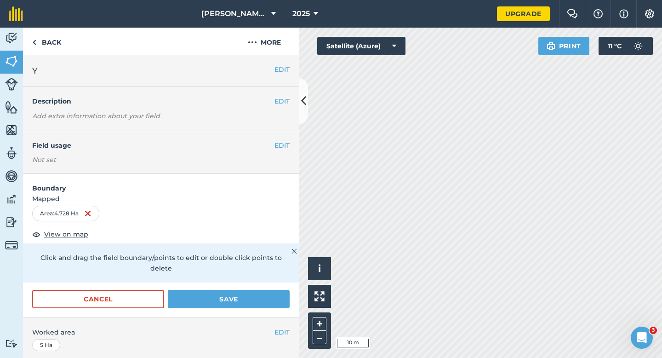
click at [274, 278] on form "Boundary Mapped Area : 4.728 Ha View on map Click and drag the field boundary/p…" at bounding box center [161, 245] width 276 height 143
click at [274, 290] on button "Save" at bounding box center [229, 299] width 122 height 18
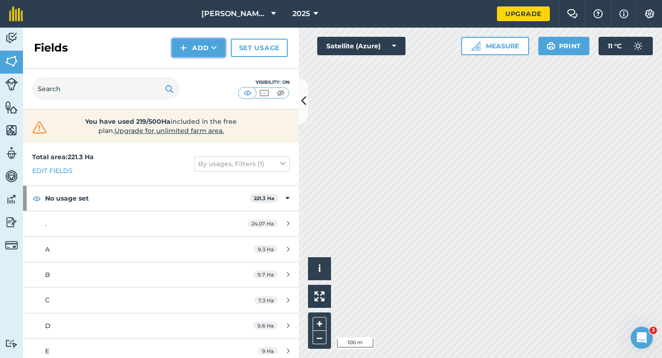
click at [206, 53] on button "Add" at bounding box center [198, 48] width 53 height 18
click at [206, 70] on link "Draw" at bounding box center [198, 68] width 51 height 20
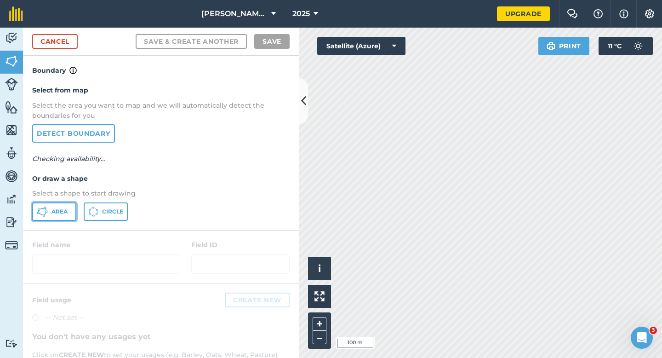
click at [62, 210] on span "Area" at bounding box center [59, 211] width 16 height 7
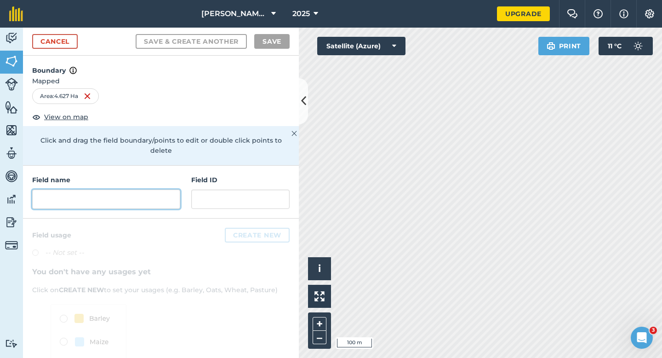
click at [148, 196] on input "text" at bounding box center [106, 198] width 148 height 19
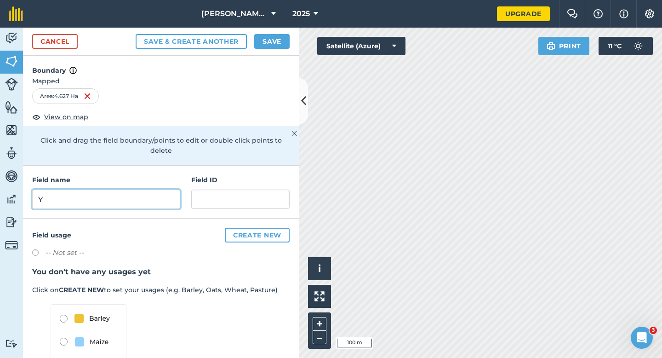
type input "Y"
click at [273, 45] on button "Save" at bounding box center [271, 41] width 35 height 15
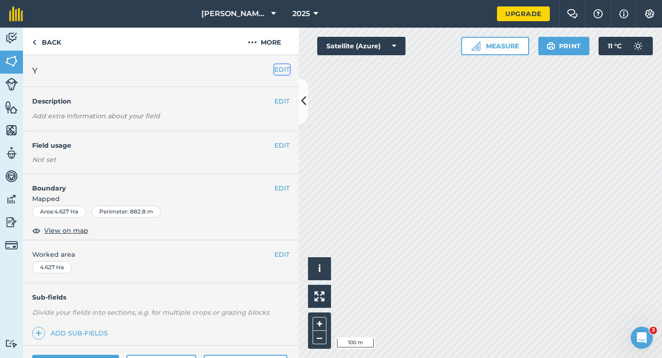
click at [280, 72] on button "EDIT" at bounding box center [281, 69] width 15 height 10
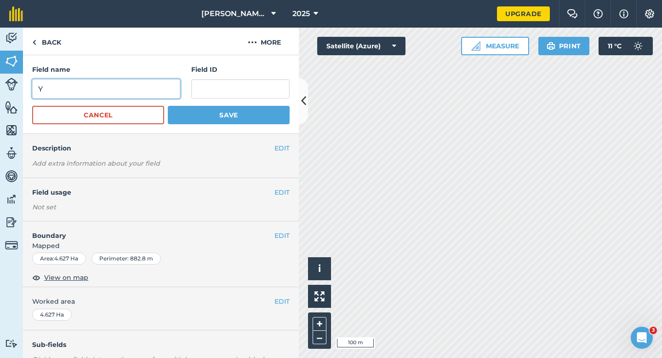
click at [173, 90] on input "Y" at bounding box center [106, 88] width 148 height 19
type input "Z"
click at [168, 106] on button "Save" at bounding box center [229, 115] width 122 height 18
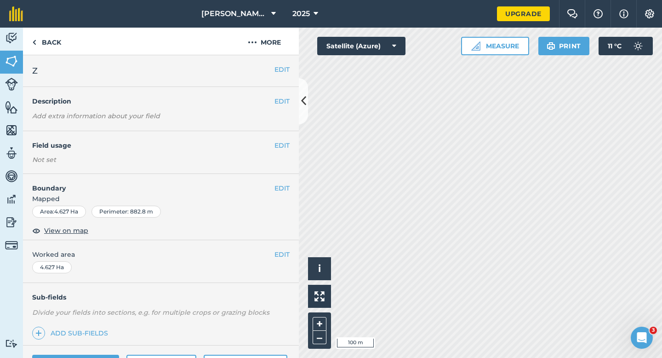
click at [270, 266] on div "EDIT Worked area 4.627 Ha" at bounding box center [161, 261] width 276 height 43
click at [277, 255] on button "EDIT" at bounding box center [281, 254] width 15 height 10
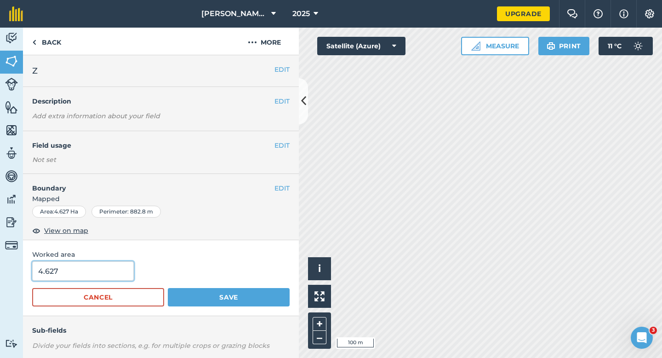
click at [82, 274] on input "4.627" at bounding box center [83, 270] width 102 height 19
type input "5"
click at [168, 288] on button "Save" at bounding box center [229, 297] width 122 height 18
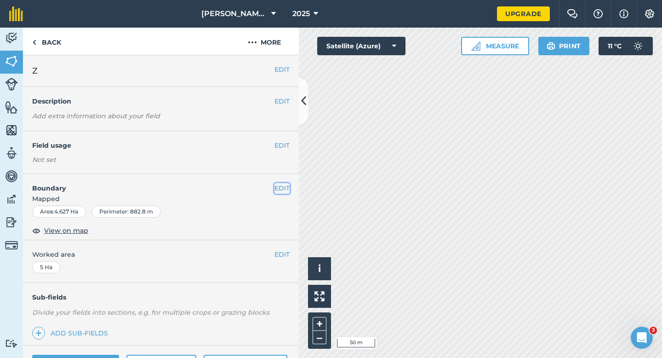
click at [287, 187] on button "EDIT" at bounding box center [281, 188] width 15 height 10
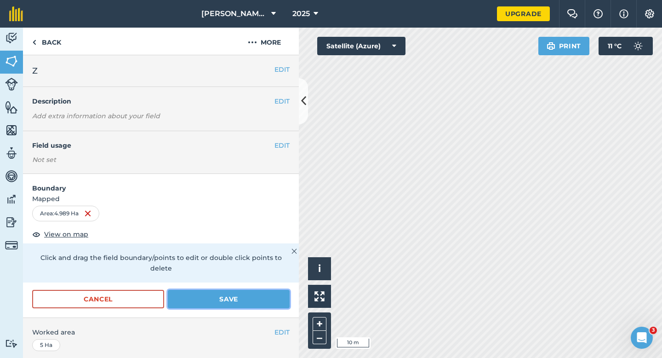
click at [238, 290] on button "Save" at bounding box center [229, 299] width 122 height 18
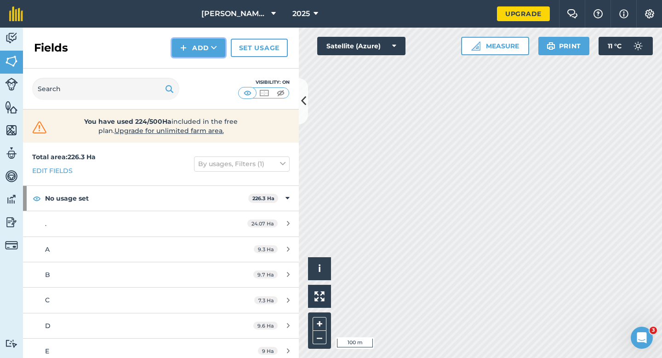
click at [203, 56] on button "Add" at bounding box center [198, 48] width 53 height 18
click at [203, 71] on link "Draw" at bounding box center [198, 68] width 51 height 20
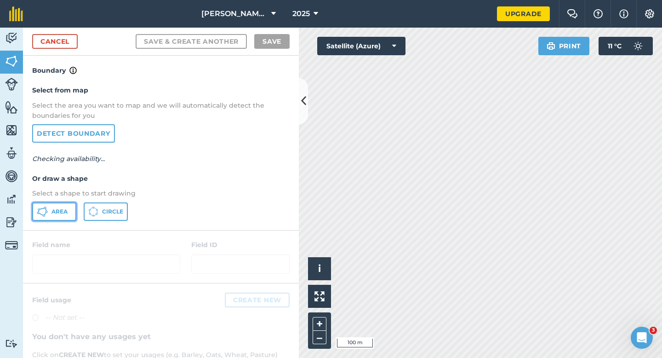
click at [54, 212] on span "Area" at bounding box center [59, 211] width 16 height 7
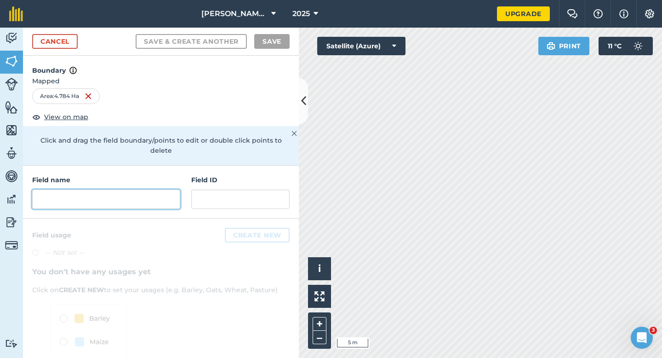
click at [153, 192] on input "text" at bounding box center [106, 198] width 148 height 19
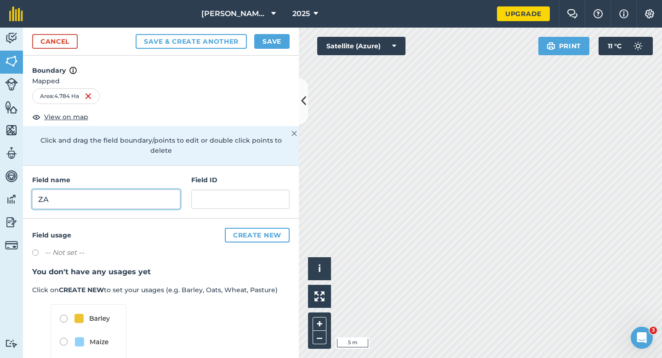
type input "ZA"
click at [273, 37] on button "Save" at bounding box center [271, 41] width 35 height 15
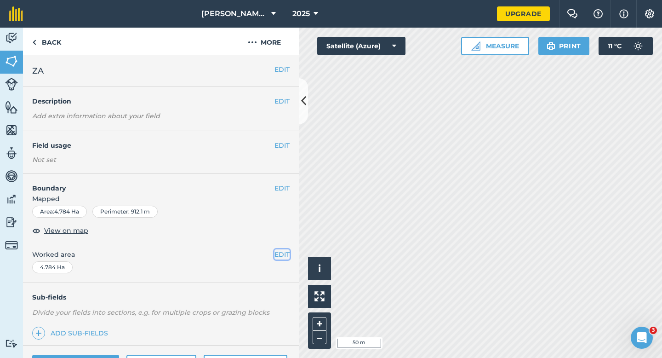
click at [282, 255] on button "EDIT" at bounding box center [281, 254] width 15 height 10
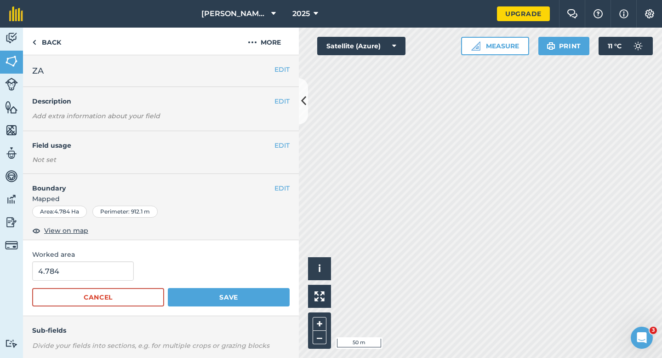
click at [102, 259] on span "Worked area" at bounding box center [160, 254] width 257 height 10
click at [102, 264] on input "4.784" at bounding box center [83, 270] width 102 height 19
type input "5"
click at [168, 288] on button "Save" at bounding box center [229, 297] width 122 height 18
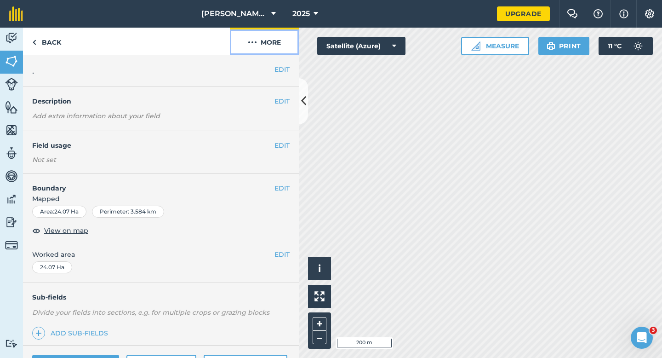
click at [261, 46] on button "More" at bounding box center [264, 41] width 69 height 27
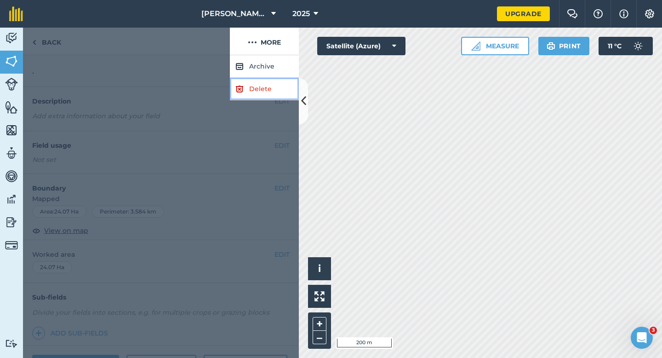
click at [261, 79] on link "Delete" at bounding box center [264, 89] width 69 height 23
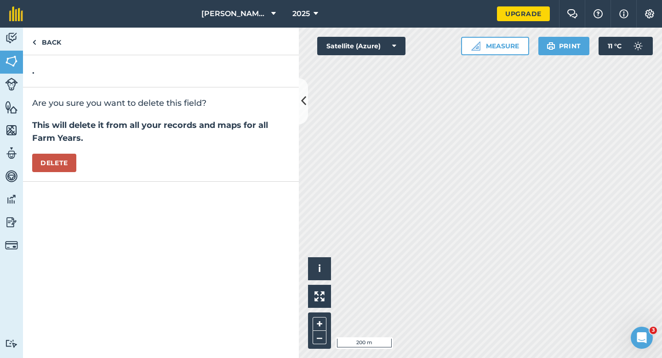
click at [77, 166] on div "Are you sure you want to delete this field? This will delete it from all your r…" at bounding box center [161, 134] width 276 height 94
click at [64, 148] on div "Are you sure you want to delete this field? This will delete it from all your r…" at bounding box center [161, 134] width 276 height 94
click at [60, 166] on button "Delete" at bounding box center [54, 163] width 44 height 18
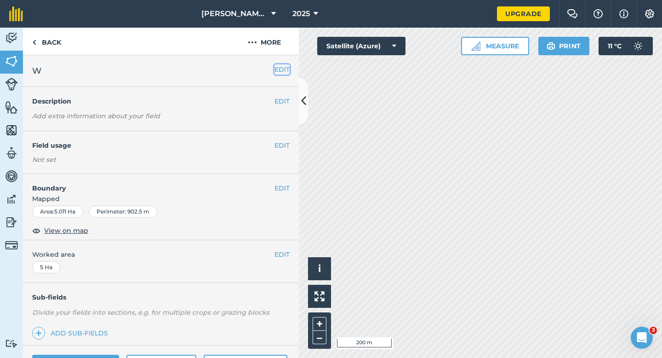
click at [281, 73] on button "EDIT" at bounding box center [281, 69] width 15 height 10
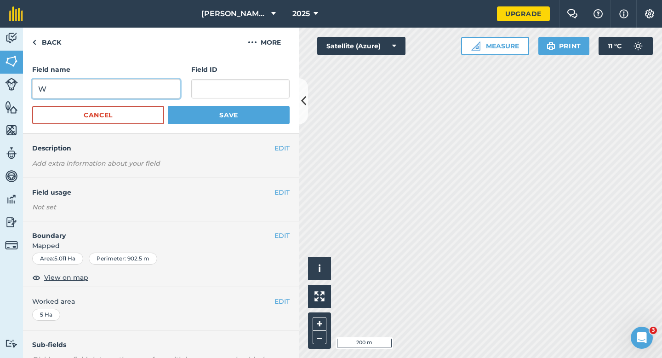
click at [171, 92] on input "W" at bounding box center [106, 88] width 148 height 19
type input "ZB"
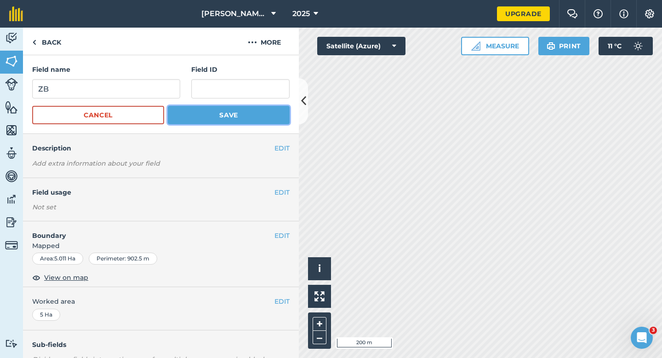
click at [211, 111] on button "Save" at bounding box center [229, 115] width 122 height 18
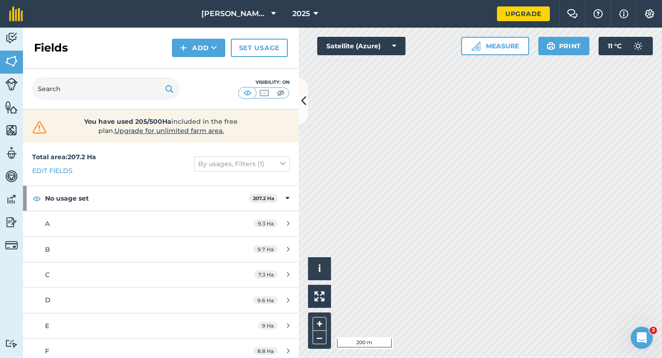
click at [214, 57] on div "Fields Add Set usage" at bounding box center [161, 48] width 276 height 41
click at [209, 56] on button "Add" at bounding box center [198, 48] width 53 height 18
click at [209, 63] on link "Draw" at bounding box center [198, 68] width 51 height 20
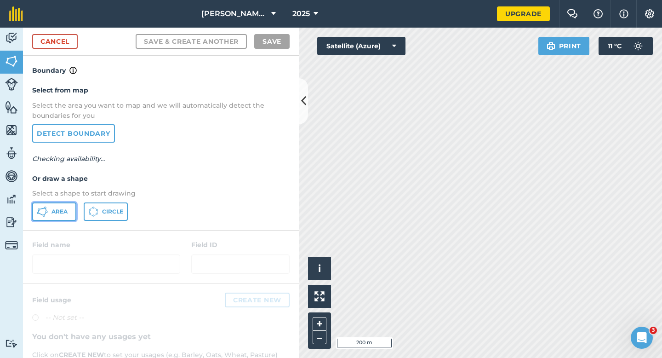
click at [65, 208] on span "Area" at bounding box center [59, 211] width 16 height 7
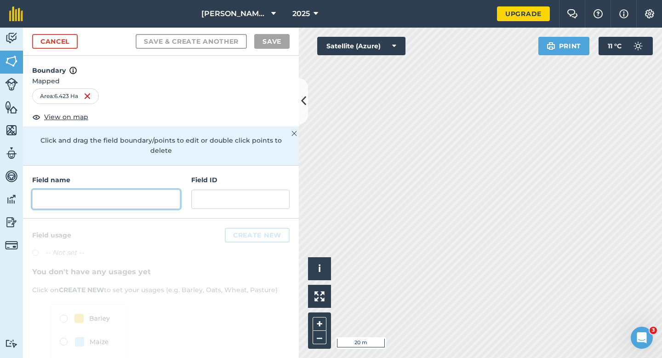
click at [153, 189] on input "text" at bounding box center [106, 198] width 148 height 19
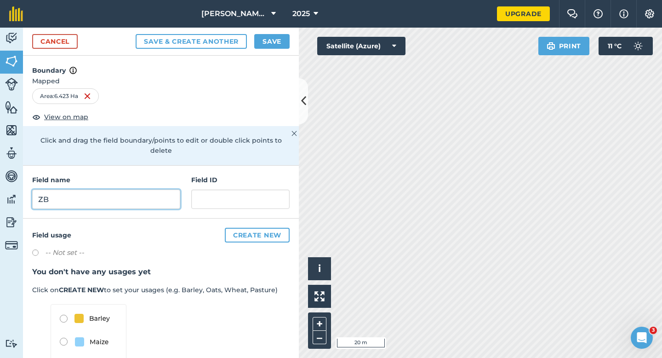
type input "ZB"
click at [269, 34] on button "Save" at bounding box center [271, 41] width 35 height 15
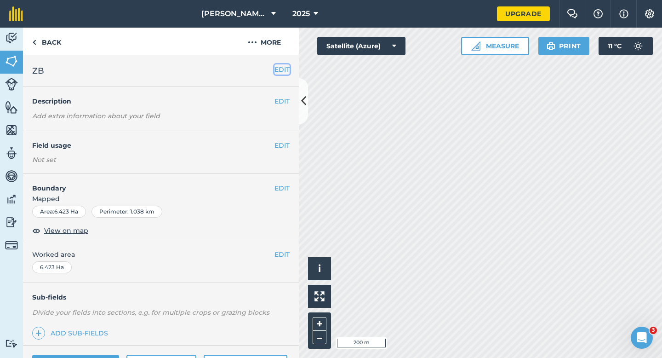
click at [277, 69] on button "EDIT" at bounding box center [281, 69] width 15 height 10
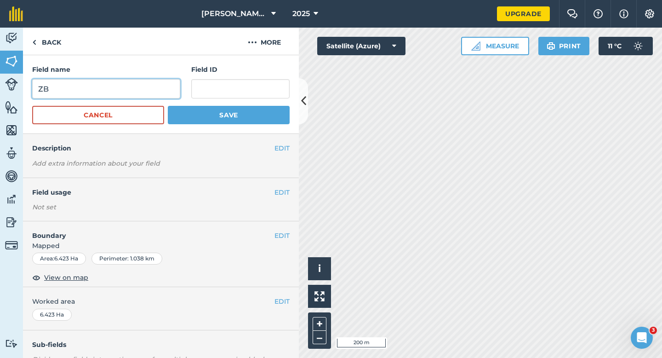
click at [148, 89] on input "ZB" at bounding box center [106, 88] width 148 height 19
type input "ZC"
click at [168, 106] on button "Save" at bounding box center [229, 115] width 122 height 18
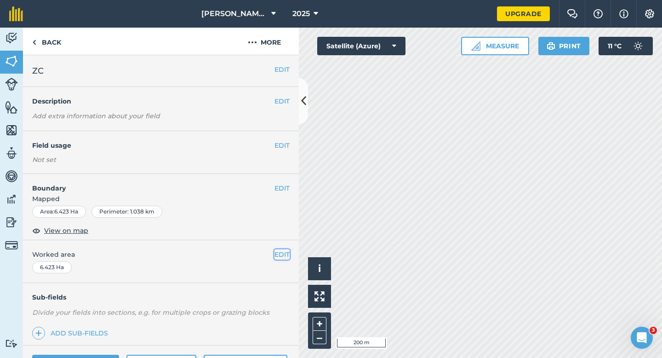
click at [279, 252] on button "EDIT" at bounding box center [281, 254] width 15 height 10
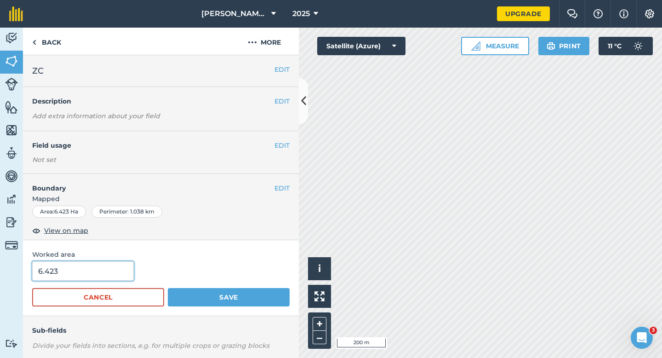
click at [98, 265] on input "6.423" at bounding box center [83, 270] width 102 height 19
click at [98, 268] on input "6.423" at bounding box center [83, 270] width 102 height 19
type input "6.4"
click at [168, 288] on button "Save" at bounding box center [229, 297] width 122 height 18
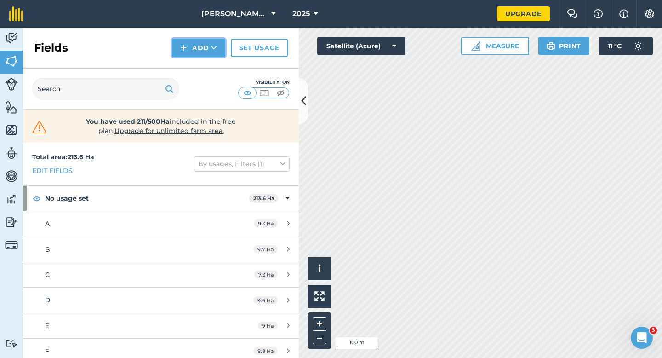
click at [198, 40] on button "Add" at bounding box center [198, 48] width 53 height 18
click at [198, 66] on link "Draw" at bounding box center [198, 68] width 51 height 20
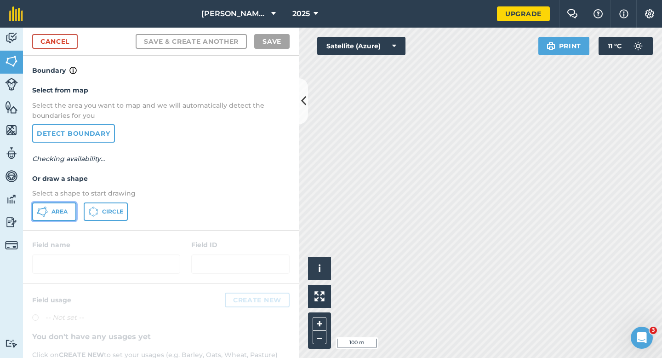
click at [46, 204] on button "Area" at bounding box center [54, 211] width 44 height 18
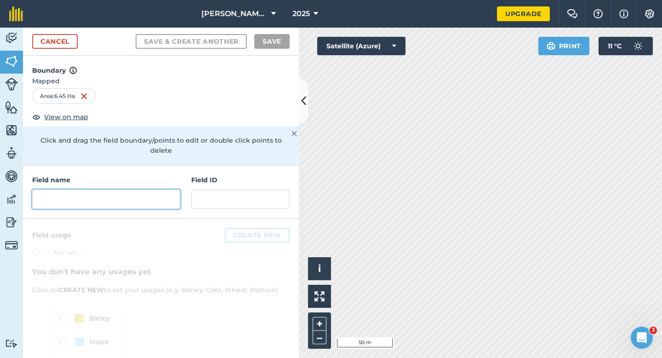
click at [146, 194] on input "text" at bounding box center [106, 198] width 148 height 19
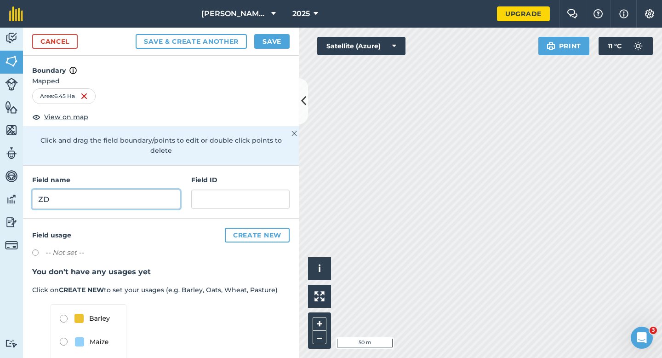
type input "ZD"
click at [276, 45] on button "Save" at bounding box center [271, 41] width 35 height 15
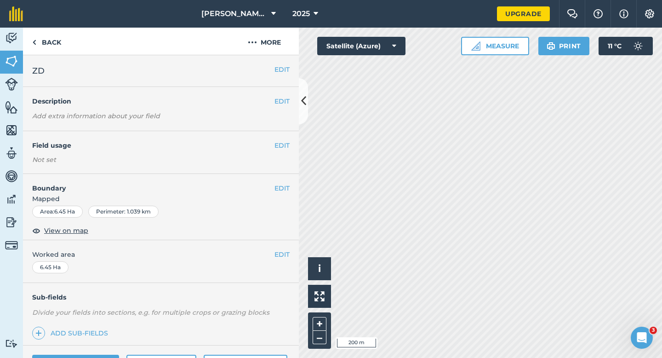
click at [280, 242] on div "EDIT Worked area 6.45 Ha" at bounding box center [161, 261] width 276 height 43
click at [281, 256] on button "EDIT" at bounding box center [281, 254] width 15 height 10
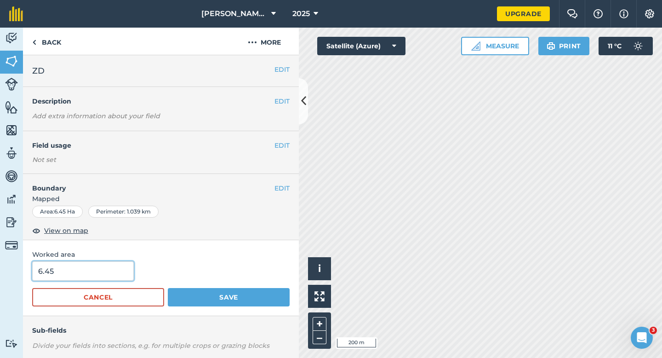
click at [75, 265] on input "6.45" at bounding box center [83, 270] width 102 height 19
click at [75, 274] on input "6.45" at bounding box center [83, 270] width 102 height 19
type input "6.5"
click at [168, 288] on button "Save" at bounding box center [229, 297] width 122 height 18
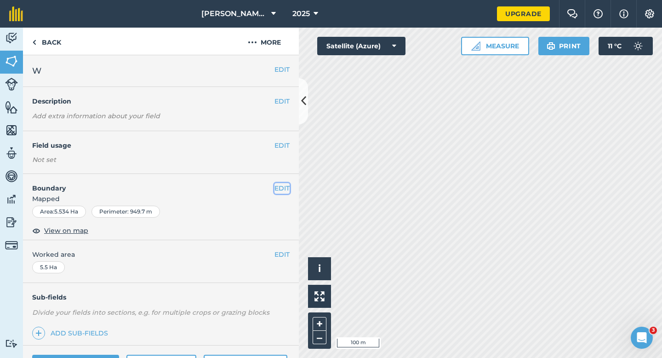
click at [279, 191] on button "EDIT" at bounding box center [281, 188] width 15 height 10
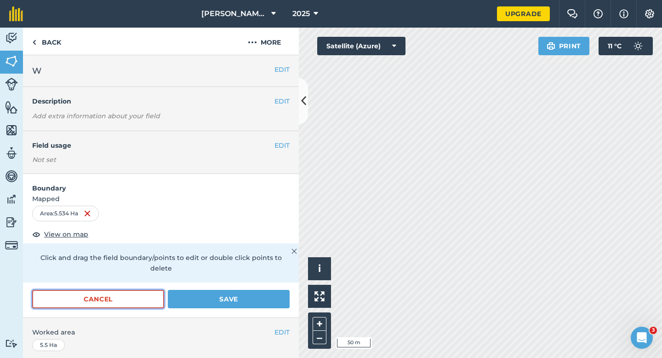
click at [129, 290] on button "Cancel" at bounding box center [98, 299] width 132 height 18
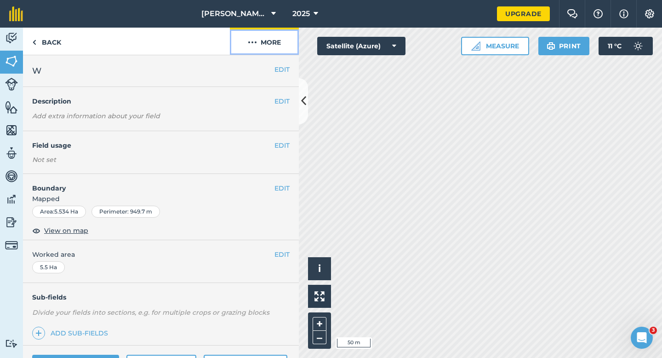
click at [270, 39] on button "More" at bounding box center [264, 41] width 69 height 27
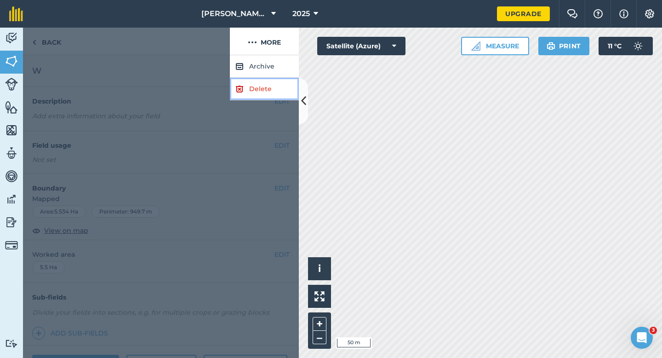
click at [271, 95] on link "Delete" at bounding box center [264, 89] width 69 height 23
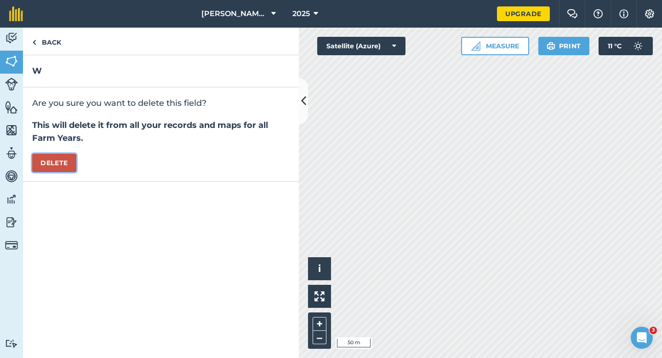
click at [62, 162] on button "Delete" at bounding box center [54, 163] width 44 height 18
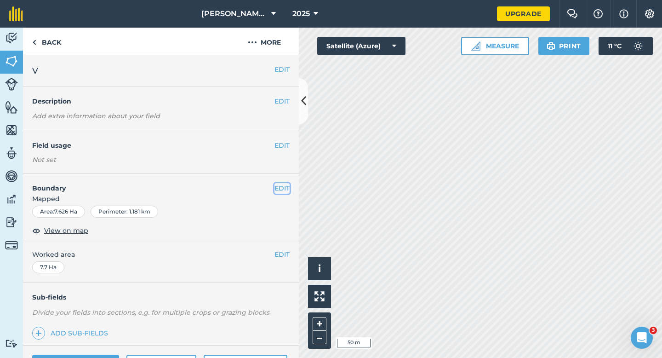
click at [284, 188] on button "EDIT" at bounding box center [281, 188] width 15 height 10
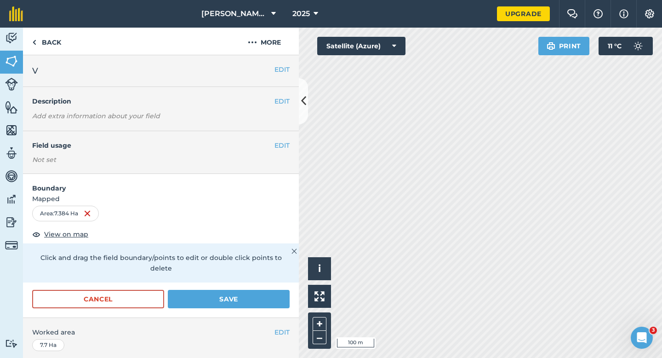
click at [256, 278] on form "Boundary Mapped Area : 7.384 Ha View on map Click and drag the field boundary/p…" at bounding box center [161, 245] width 276 height 143
click at [256, 290] on button "Save" at bounding box center [229, 299] width 122 height 18
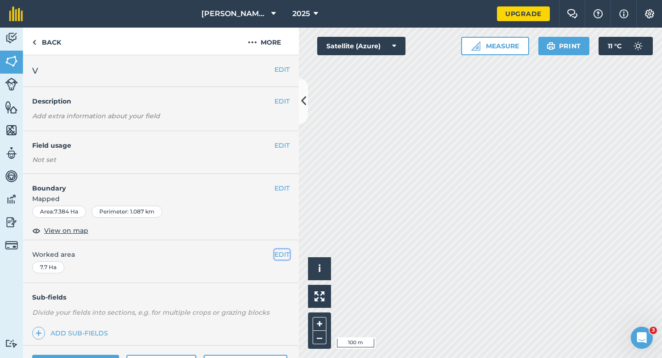
click at [284, 256] on button "EDIT" at bounding box center [281, 254] width 15 height 10
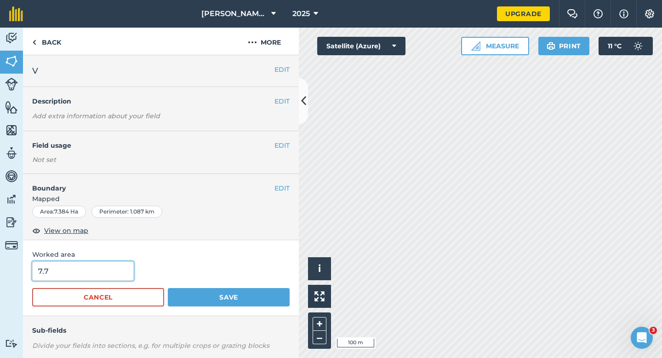
click at [91, 280] on input "7.7" at bounding box center [83, 270] width 102 height 19
type input "7.4"
click at [168, 288] on button "Save" at bounding box center [229, 297] width 122 height 18
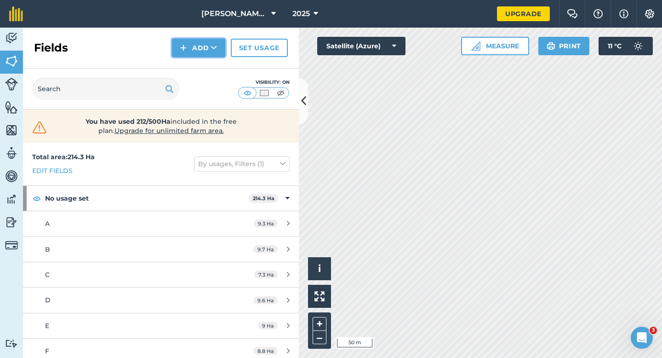
click at [205, 56] on button "Add" at bounding box center [198, 48] width 53 height 18
click at [205, 61] on link "Draw" at bounding box center [198, 68] width 51 height 20
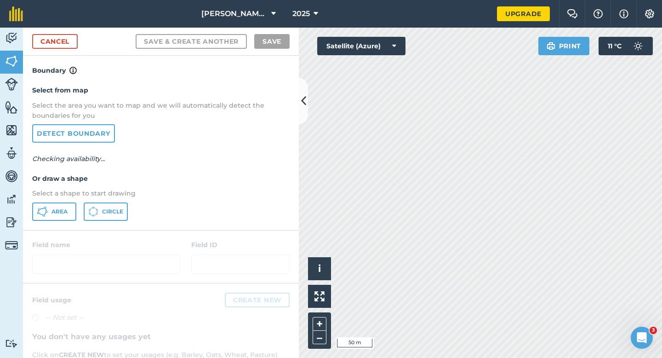
click at [34, 222] on div "Select from map Select the area you want to map and we will automatically detec…" at bounding box center [161, 153] width 276 height 154
click at [43, 217] on button "Area" at bounding box center [54, 211] width 44 height 18
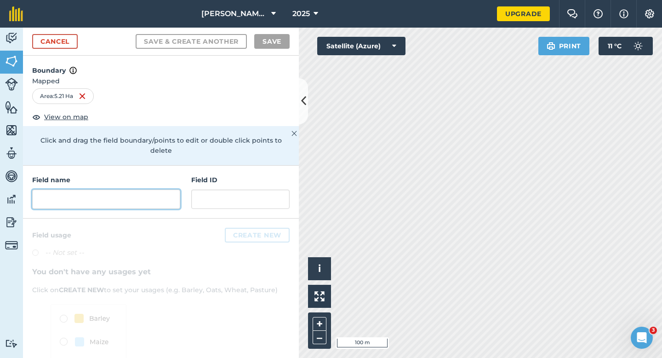
click at [151, 189] on input "text" at bounding box center [106, 198] width 148 height 19
click at [128, 190] on input "text" at bounding box center [106, 198] width 148 height 19
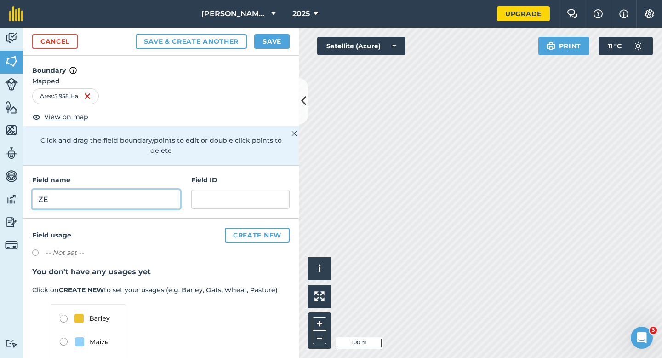
type input "ZE"
click at [268, 41] on button "Save" at bounding box center [271, 41] width 35 height 15
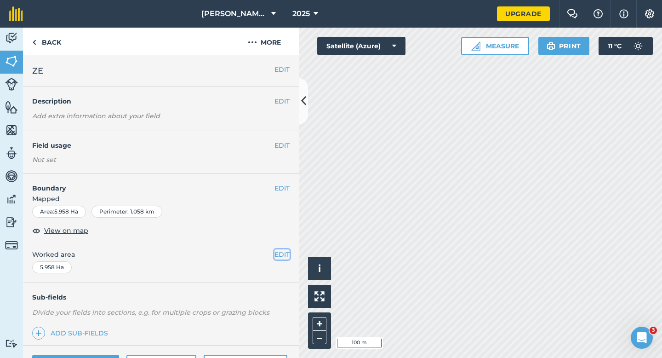
click at [285, 253] on button "EDIT" at bounding box center [281, 254] width 15 height 10
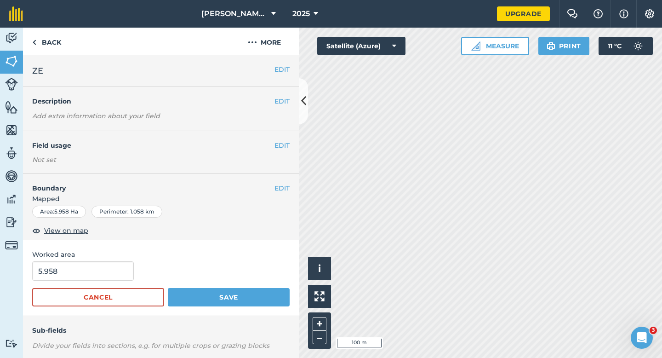
click at [83, 280] on form "5.958 Cancel Save" at bounding box center [160, 283] width 257 height 45
click at [83, 276] on input "5.958" at bounding box center [83, 270] width 102 height 19
type input "6"
click at [168, 288] on button "Save" at bounding box center [229, 297] width 122 height 18
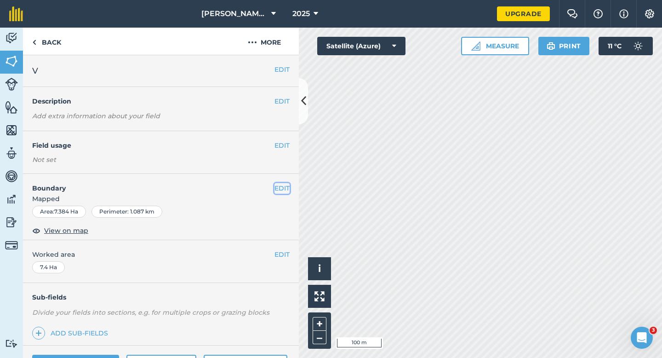
click at [281, 188] on button "EDIT" at bounding box center [281, 188] width 15 height 10
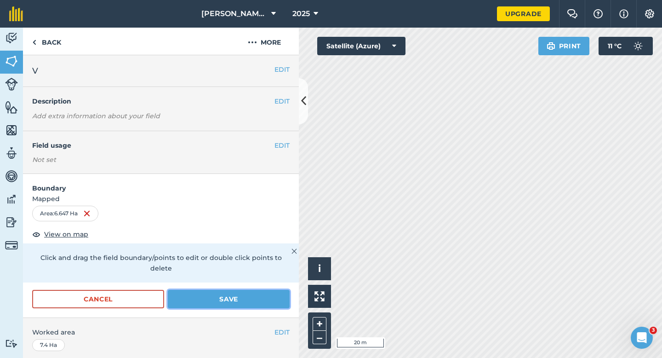
click at [263, 296] on button "Save" at bounding box center [229, 299] width 122 height 18
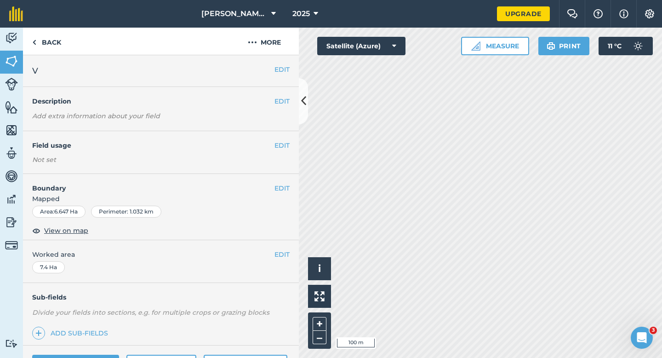
click at [270, 253] on span "Worked area" at bounding box center [160, 254] width 257 height 10
click at [280, 253] on button "EDIT" at bounding box center [281, 254] width 15 height 10
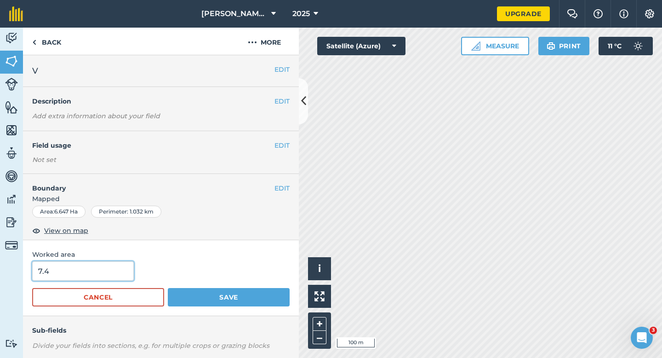
click at [117, 271] on input "7.4" at bounding box center [83, 270] width 102 height 19
type input "6.6"
click at [168, 288] on button "Save" at bounding box center [229, 297] width 122 height 18
